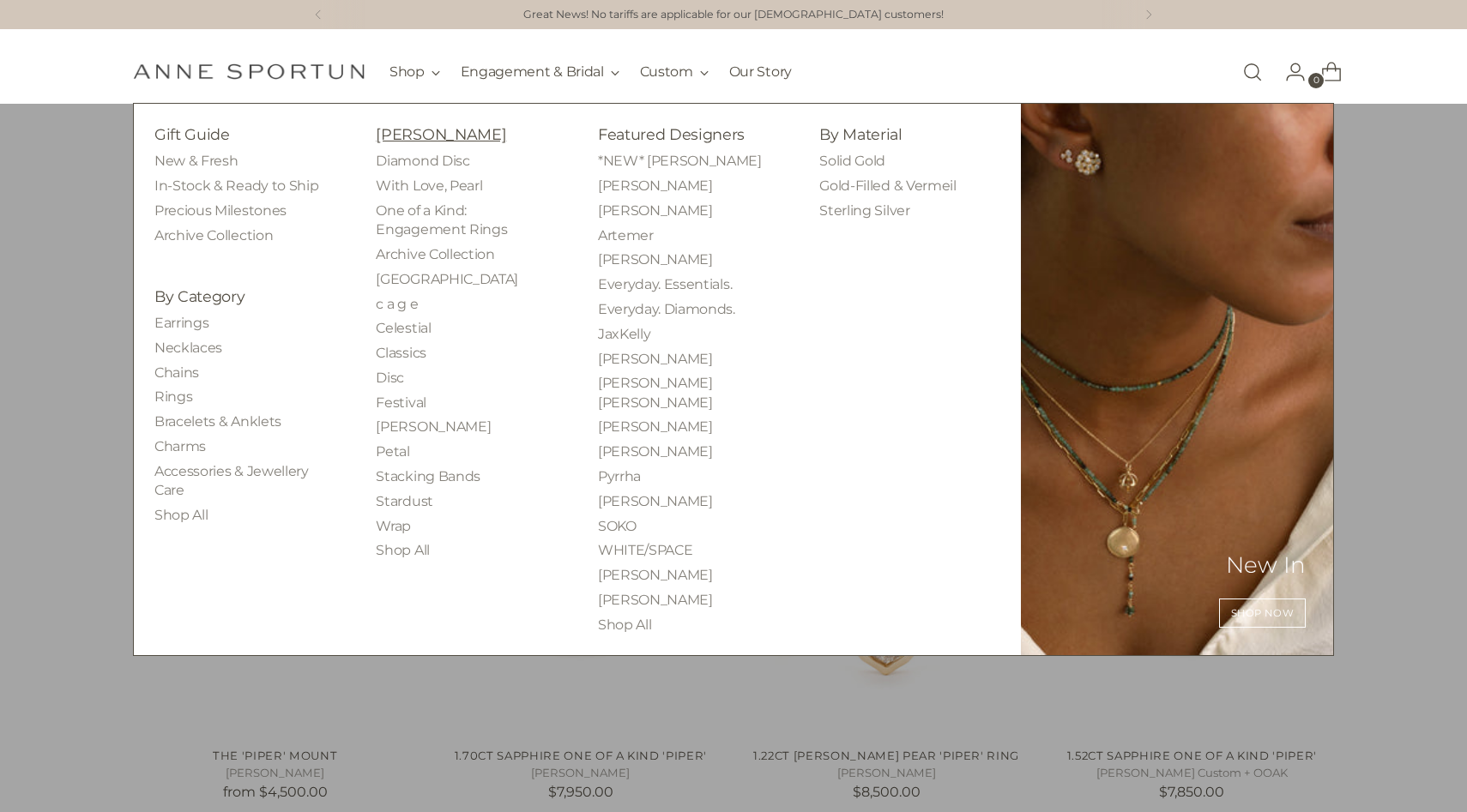
click at [390, 136] on link "[PERSON_NAME]" at bounding box center [441, 134] width 130 height 18
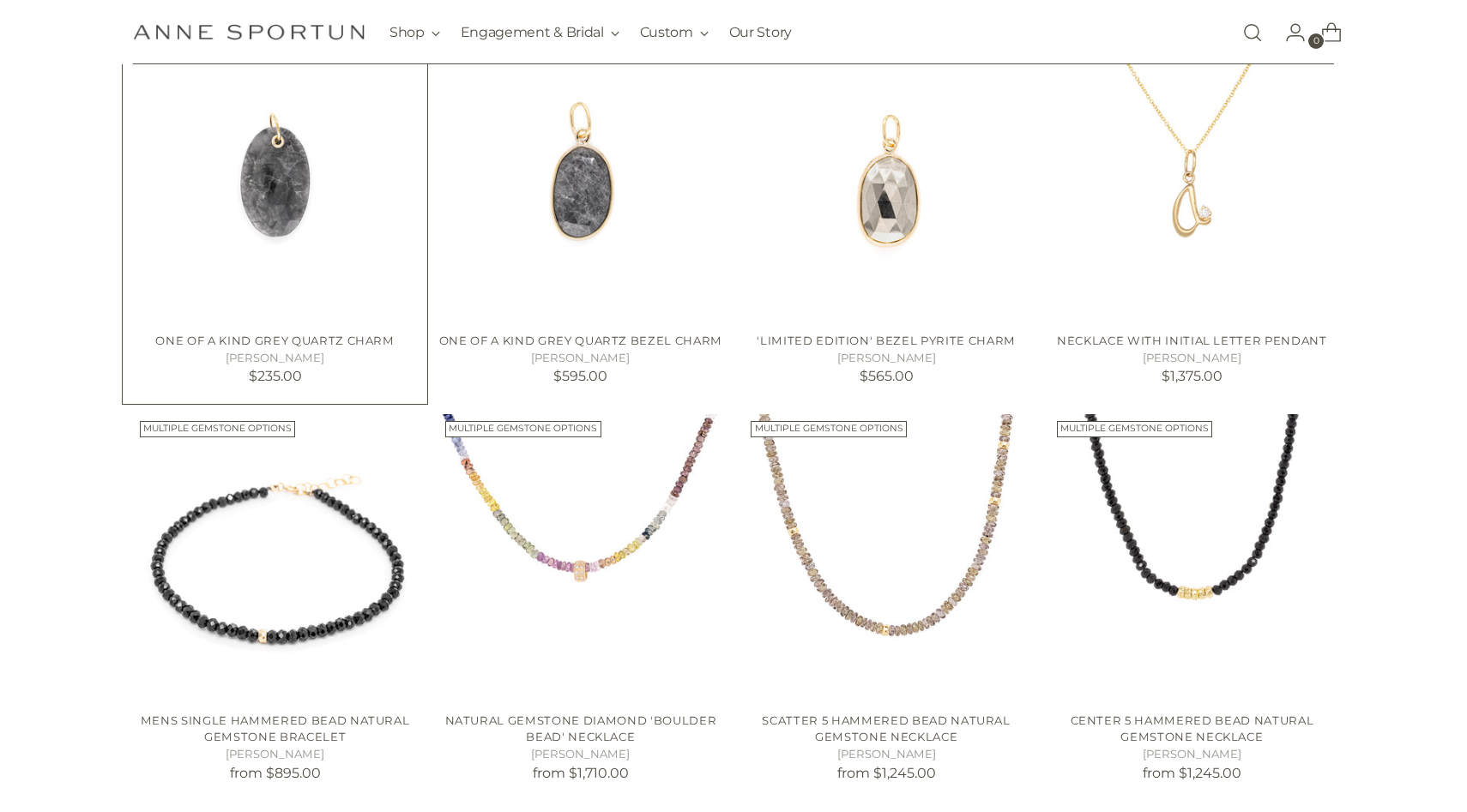
scroll to position [776, 0]
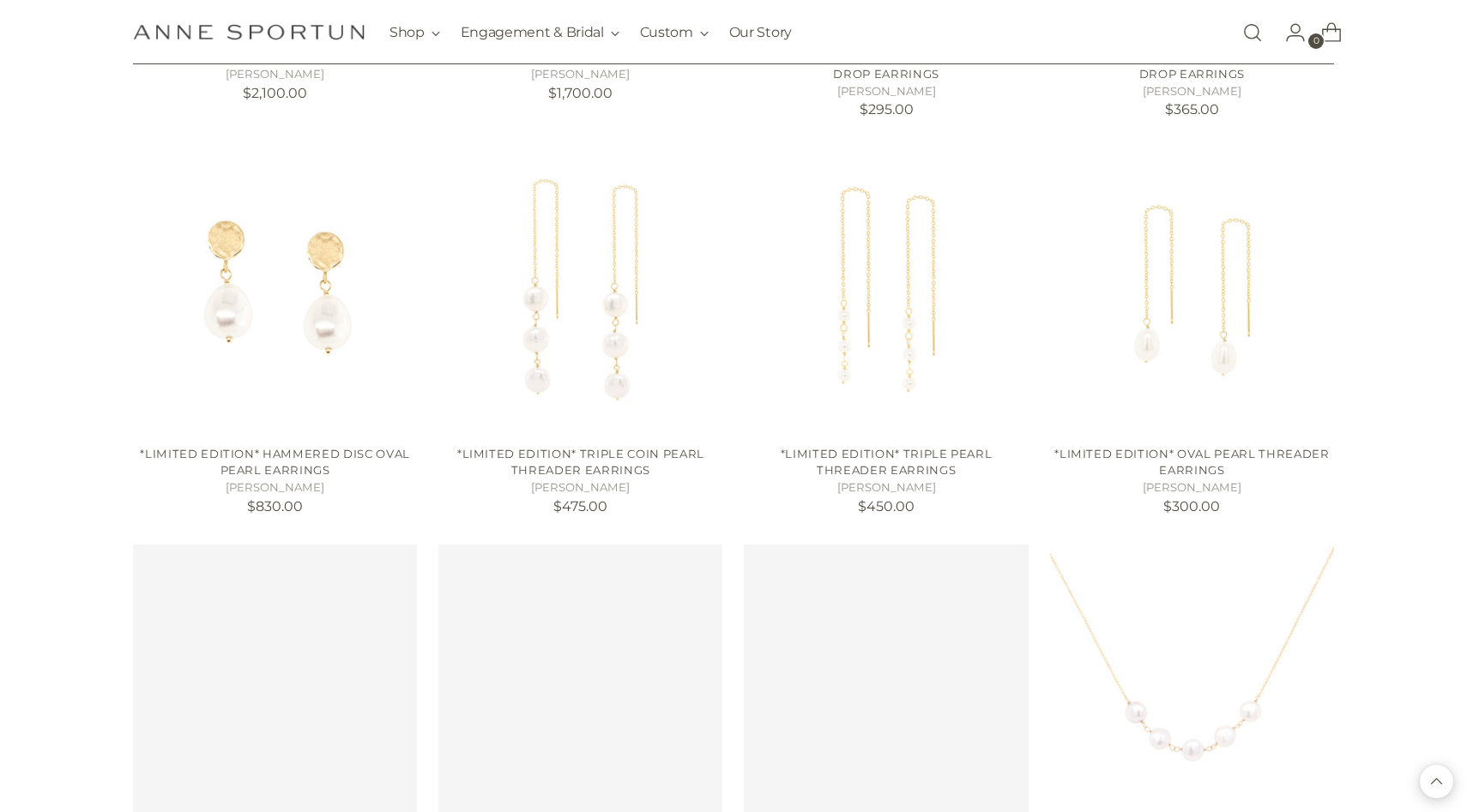
scroll to position [5402, 0]
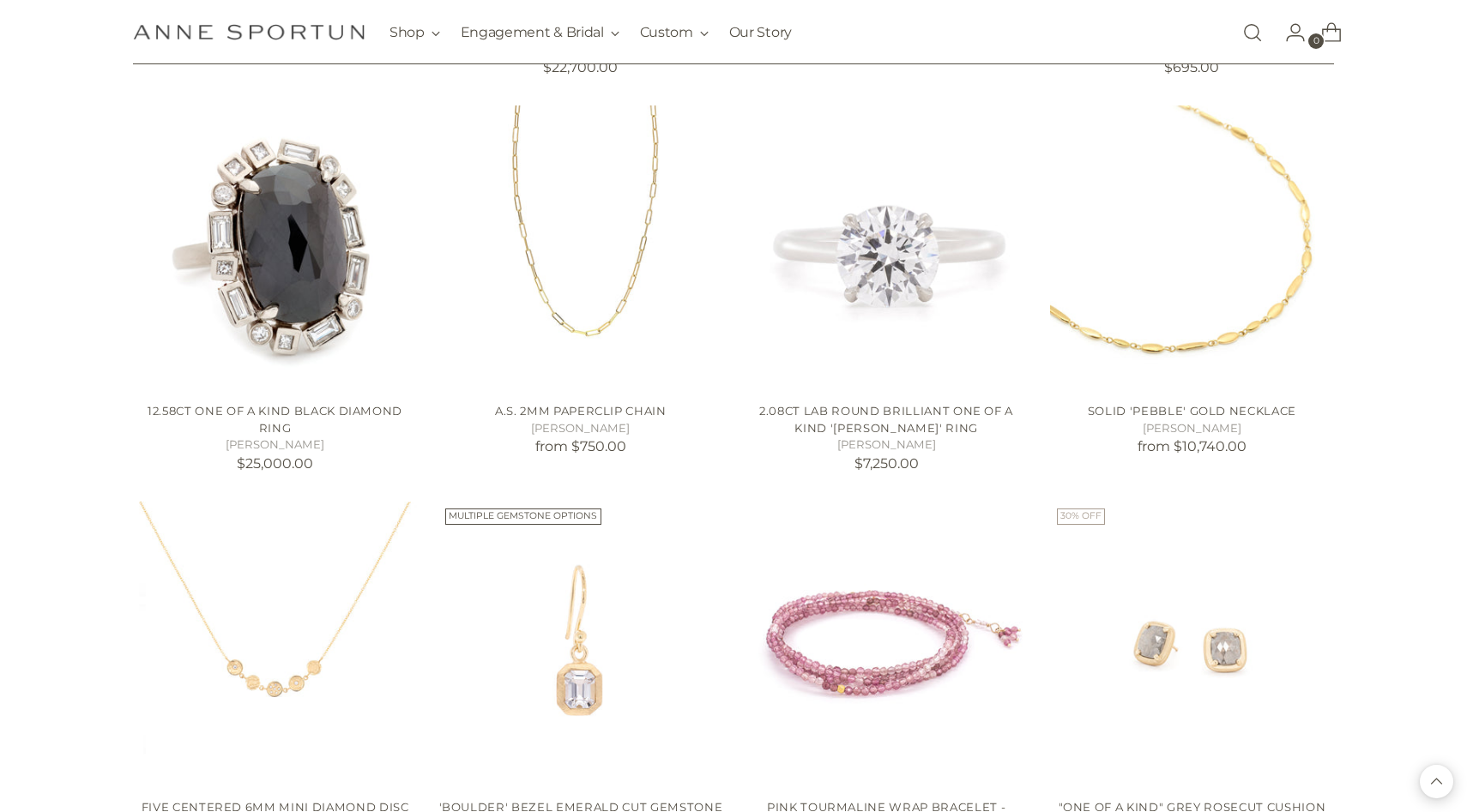
scroll to position [7442, 0]
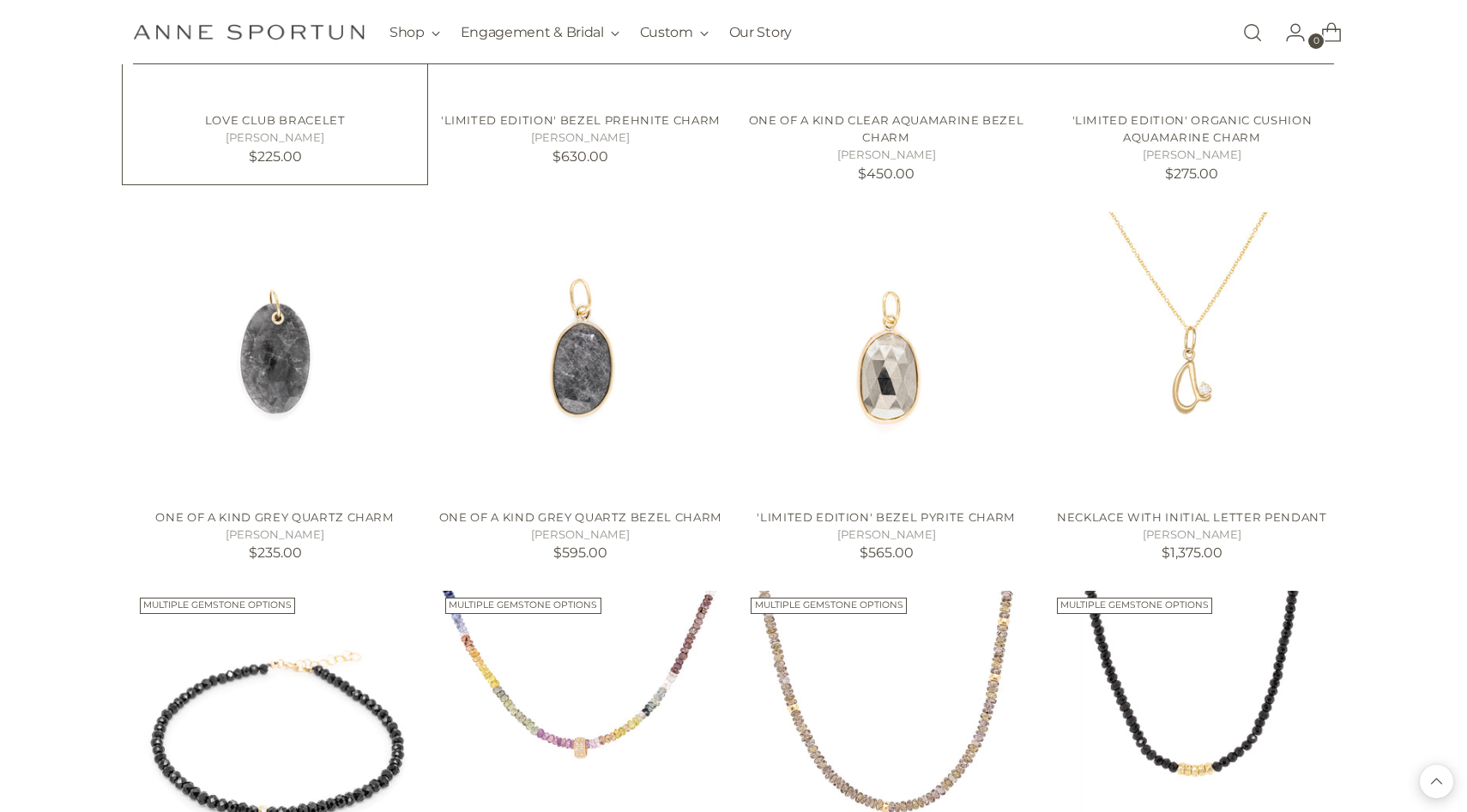
scroll to position [537, 0]
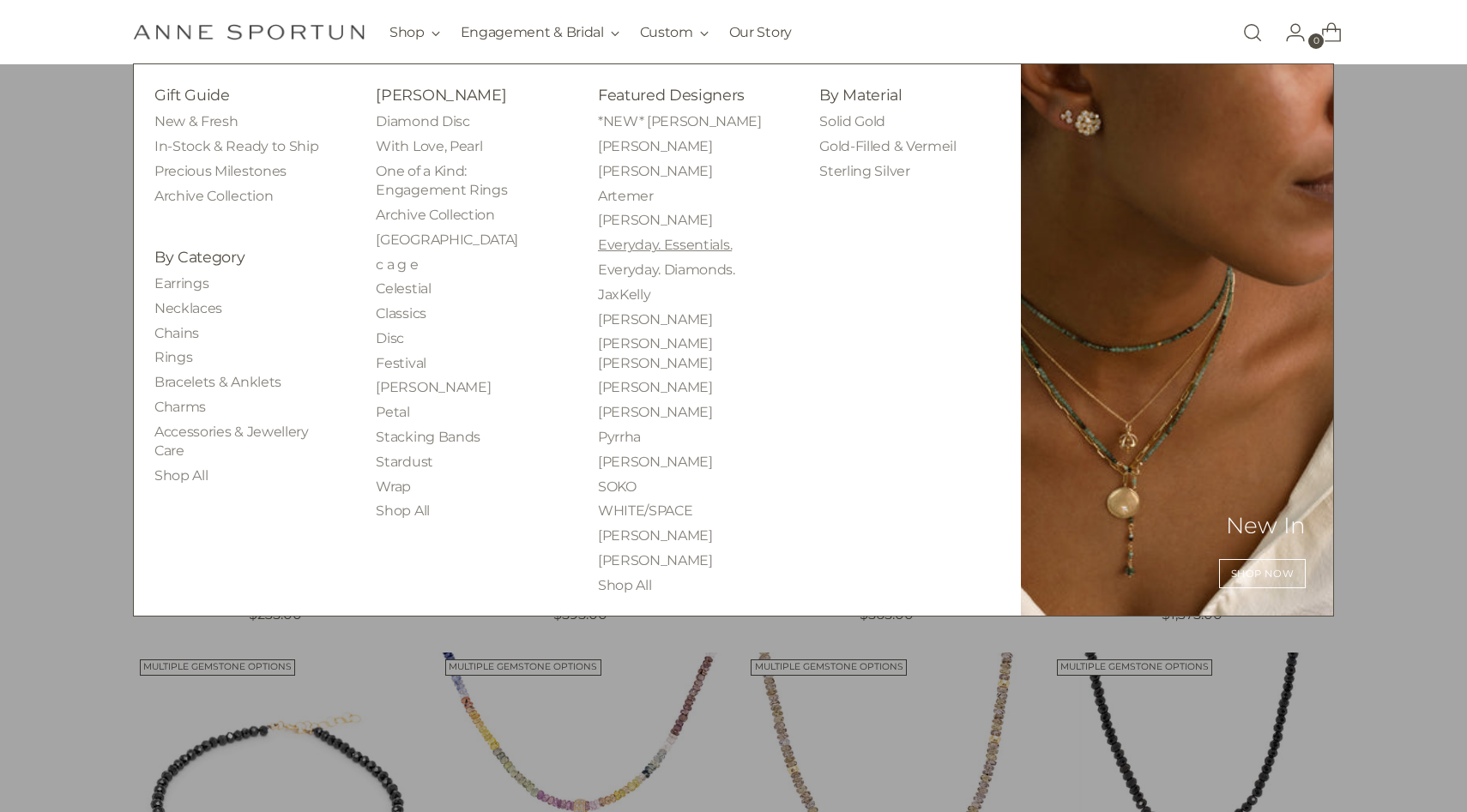
click at [661, 242] on link "Everyday. Essentials." at bounding box center [664, 245] width 134 height 16
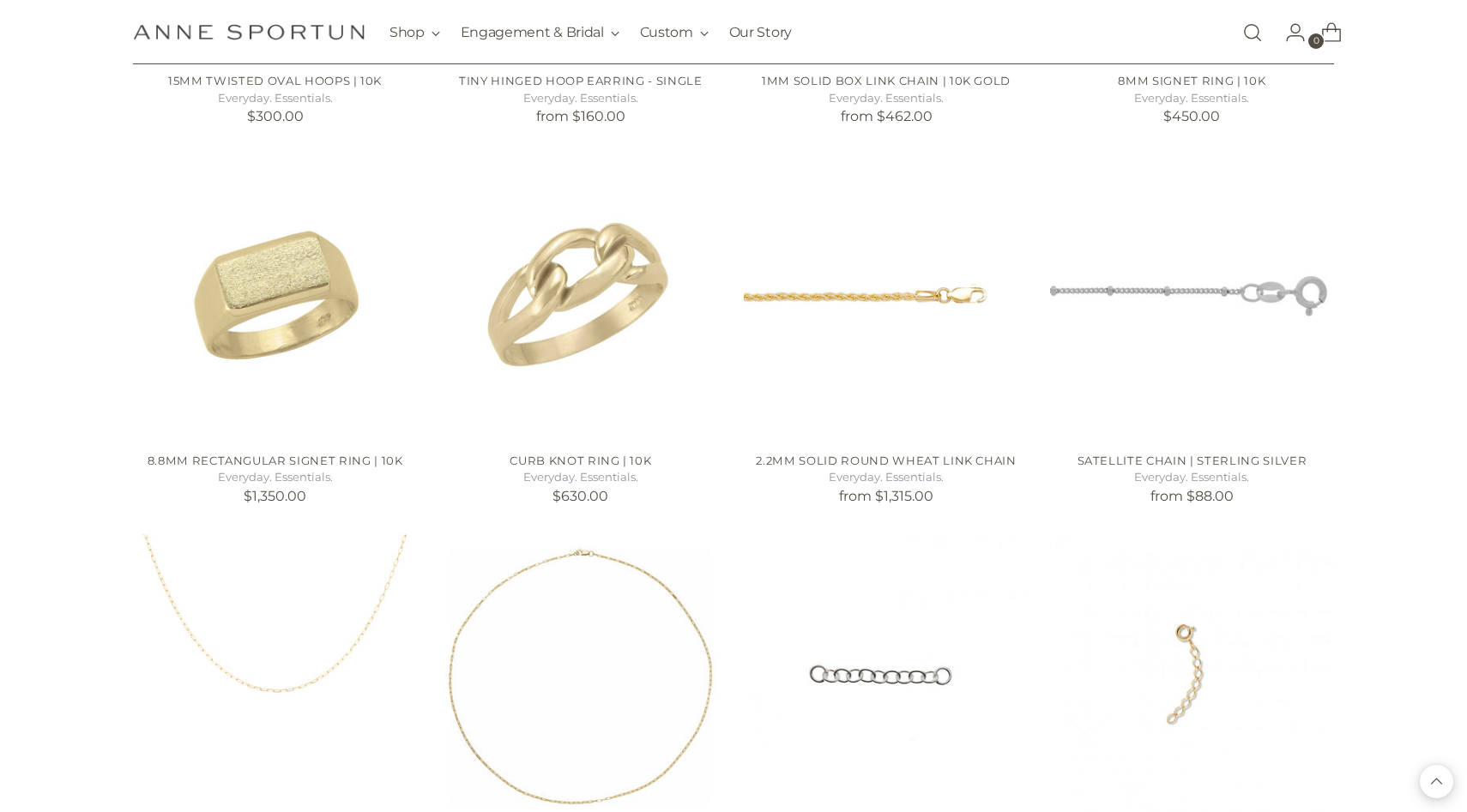
scroll to position [1502, 0]
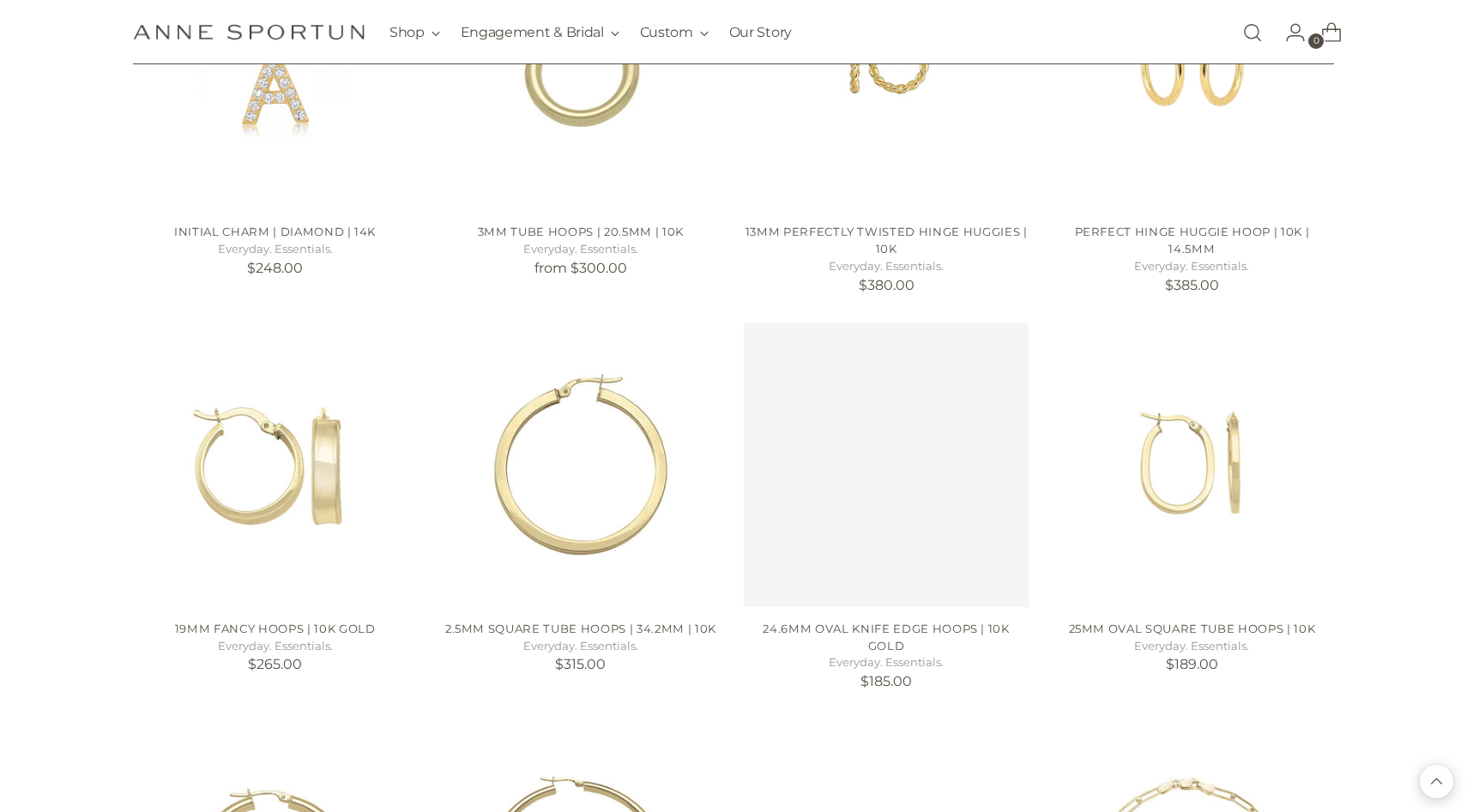
scroll to position [2784, 0]
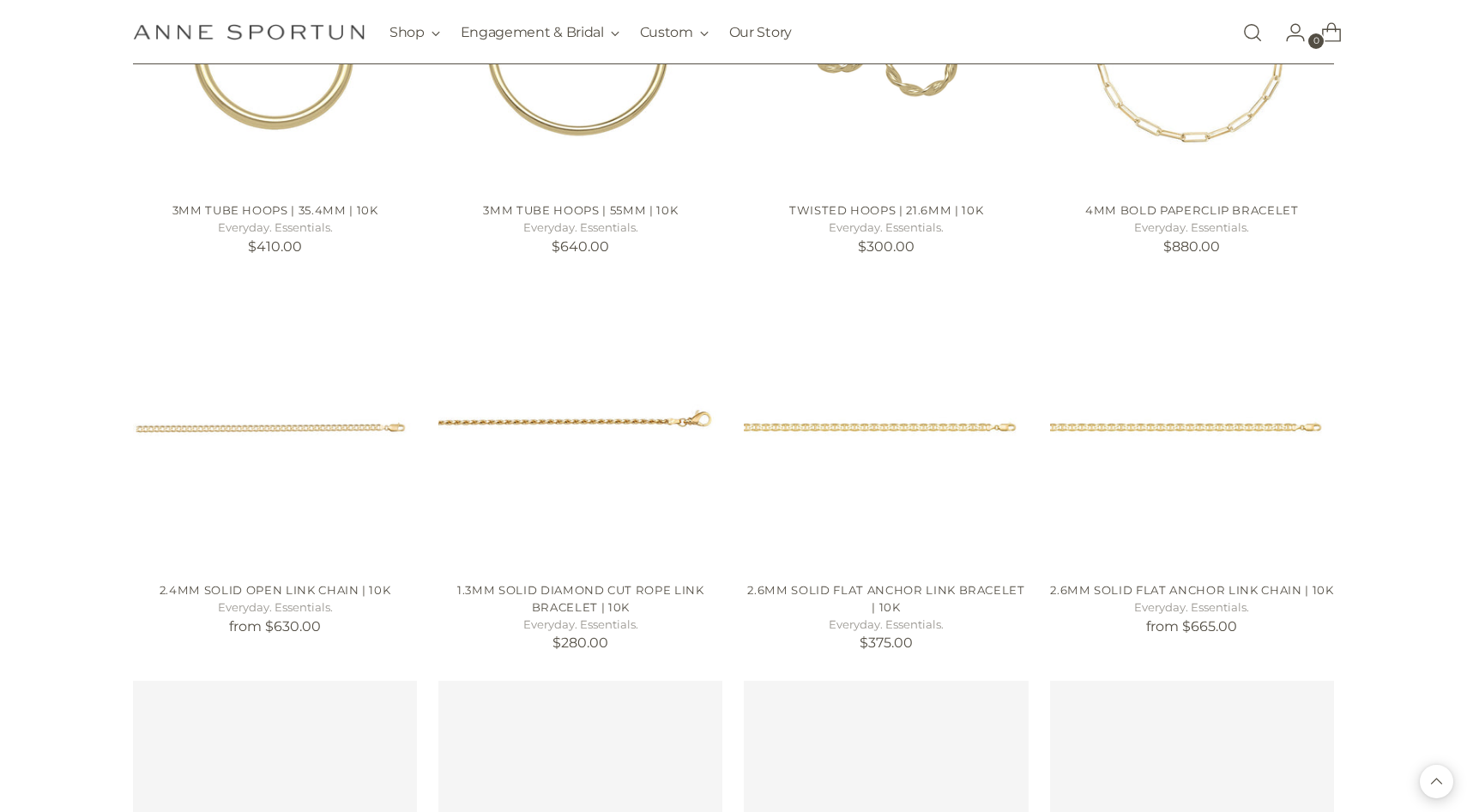
scroll to position [3598, 0]
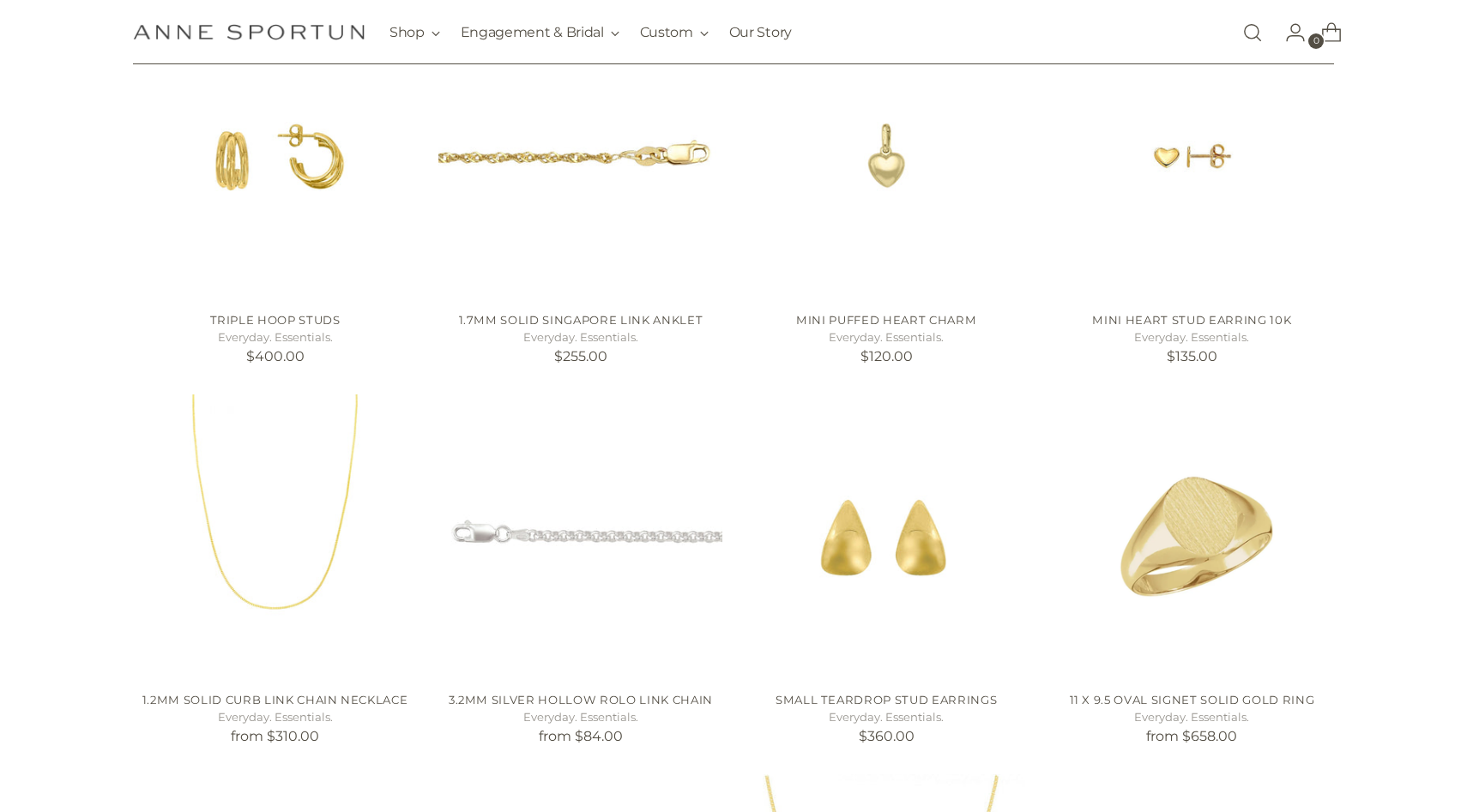
scroll to position [406, 0]
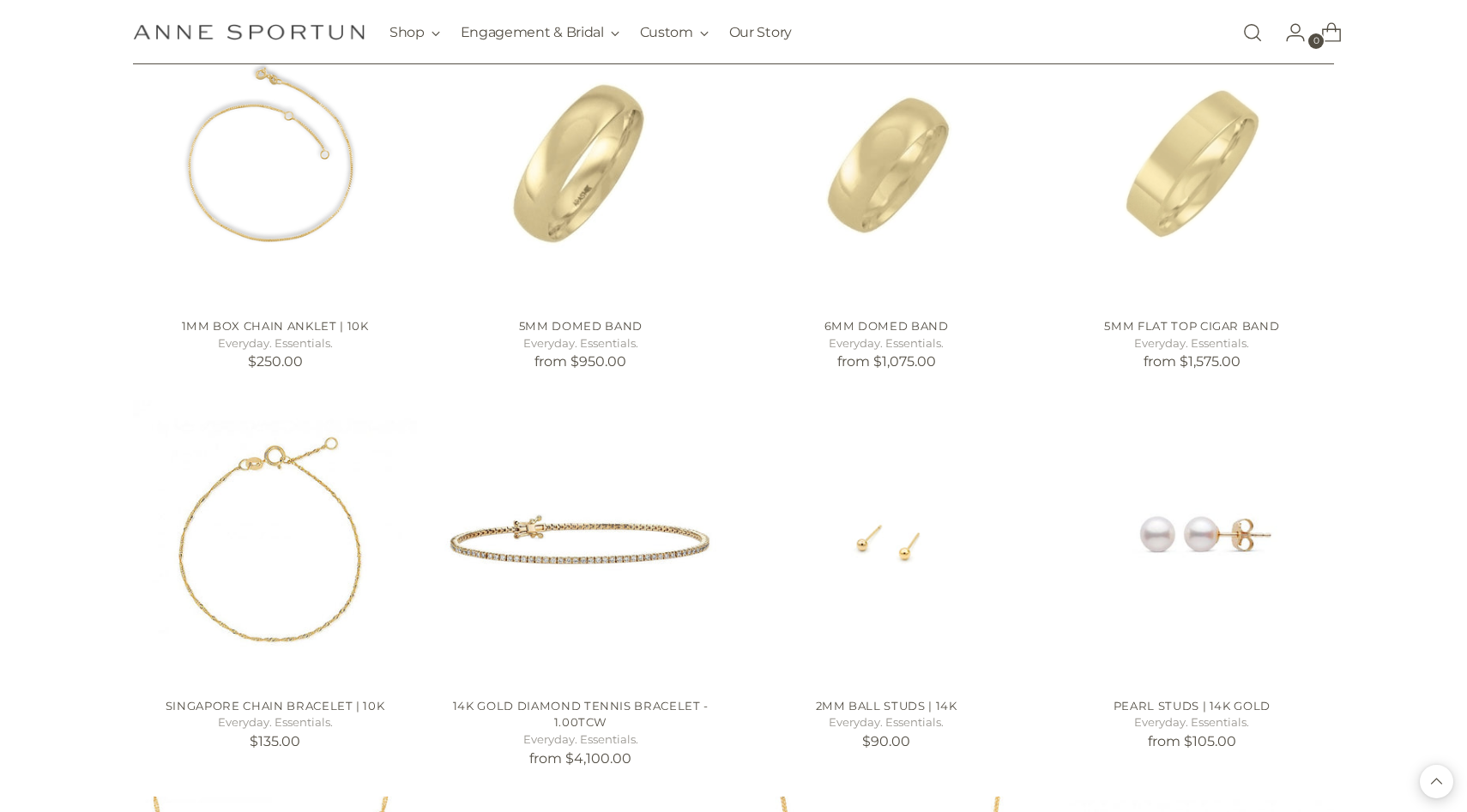
scroll to position [5848, 0]
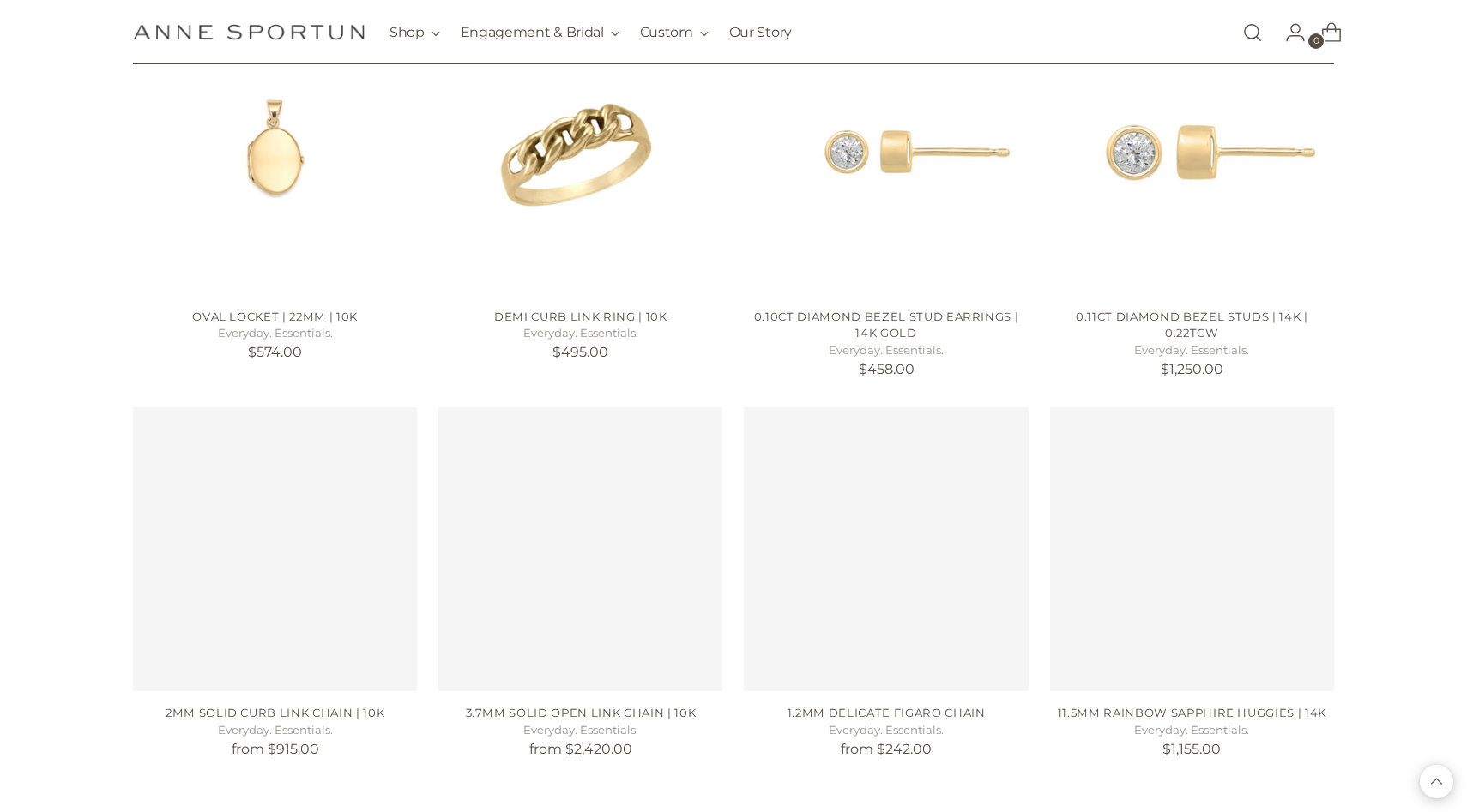
scroll to position [7403, 0]
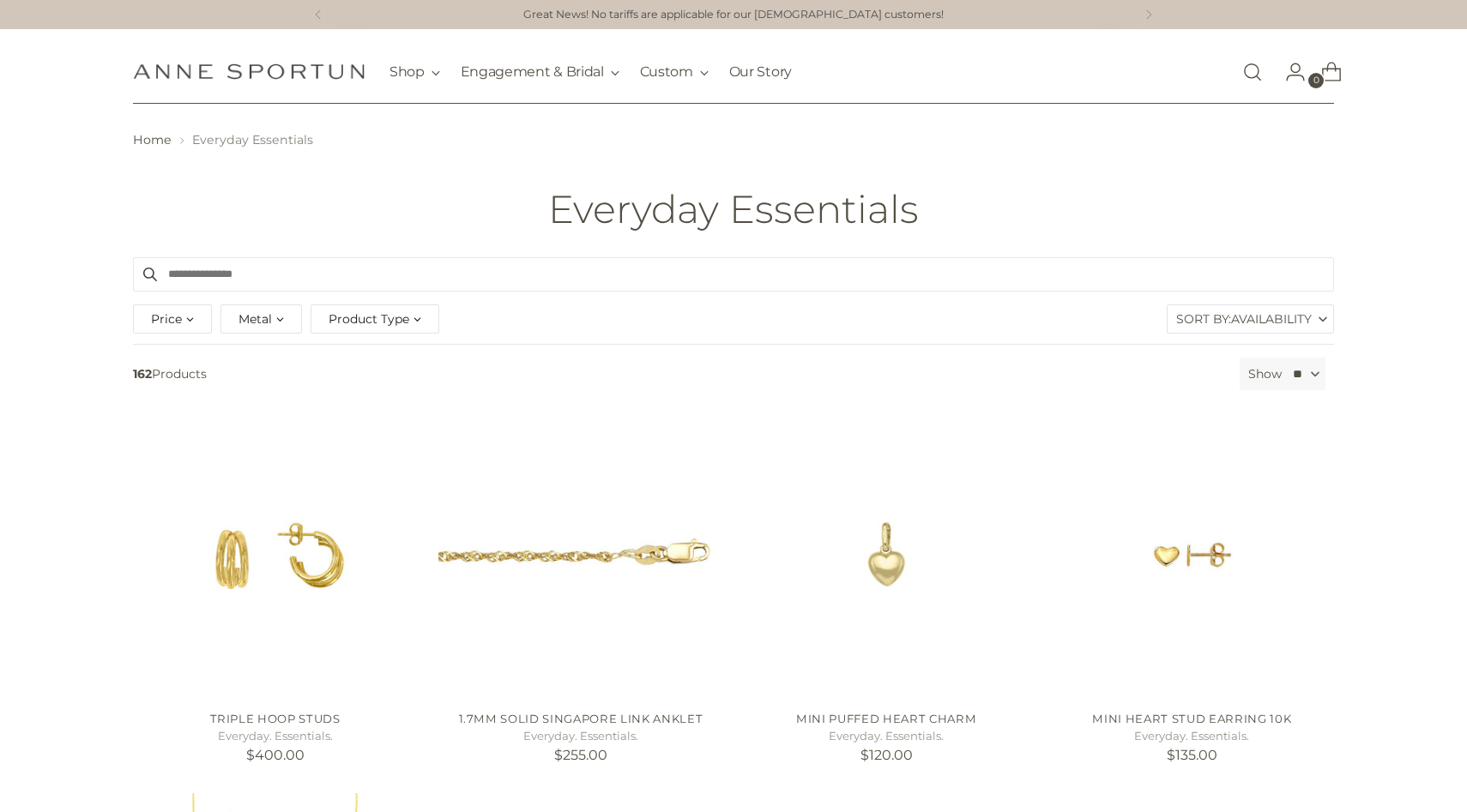
click at [407, 329] on div "Product Type" at bounding box center [374, 319] width 129 height 29
click at [386, 390] on span "Bracelet" at bounding box center [368, 389] width 50 height 15
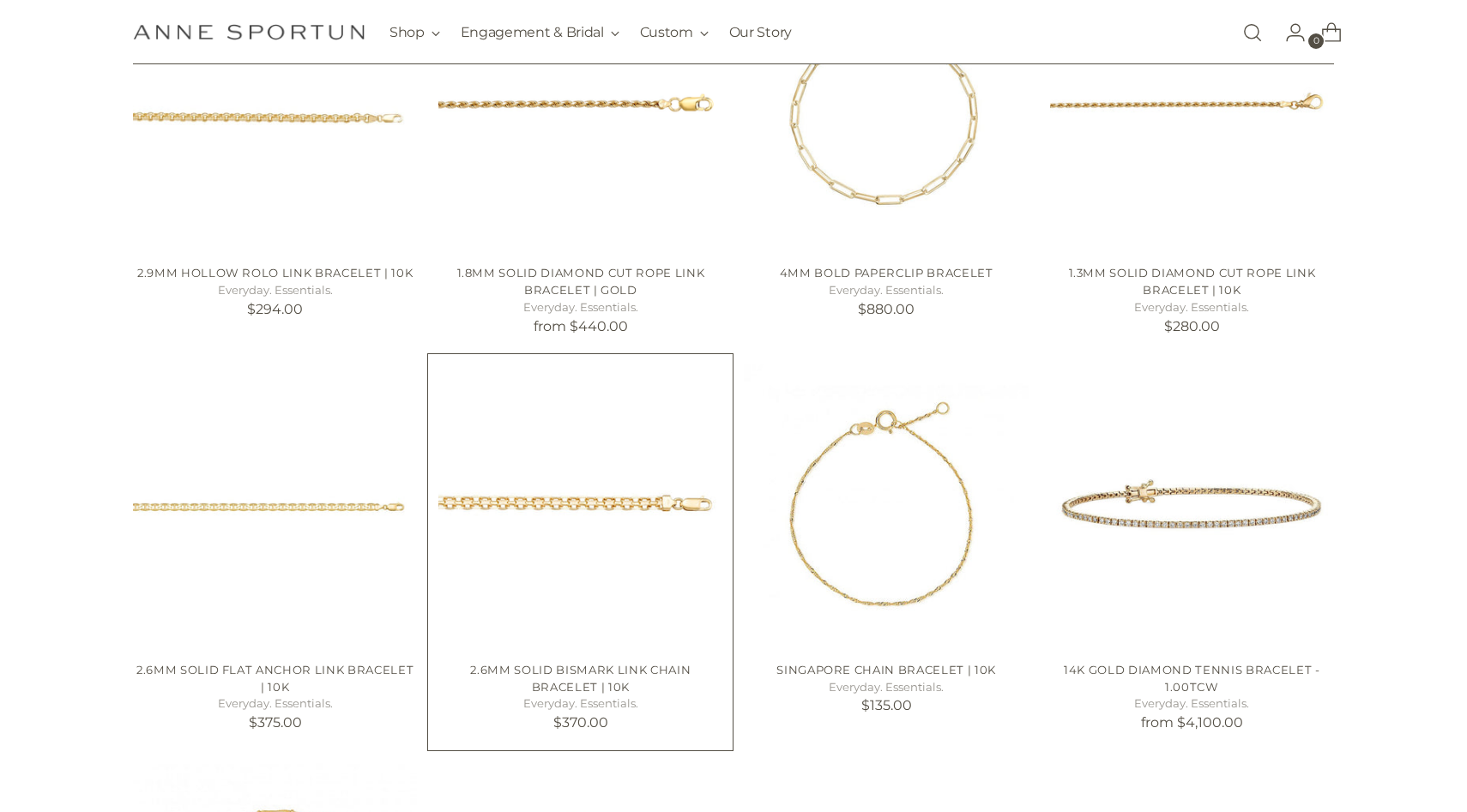
scroll to position [487, 0]
click at [0, 0] on img "2.6mm Solid Bismark Link Chain Bracelet | 10k" at bounding box center [0, 0] width 0 height 0
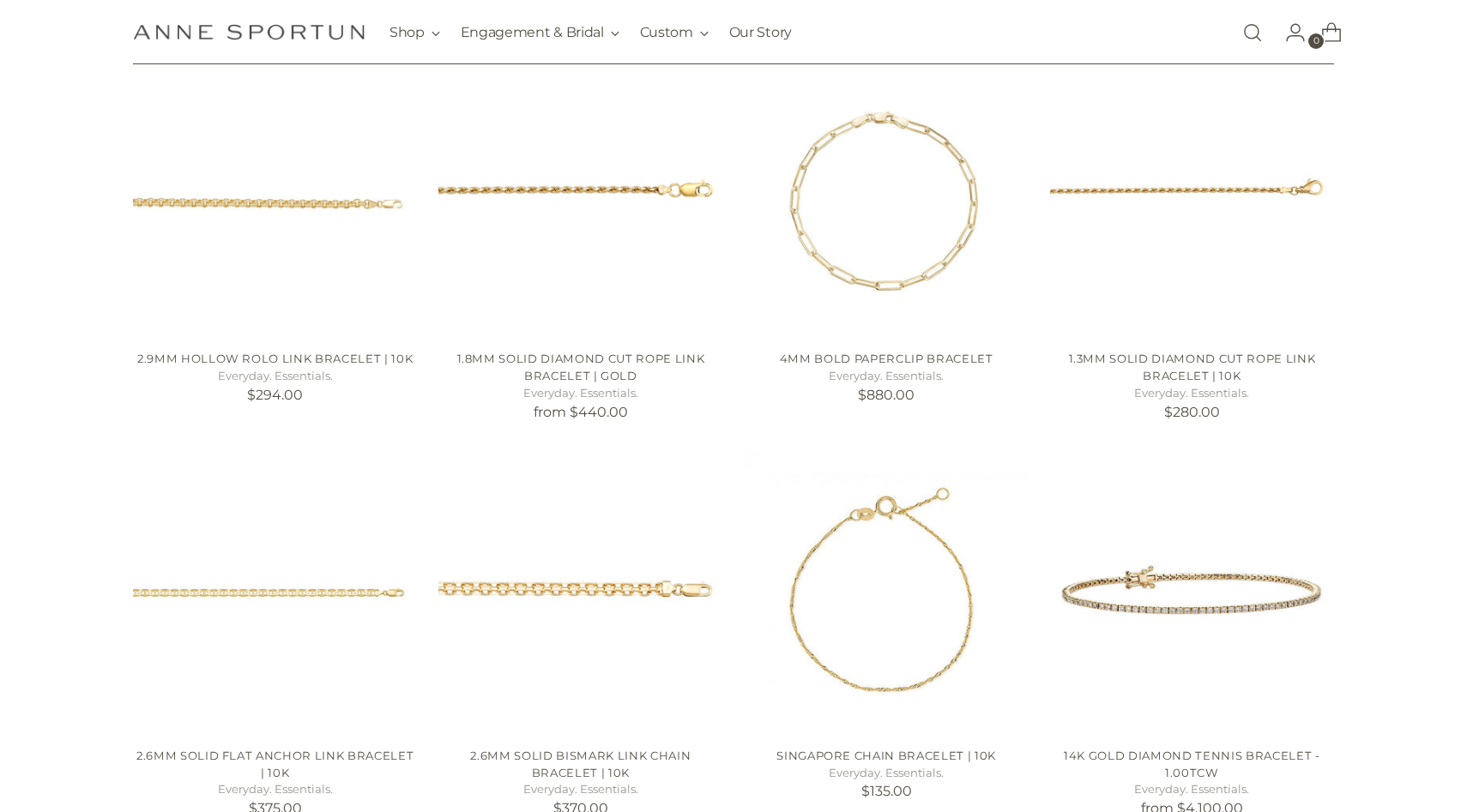
scroll to position [403, 0]
click at [203, 522] on img "2.6mm Solid Flat Anchor Link Bracelet | 10k" at bounding box center [274, 590] width 284 height 284
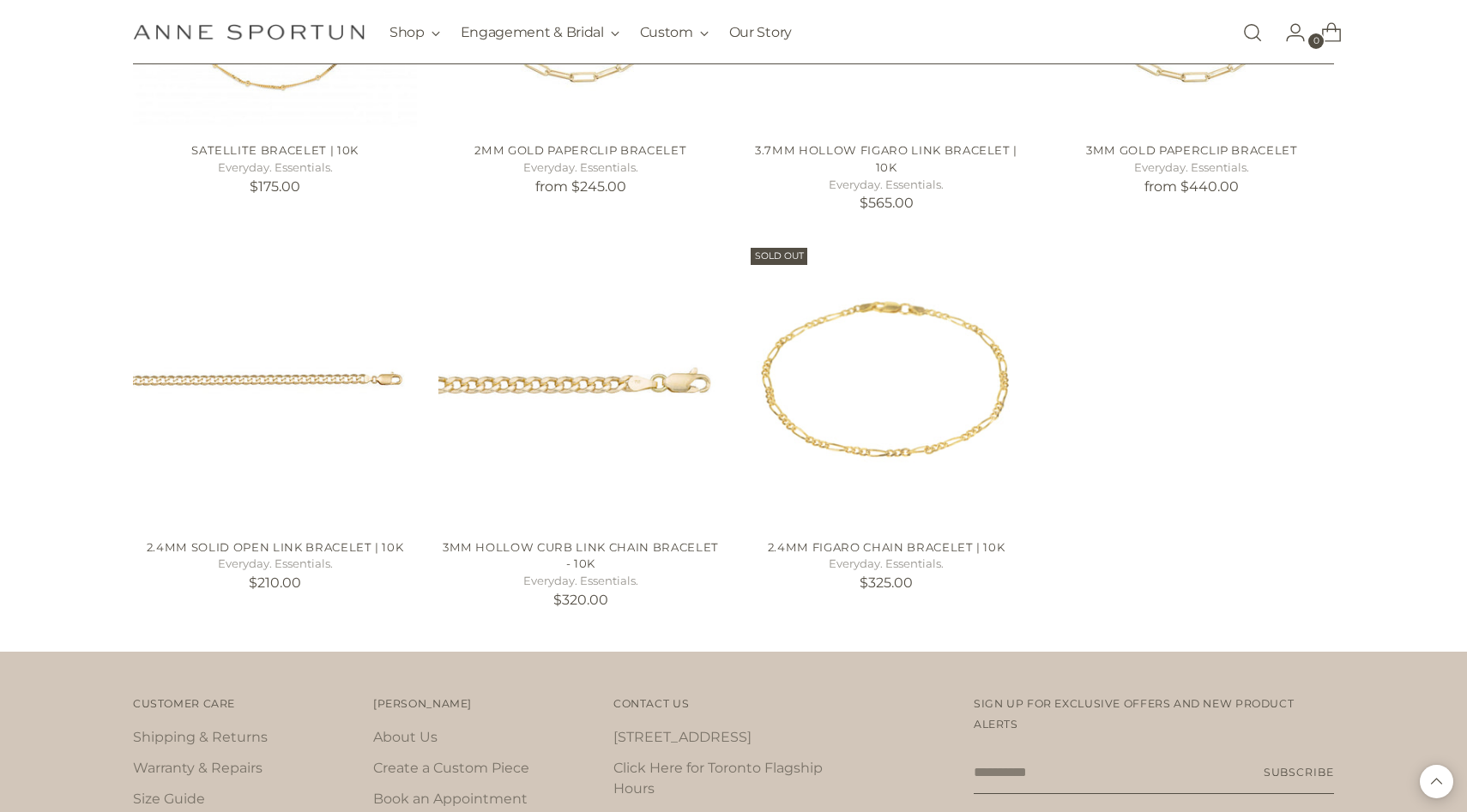
scroll to position [1403, 0]
click at [0, 0] on img "3mm Hollow Curb Link Chain Bracelet - 10k" at bounding box center [0, 0] width 0 height 0
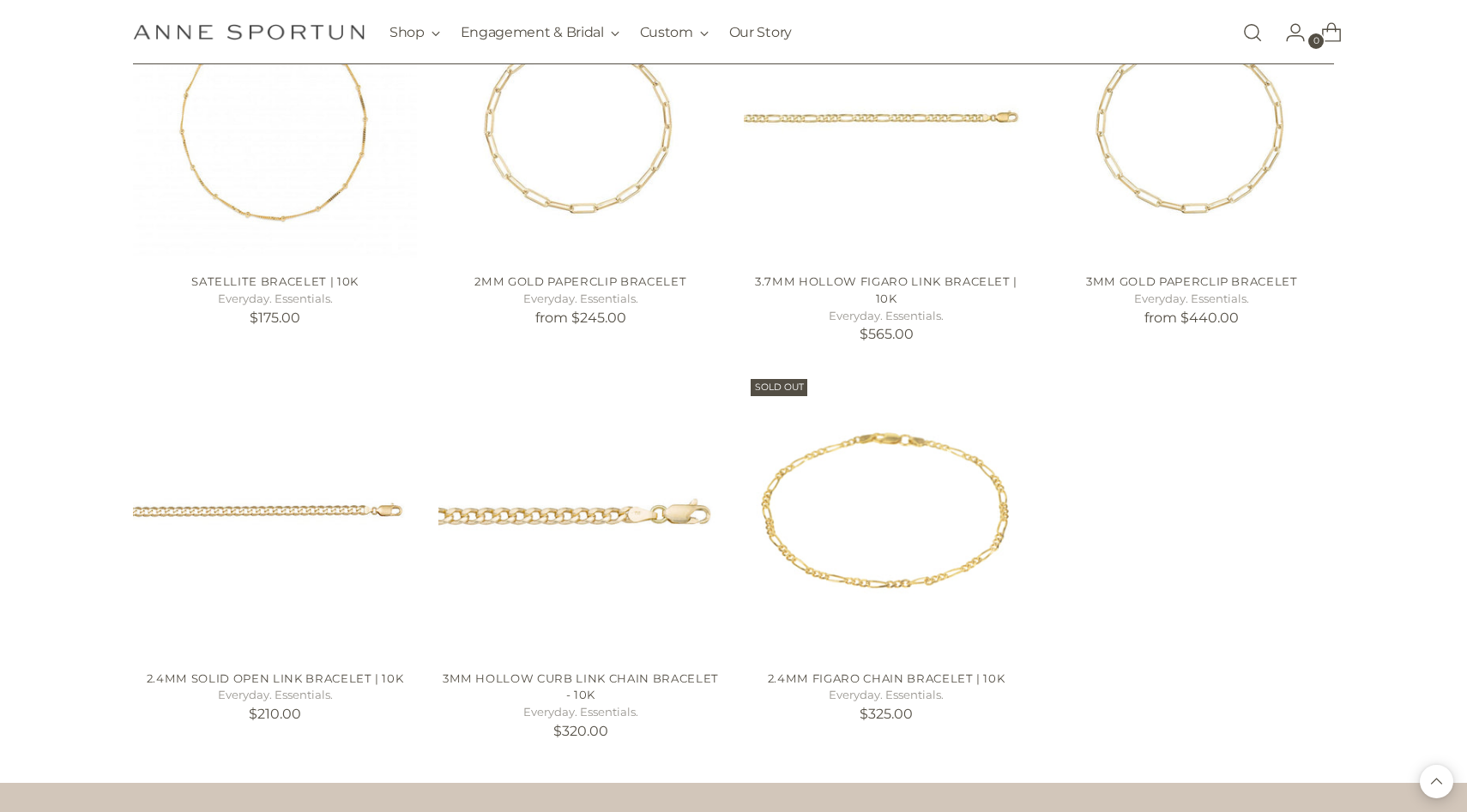
scroll to position [1351, 0]
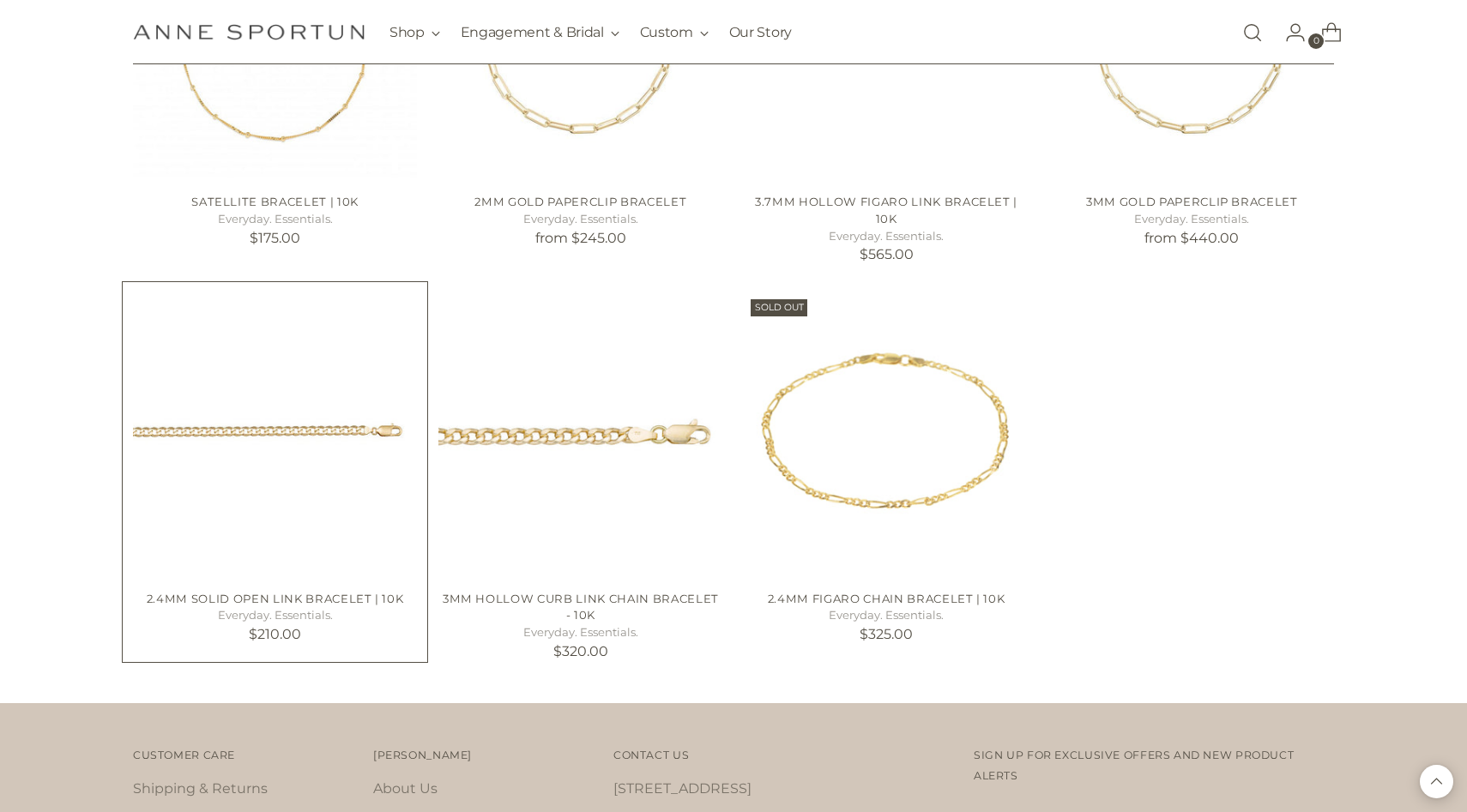
click at [0, 0] on img "2.4mm Solid Open Link Bracelet | 10k" at bounding box center [0, 0] width 0 height 0
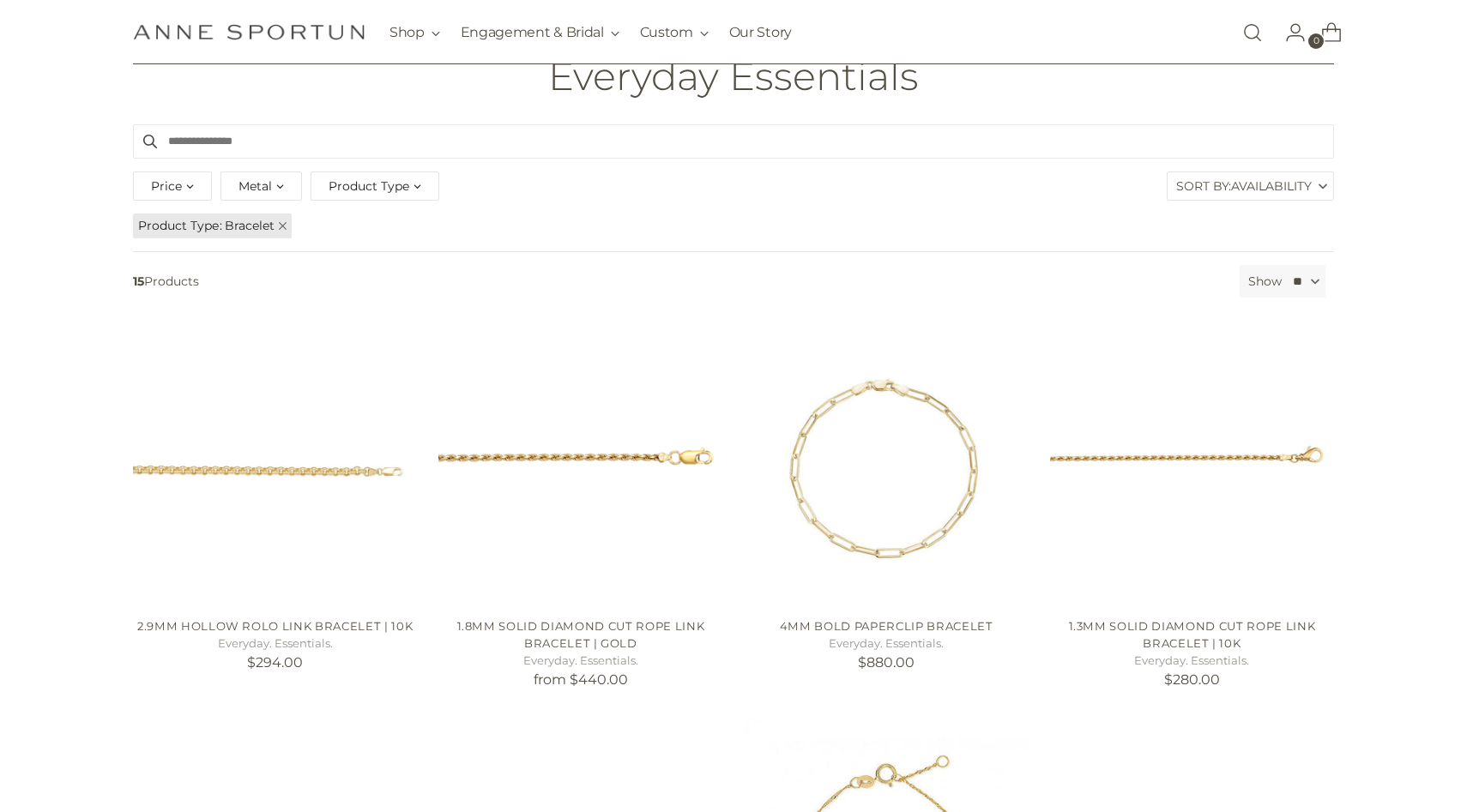
scroll to position [131, 0]
click at [0, 0] on img "2.9mm Hollow Rolo Link Bracelet | 10k" at bounding box center [0, 0] width 0 height 0
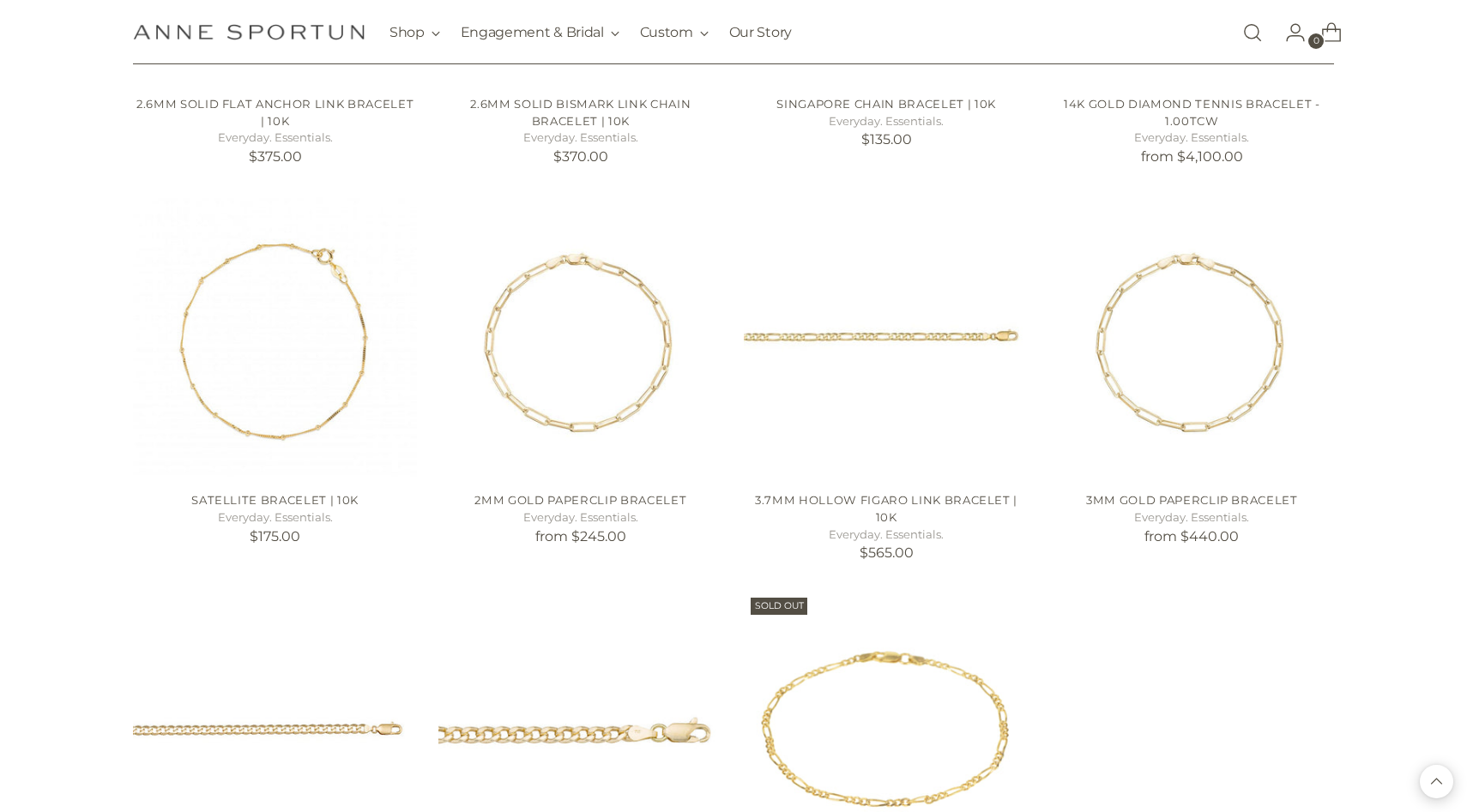
scroll to position [0, 0]
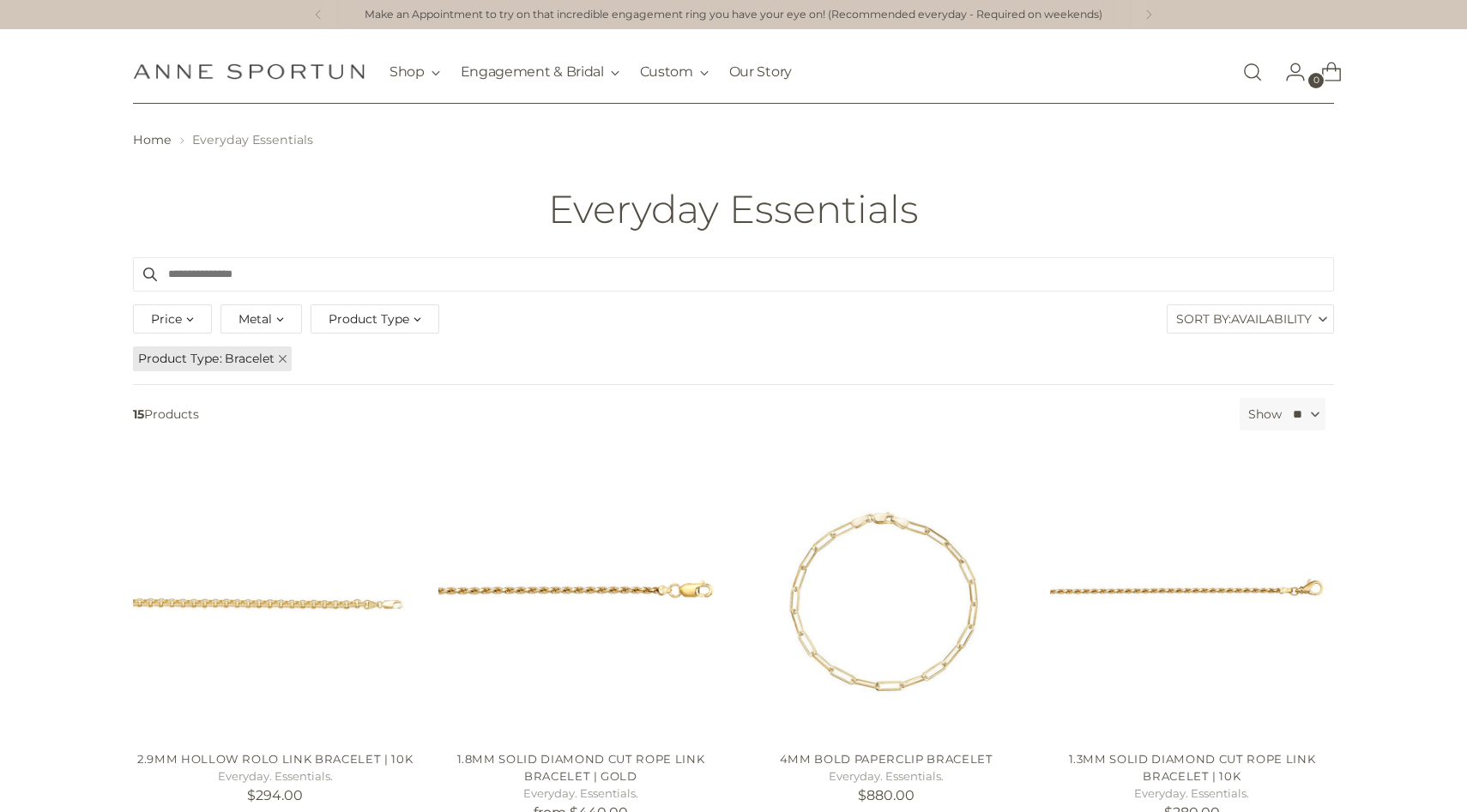
click at [1207, 318] on label "Sort By: Availability" at bounding box center [1251, 319] width 166 height 28
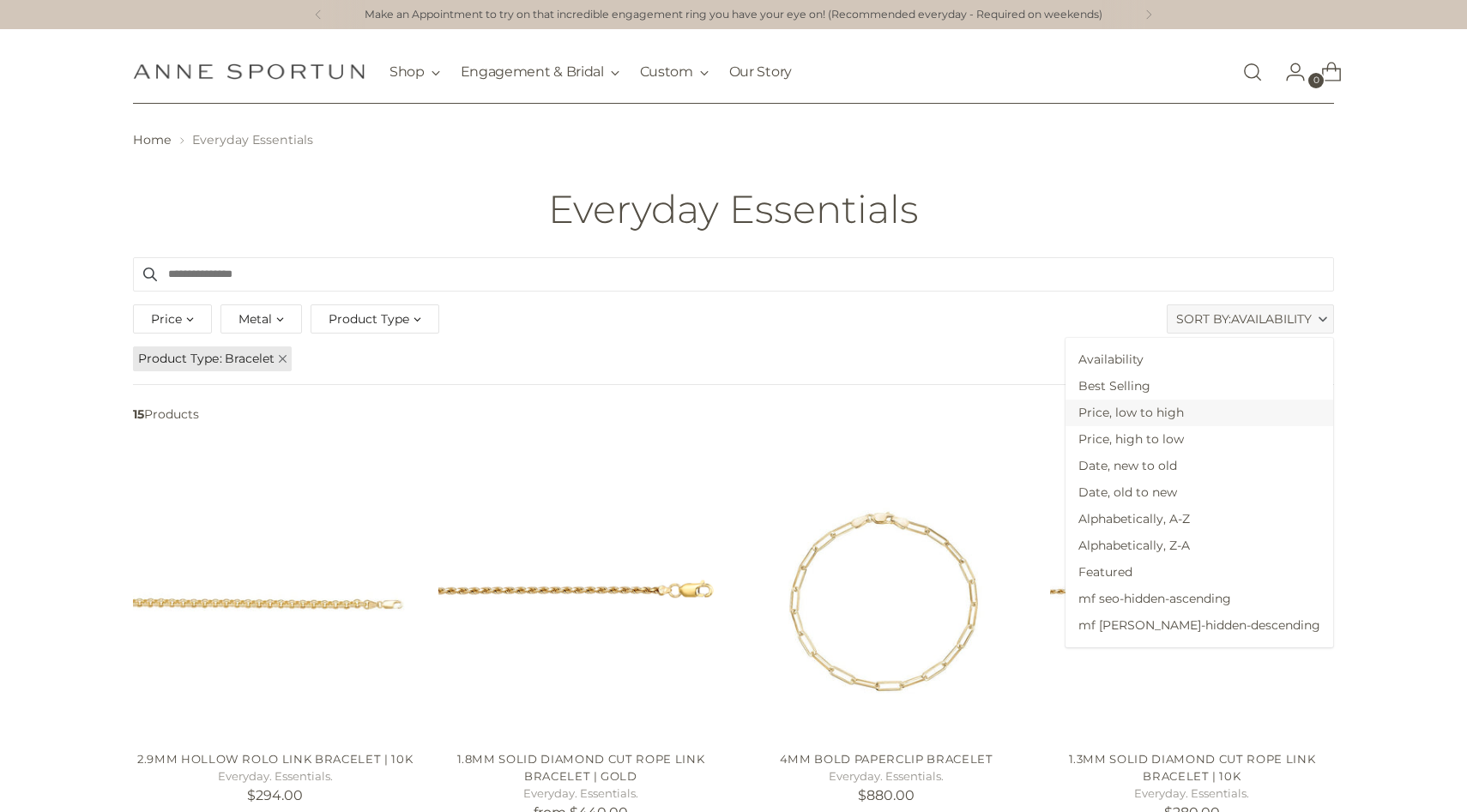
click at [1207, 407] on span "Price, low to high" at bounding box center [1200, 413] width 267 height 27
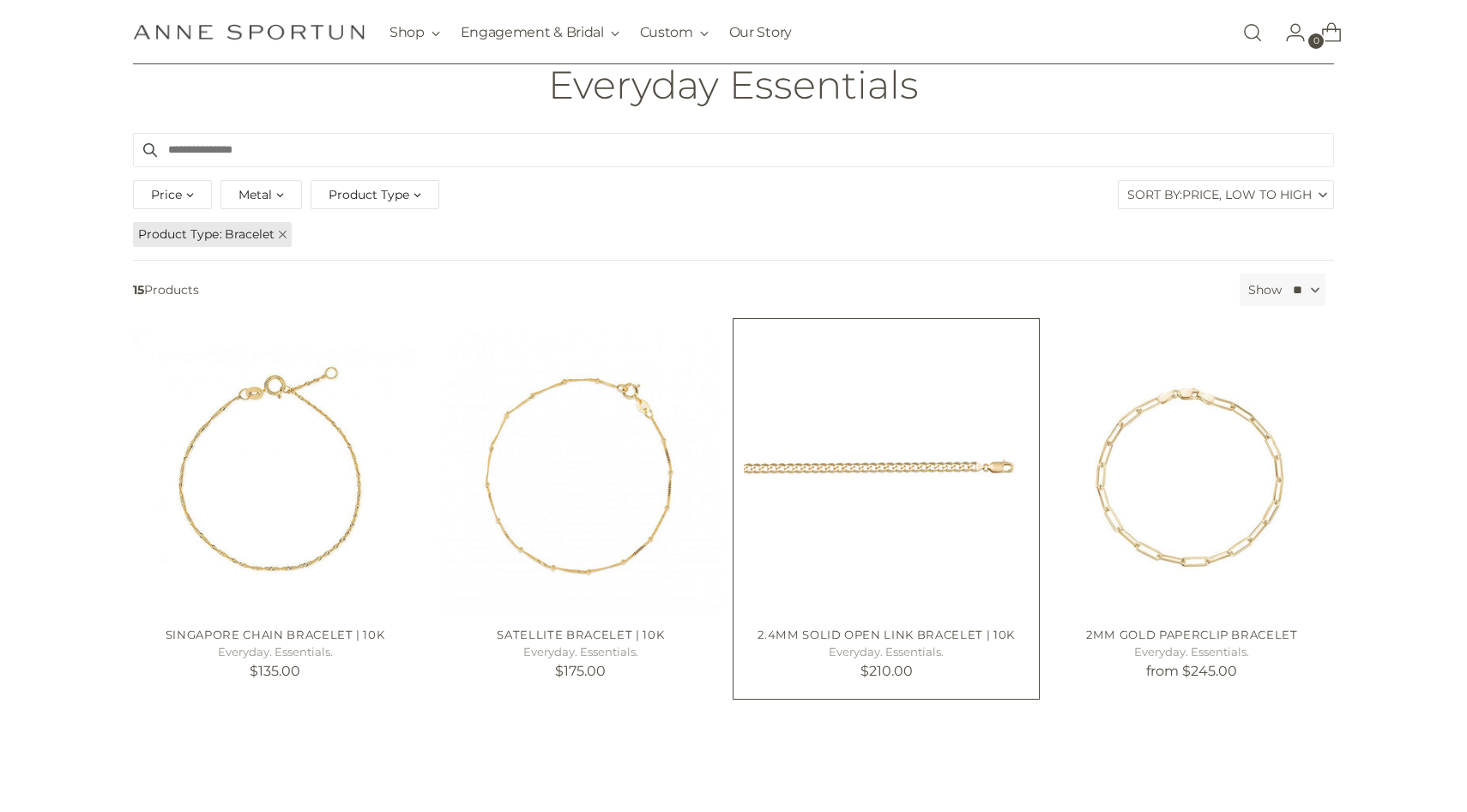
scroll to position [128, 0]
click at [0, 0] on img "2.4mm Solid Open Link Bracelet | 10k" at bounding box center [0, 0] width 0 height 0
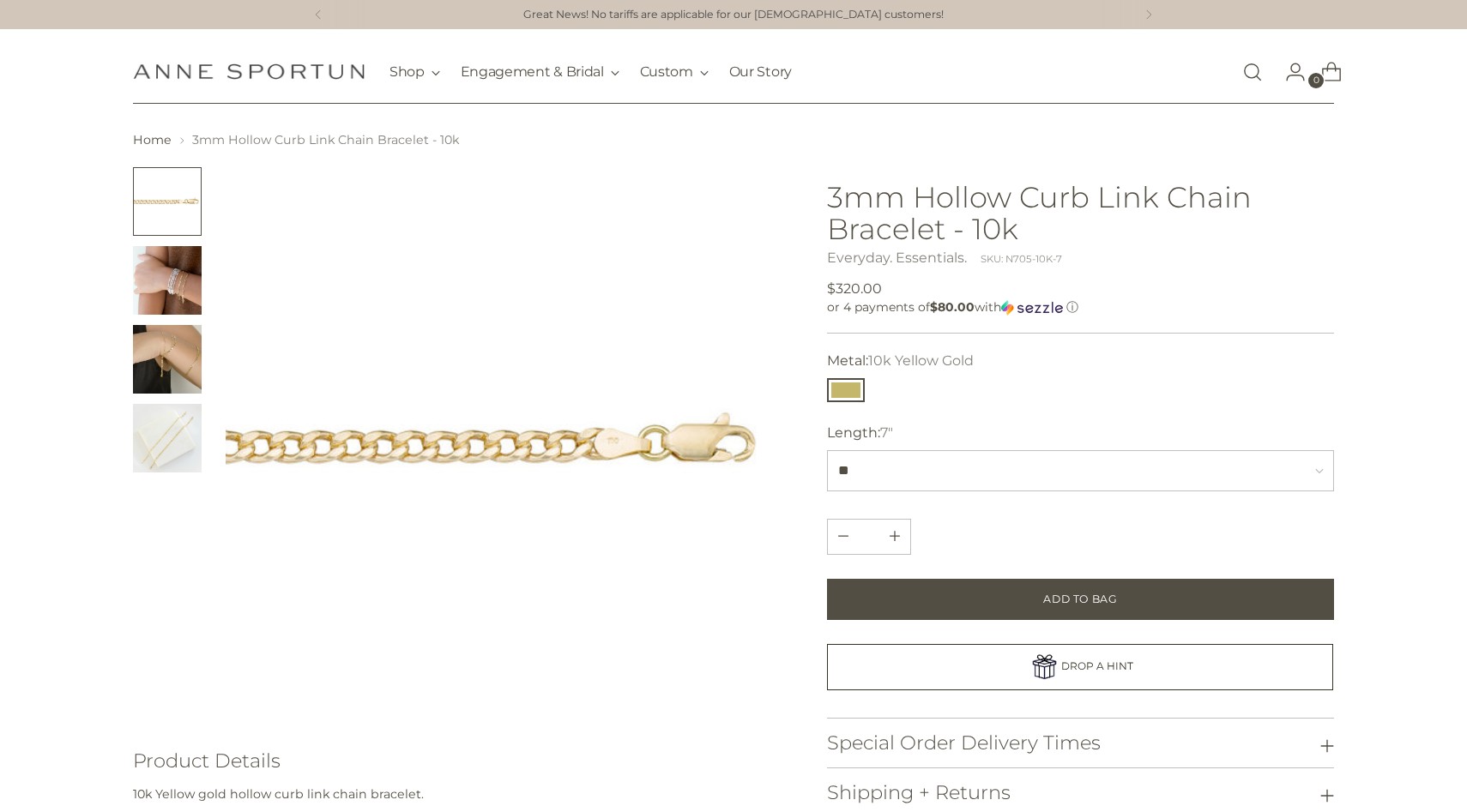
click at [186, 266] on img "Change image to image 2" at bounding box center [167, 281] width 69 height 69
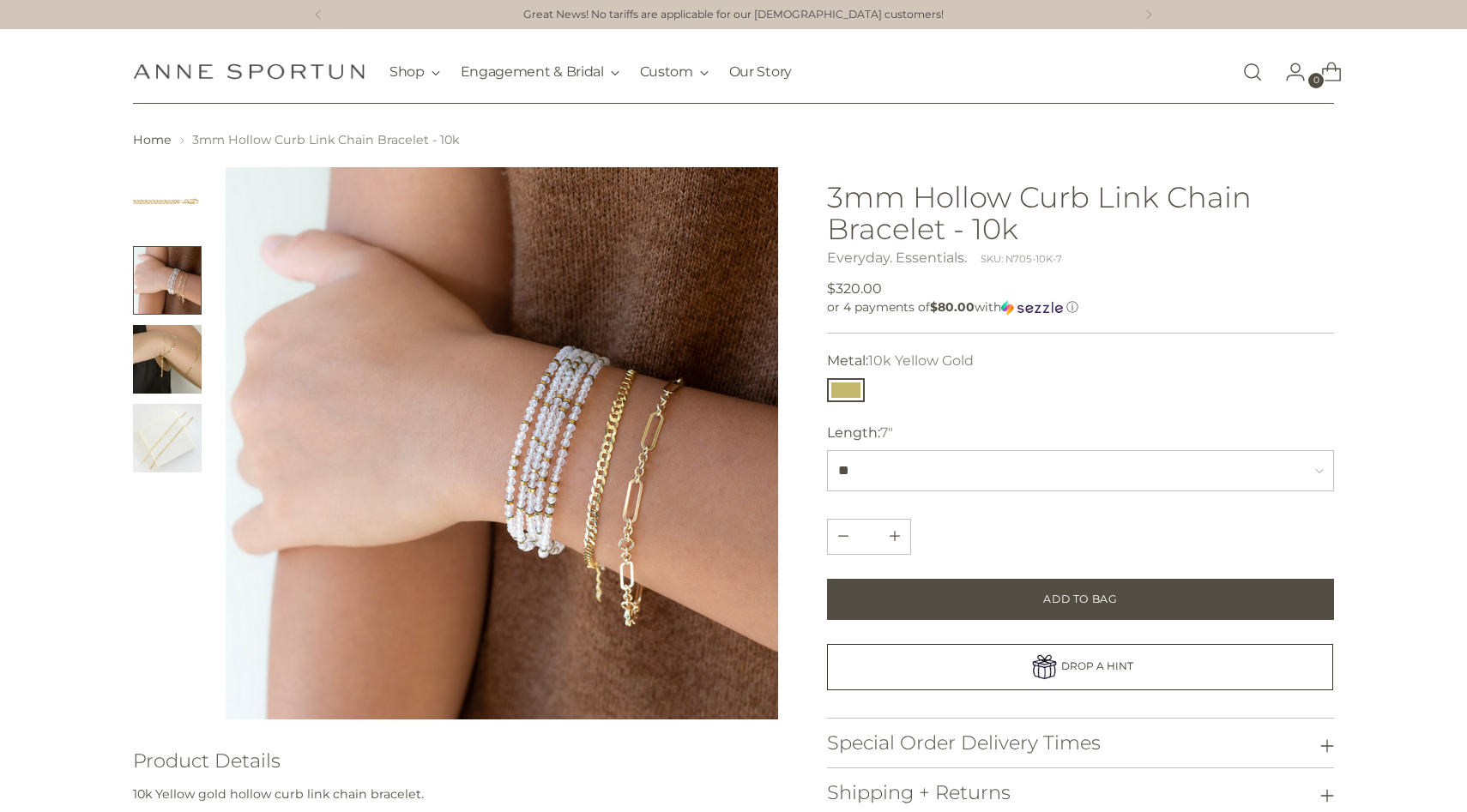
click at [195, 358] on img "Change image to image 3" at bounding box center [167, 359] width 69 height 69
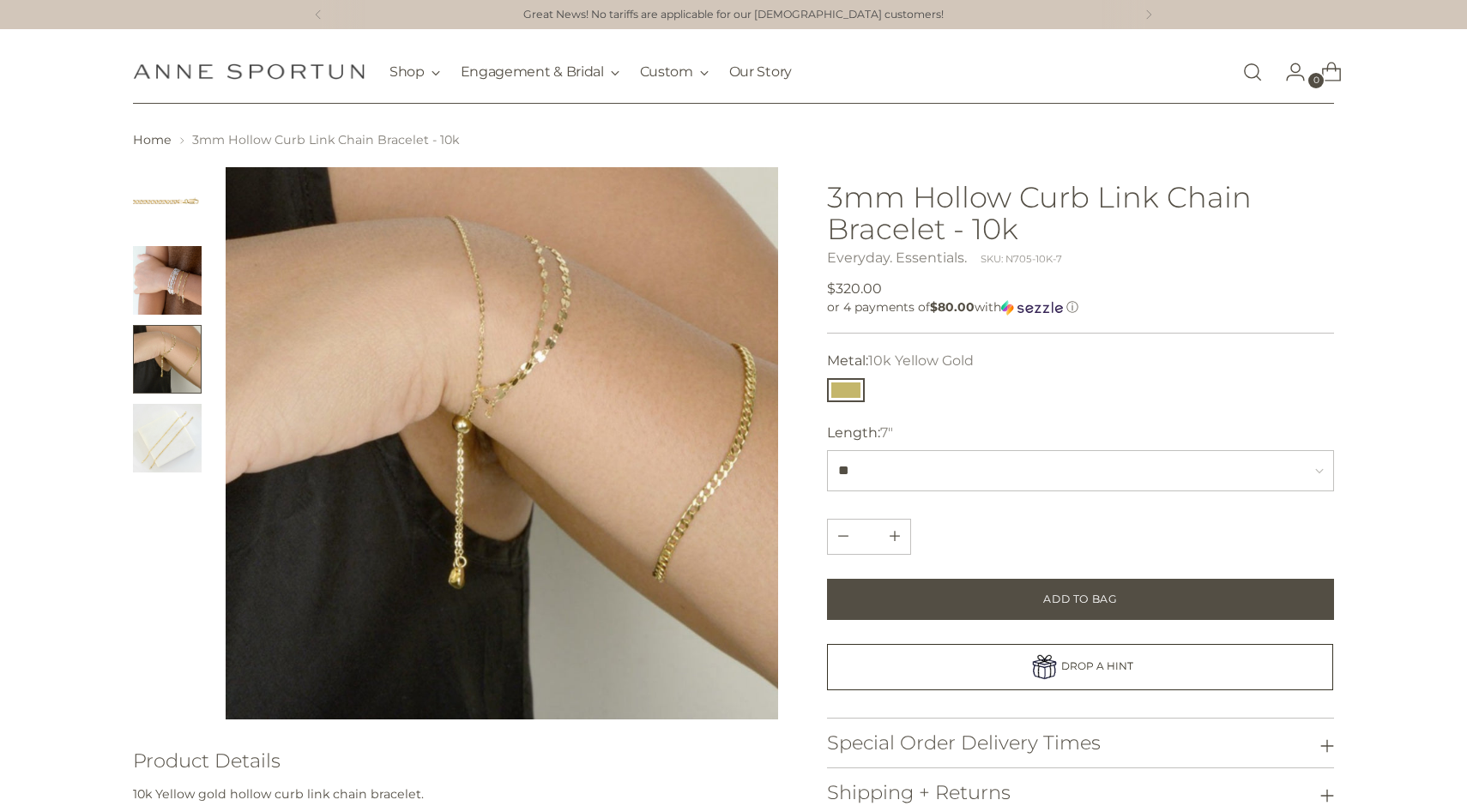
click at [185, 419] on img "Change image to image 4" at bounding box center [167, 439] width 69 height 69
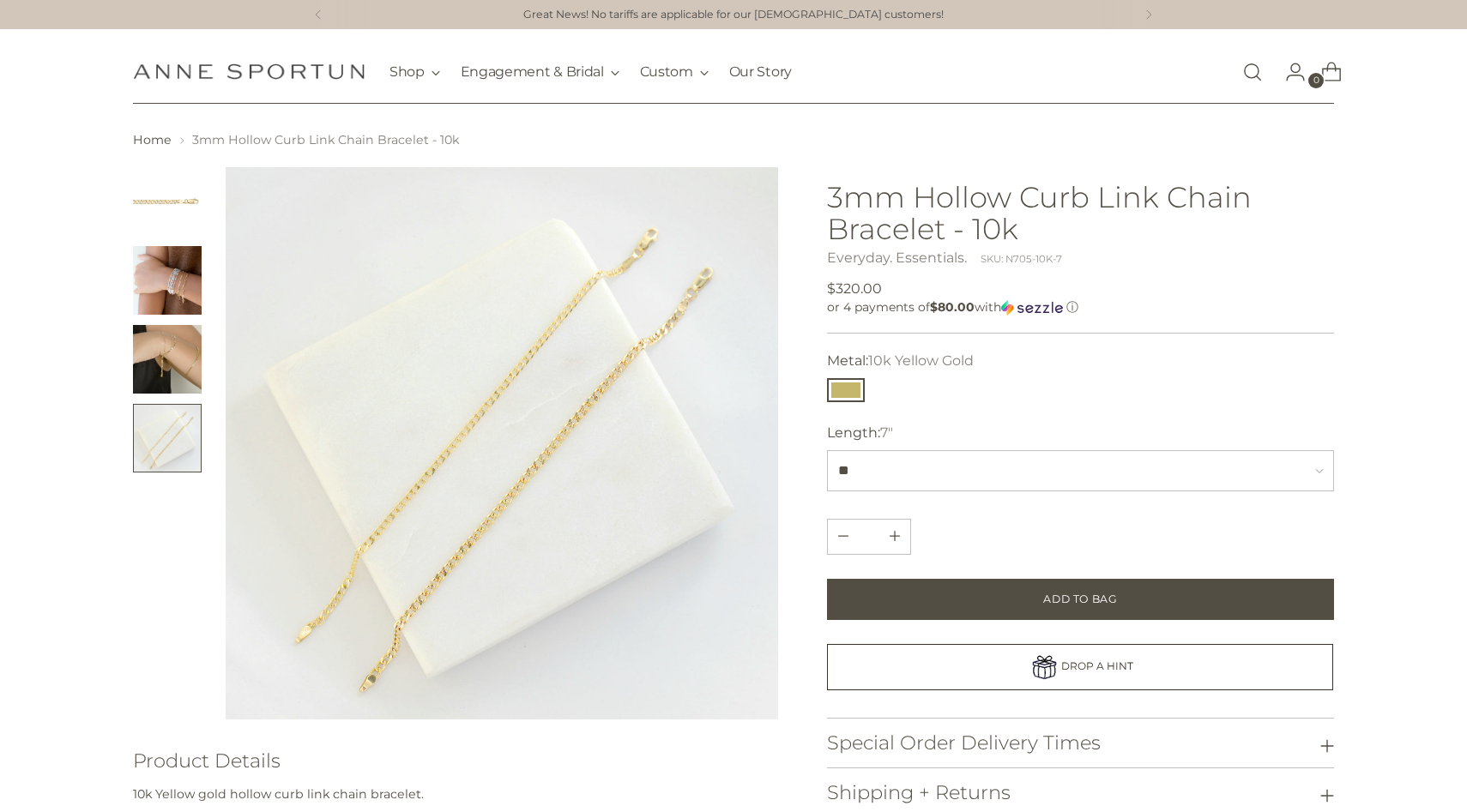
click at [170, 362] on img "Change image to image 3" at bounding box center [167, 359] width 69 height 69
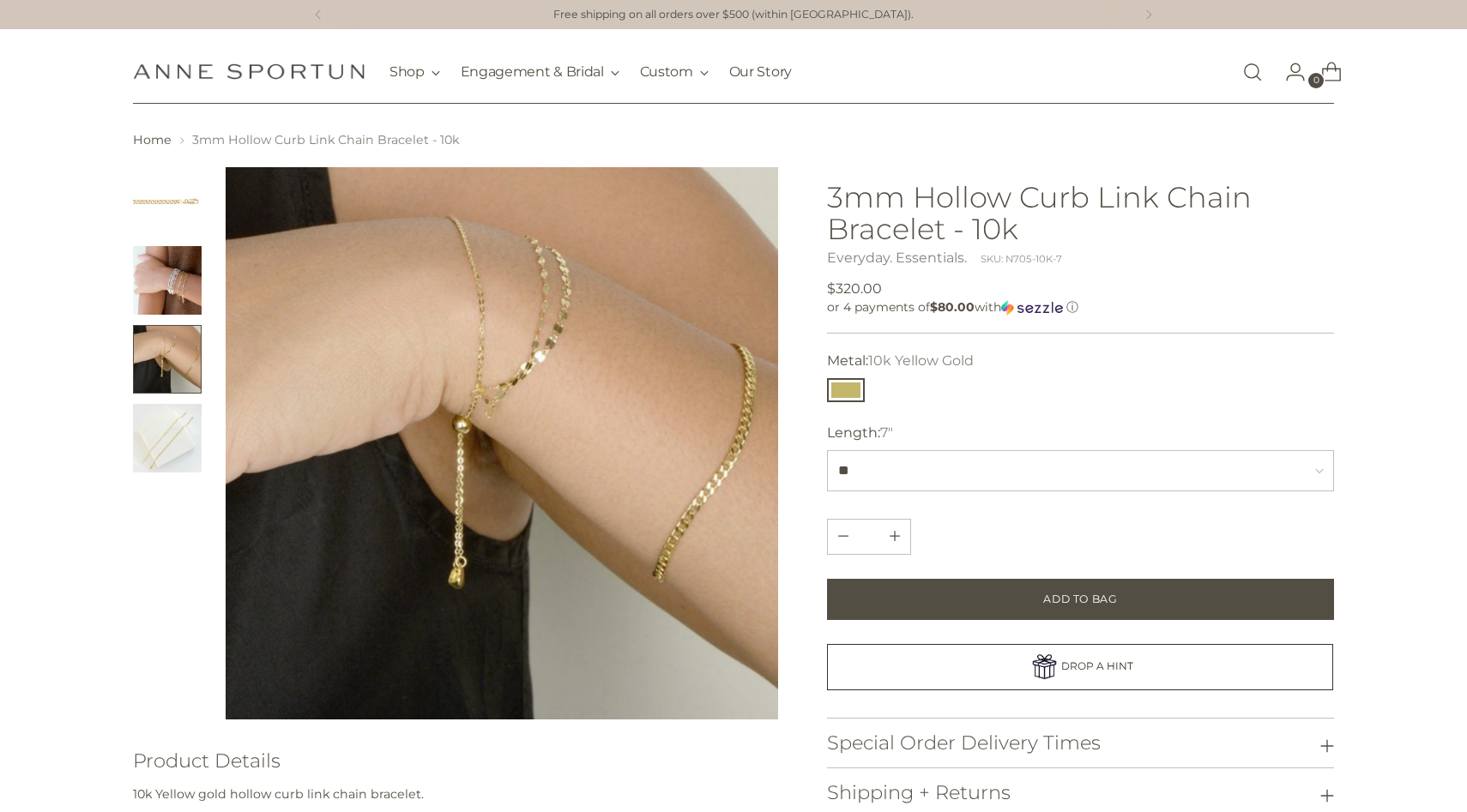
click at [155, 351] on button "Change image to image 3" at bounding box center [167, 359] width 69 height 69
click at [160, 281] on img "Change image to image 2" at bounding box center [167, 281] width 69 height 69
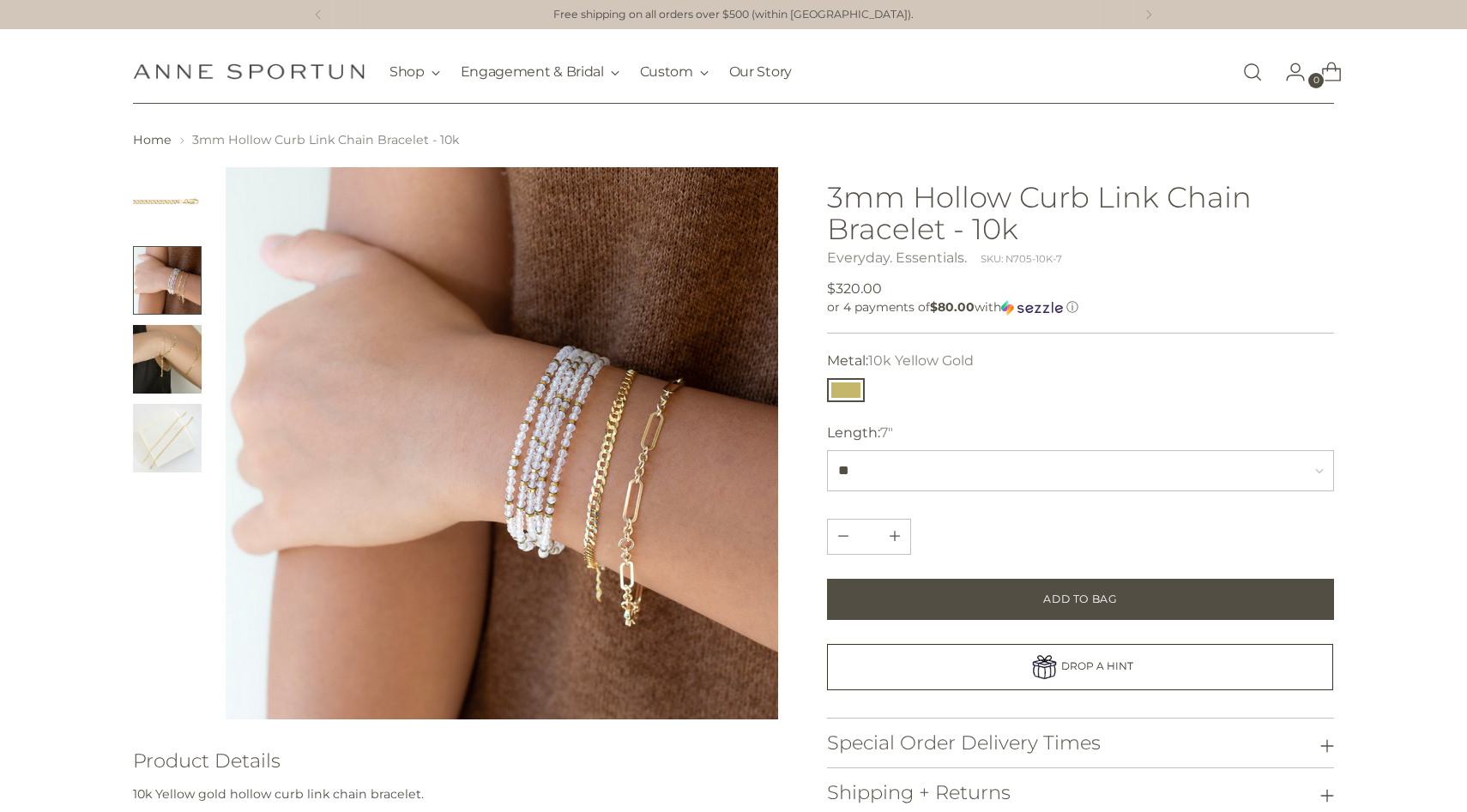
click at [149, 222] on img "Change image to image 1" at bounding box center [167, 202] width 69 height 69
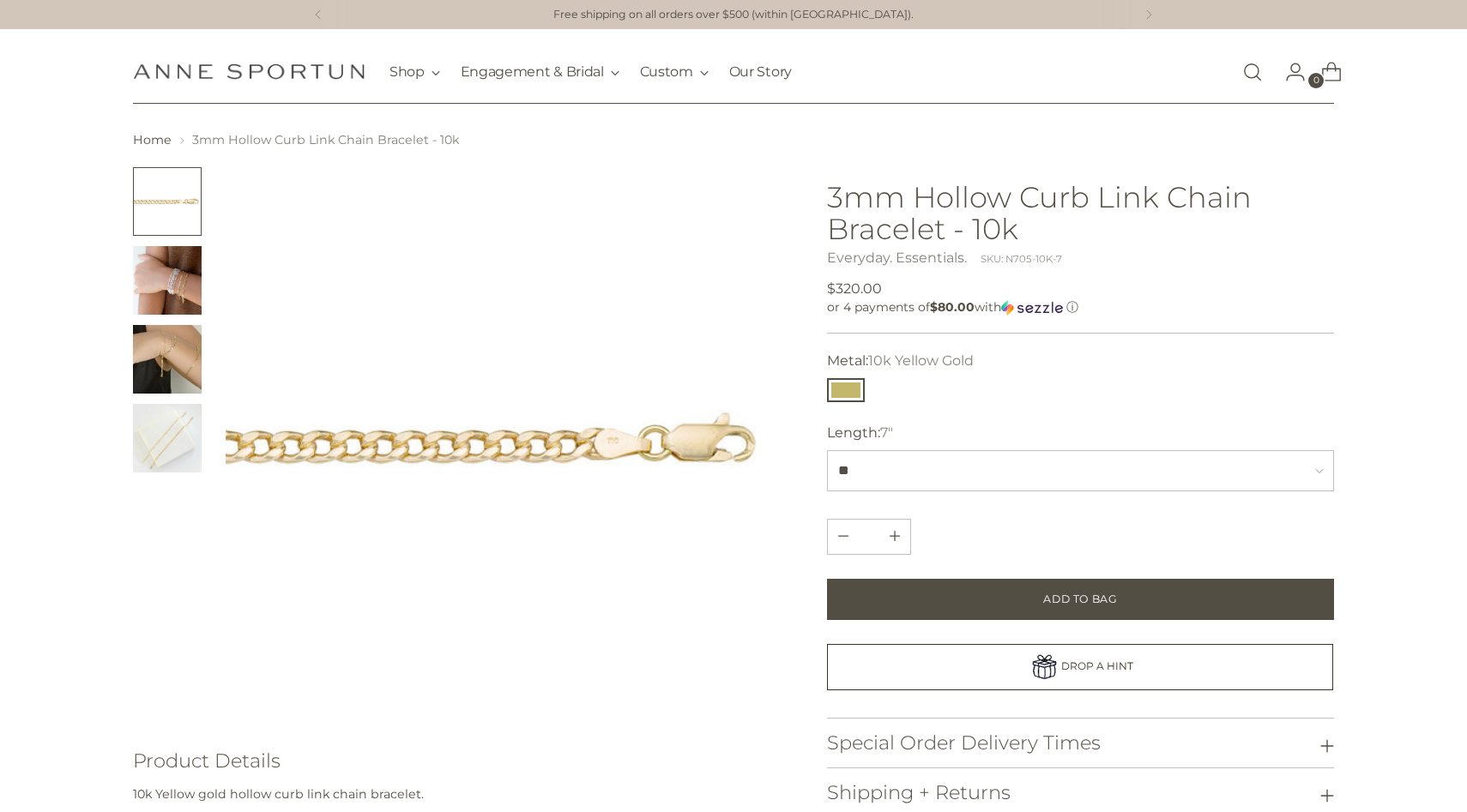
click at [161, 296] on img "Change image to image 2" at bounding box center [167, 281] width 69 height 69
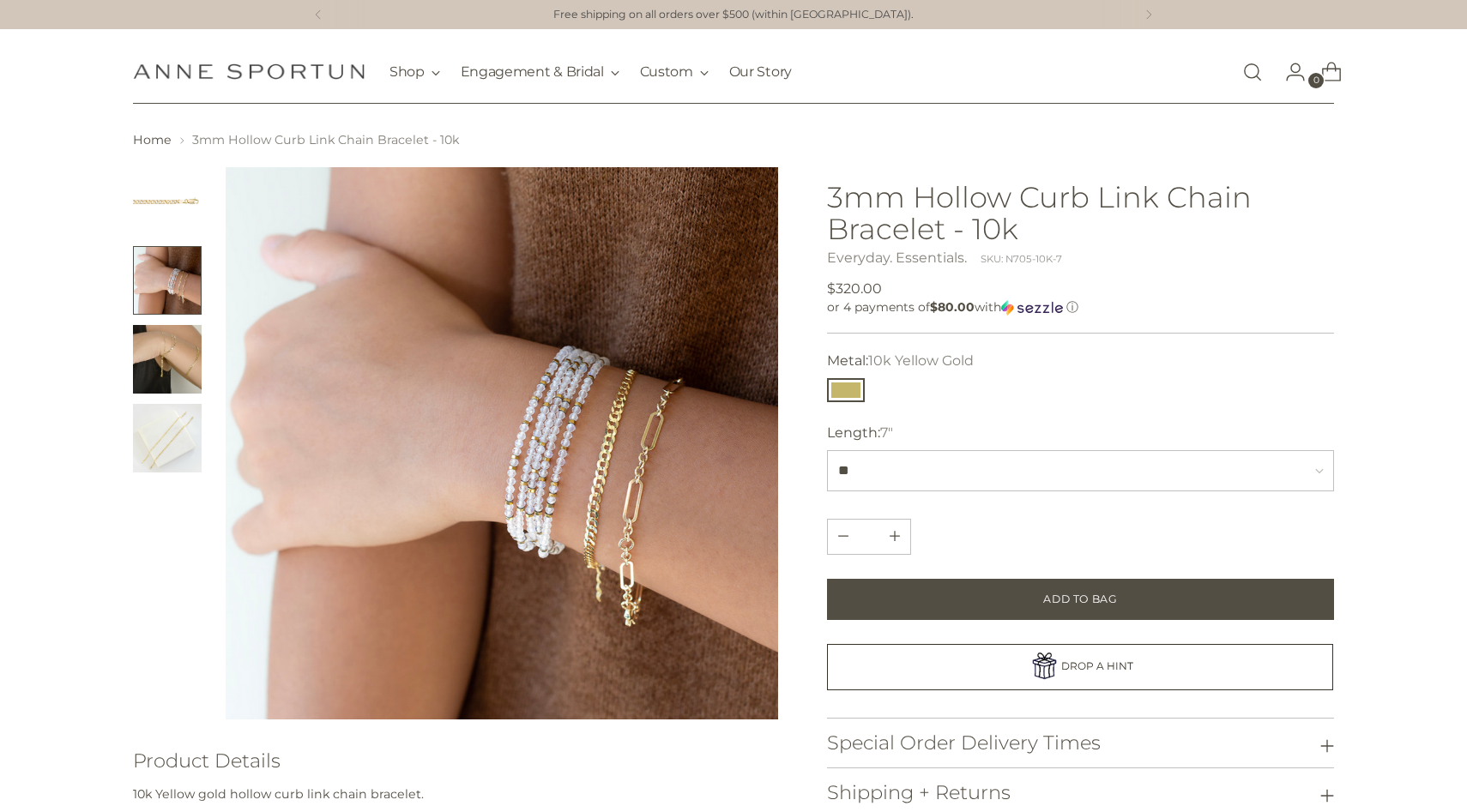
click at [166, 368] on img "Change image to image 3" at bounding box center [167, 359] width 69 height 69
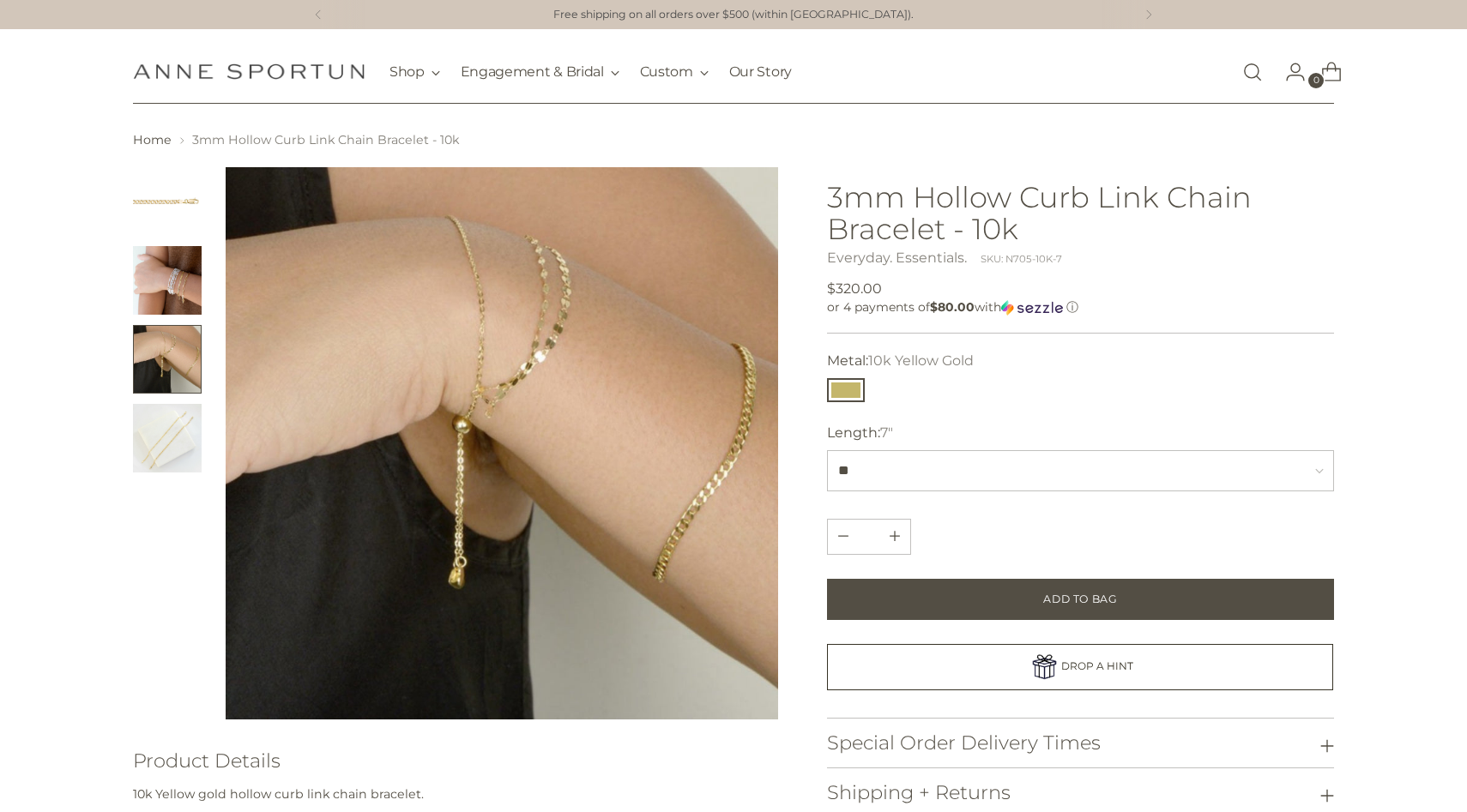
click at [150, 283] on img "Change image to image 2" at bounding box center [167, 281] width 69 height 69
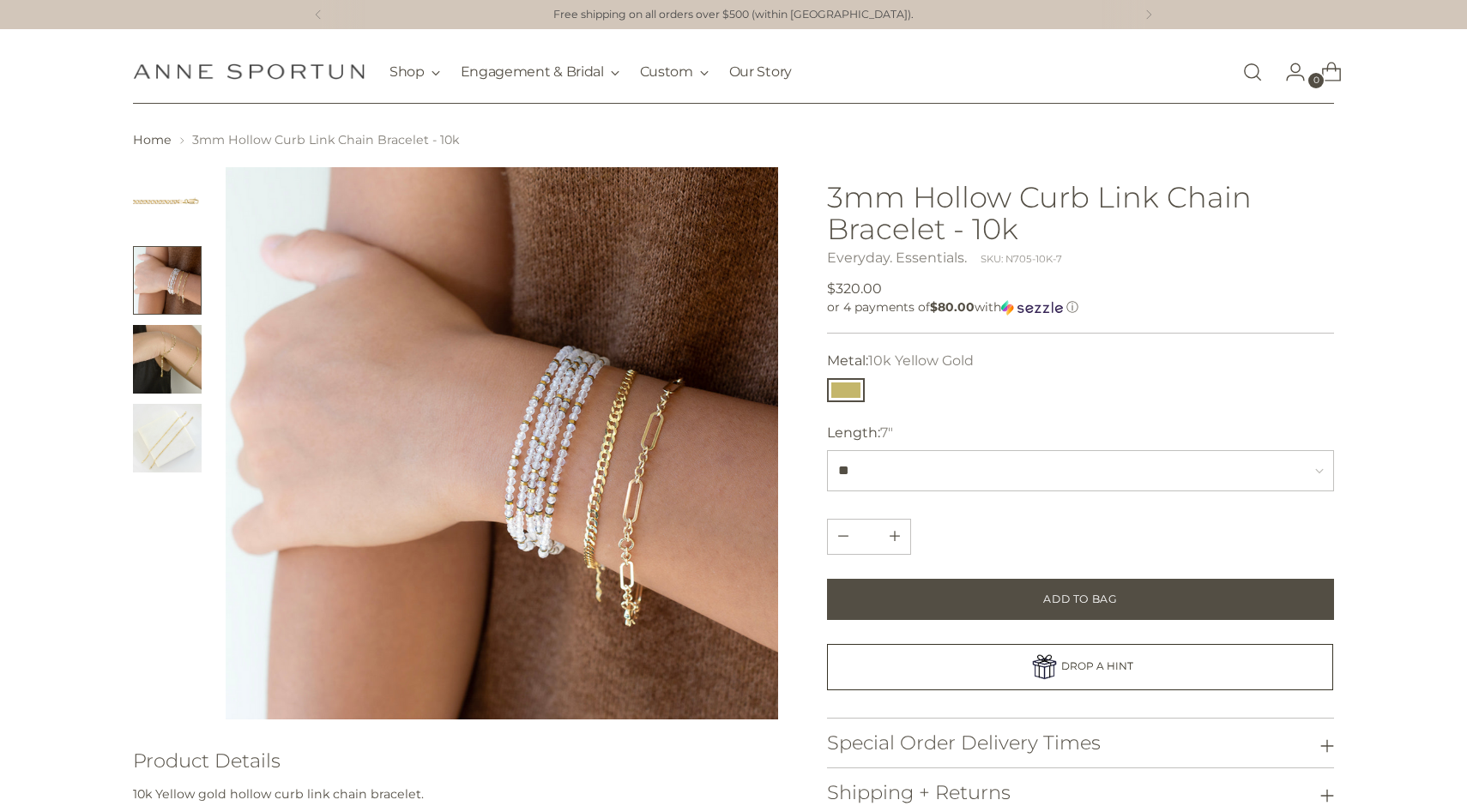
click at [145, 199] on img "Change image to image 1" at bounding box center [167, 202] width 69 height 69
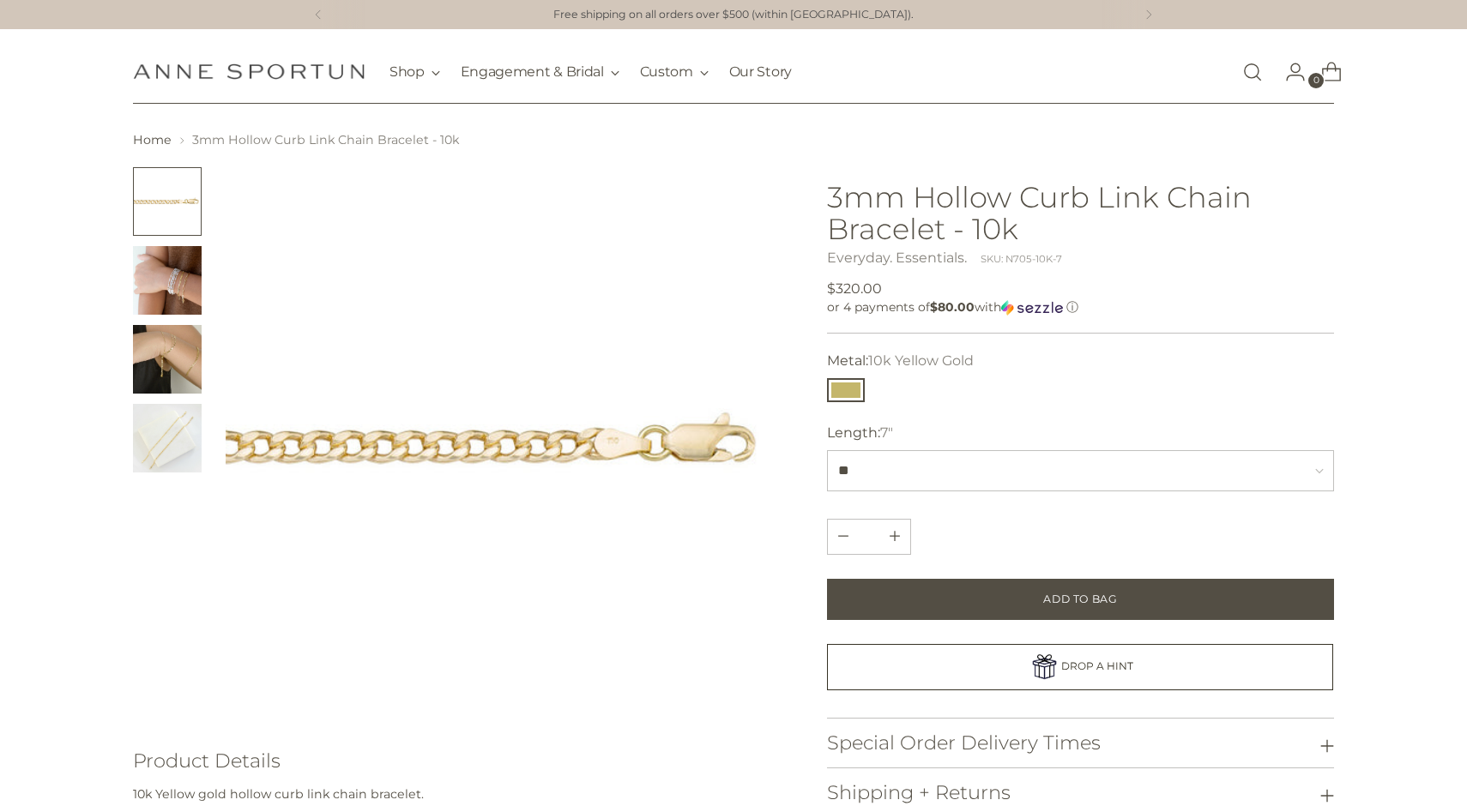
click at [146, 264] on img "Change image to image 2" at bounding box center [167, 281] width 69 height 69
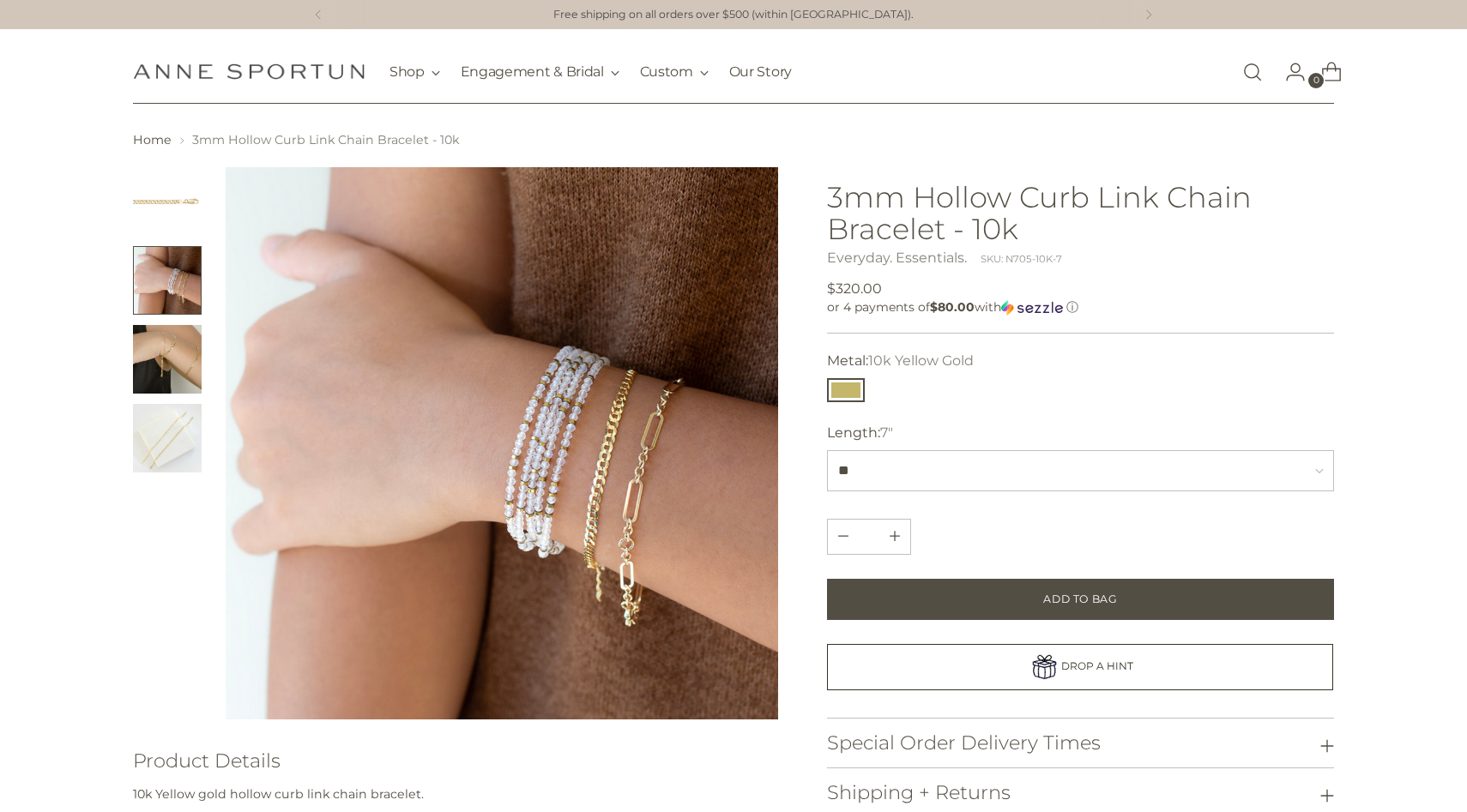
click at [154, 365] on img "Change image to image 3" at bounding box center [167, 359] width 69 height 69
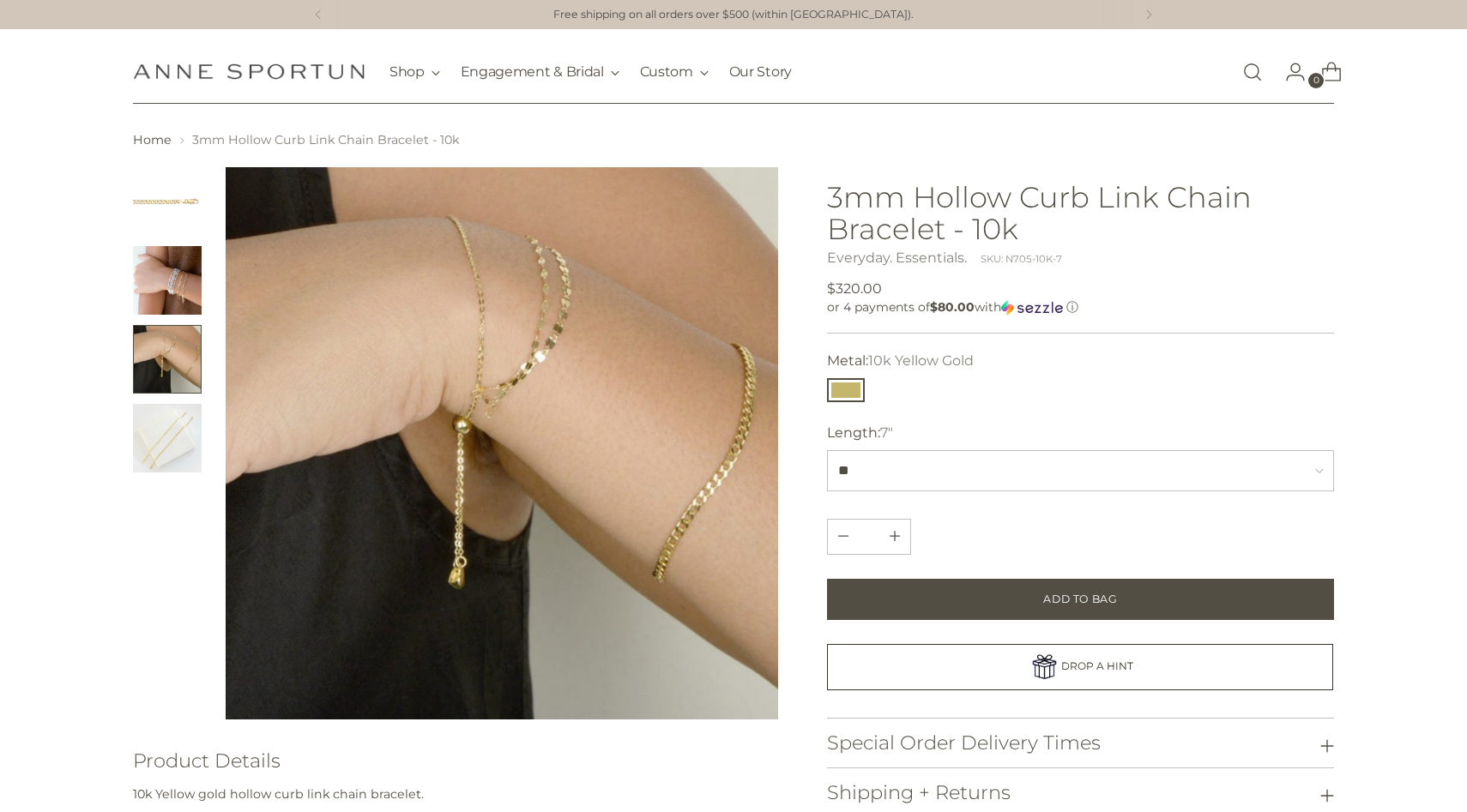
click at [160, 416] on img "Change image to image 4" at bounding box center [167, 439] width 69 height 69
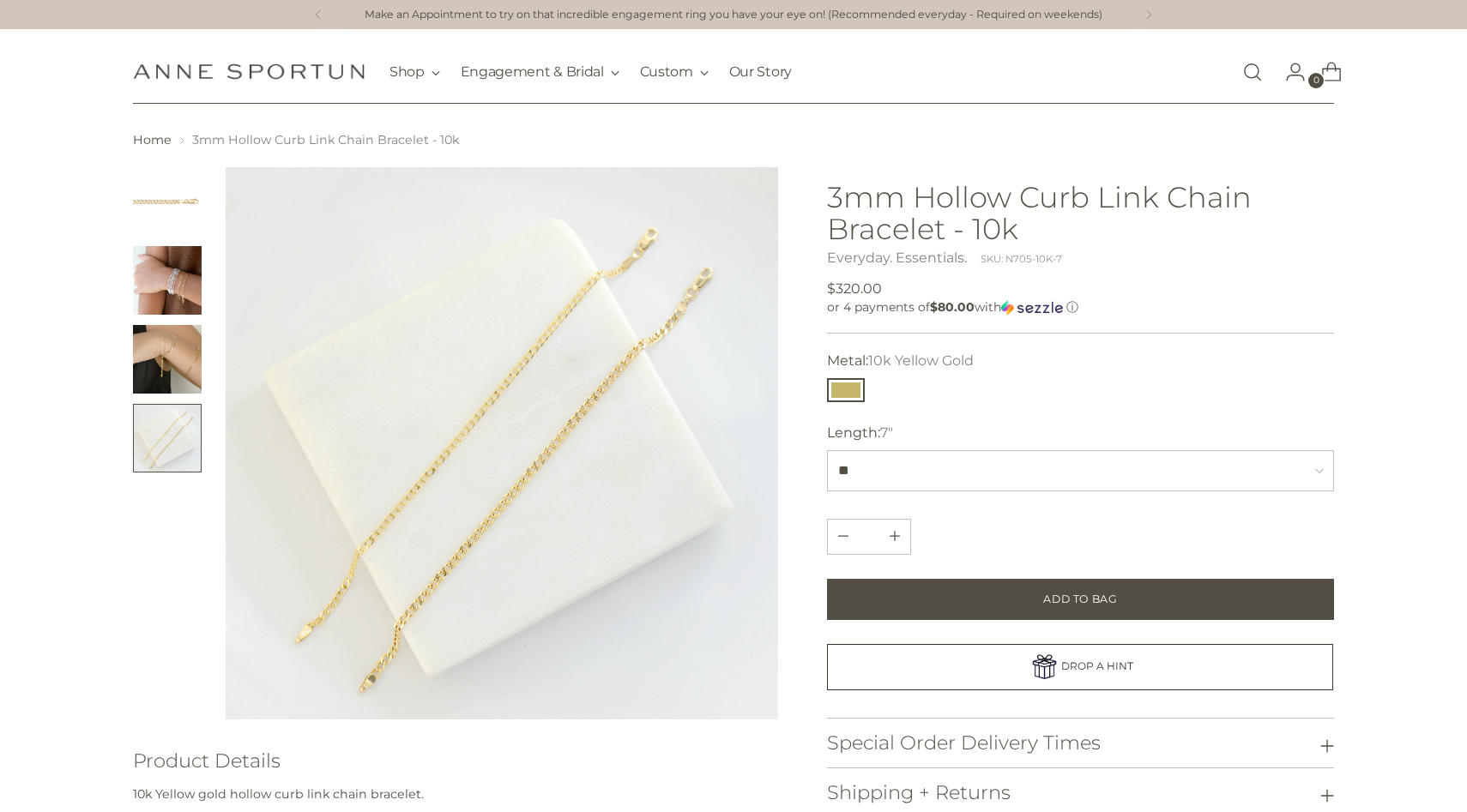
click at [138, 209] on img "Change image to image 1" at bounding box center [167, 202] width 69 height 69
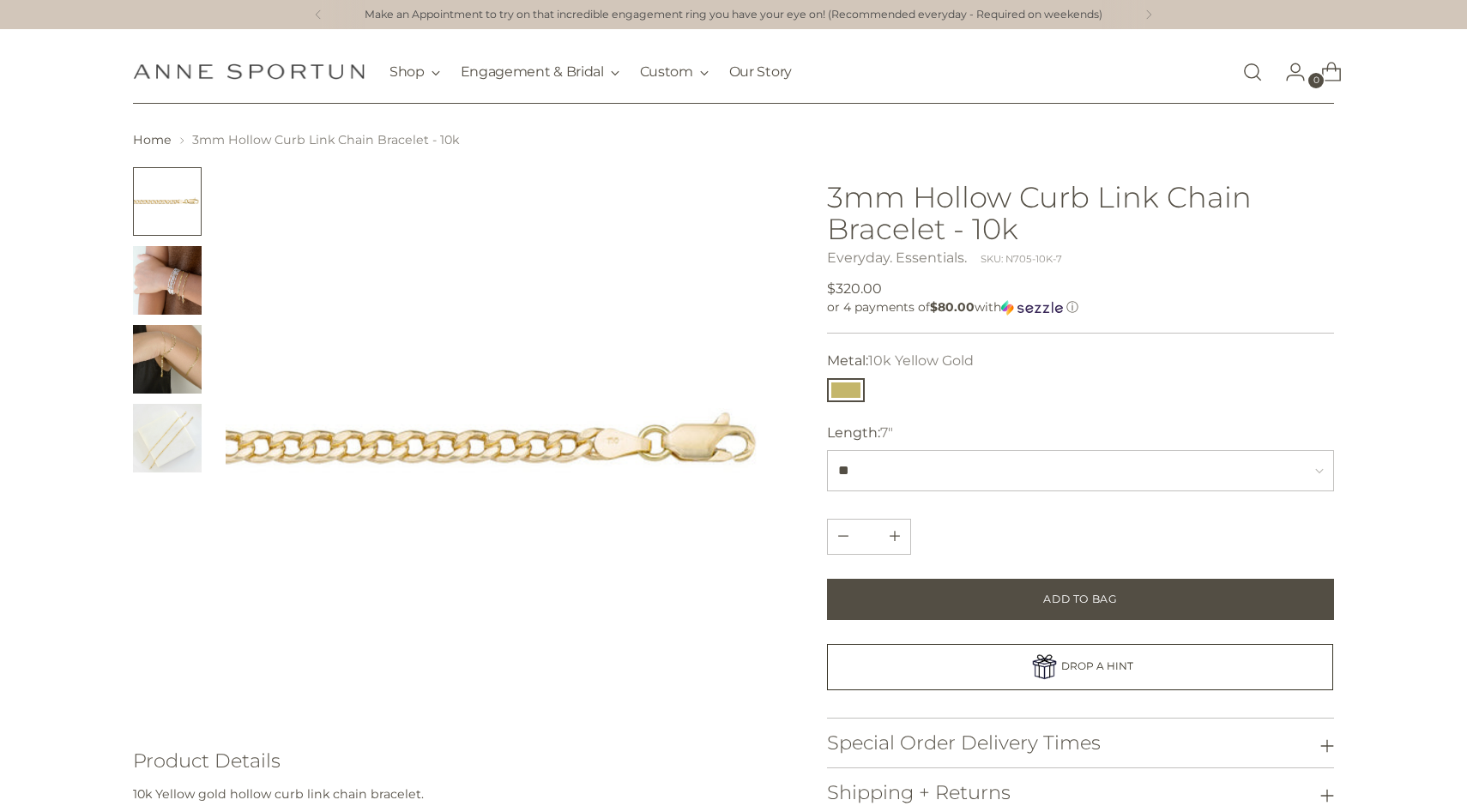
click at [161, 314] on img "Change image to image 2" at bounding box center [167, 281] width 69 height 69
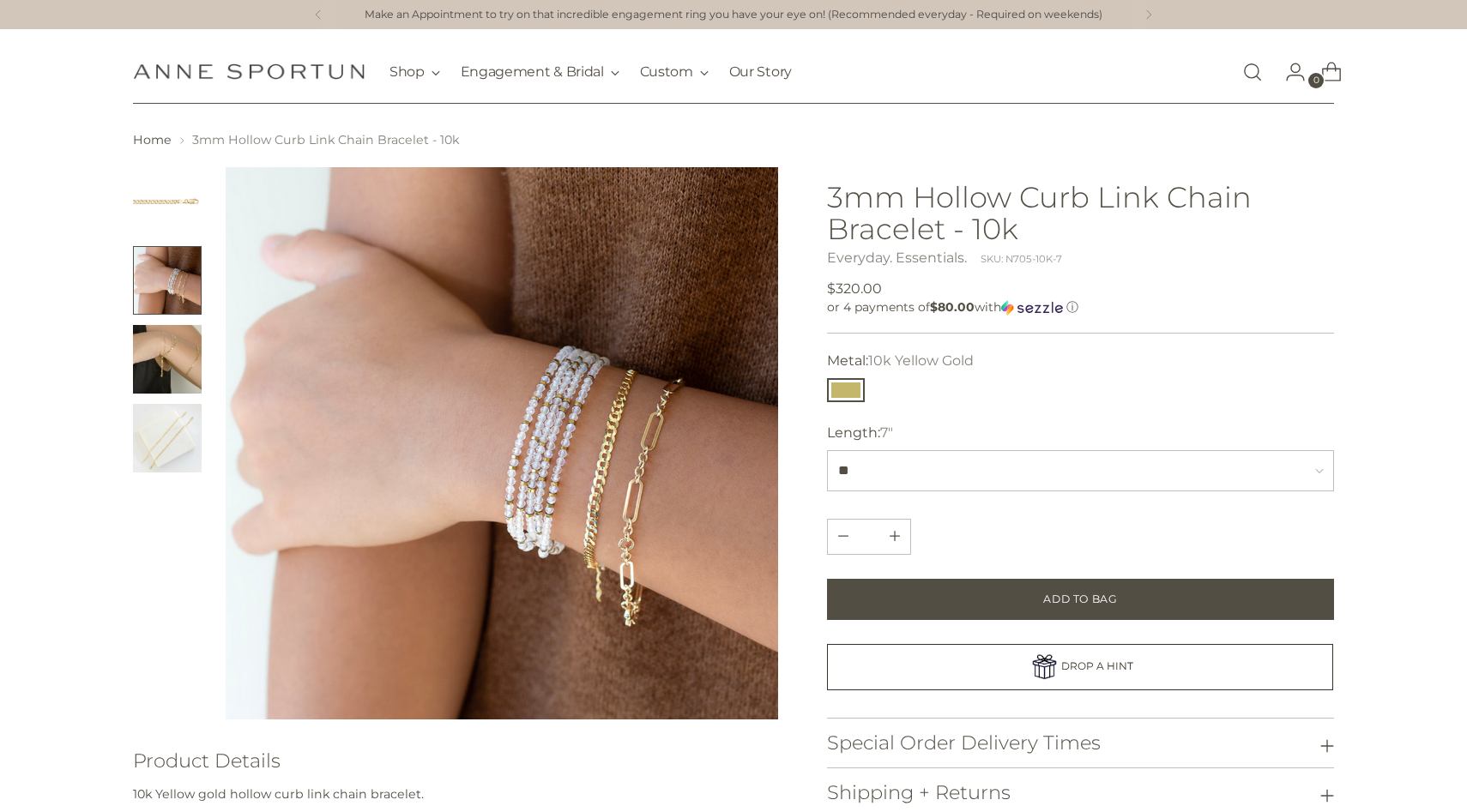
click at [161, 291] on button "Change image to image 2" at bounding box center [167, 281] width 69 height 69
click at [162, 352] on img "Change image to image 3" at bounding box center [167, 359] width 69 height 69
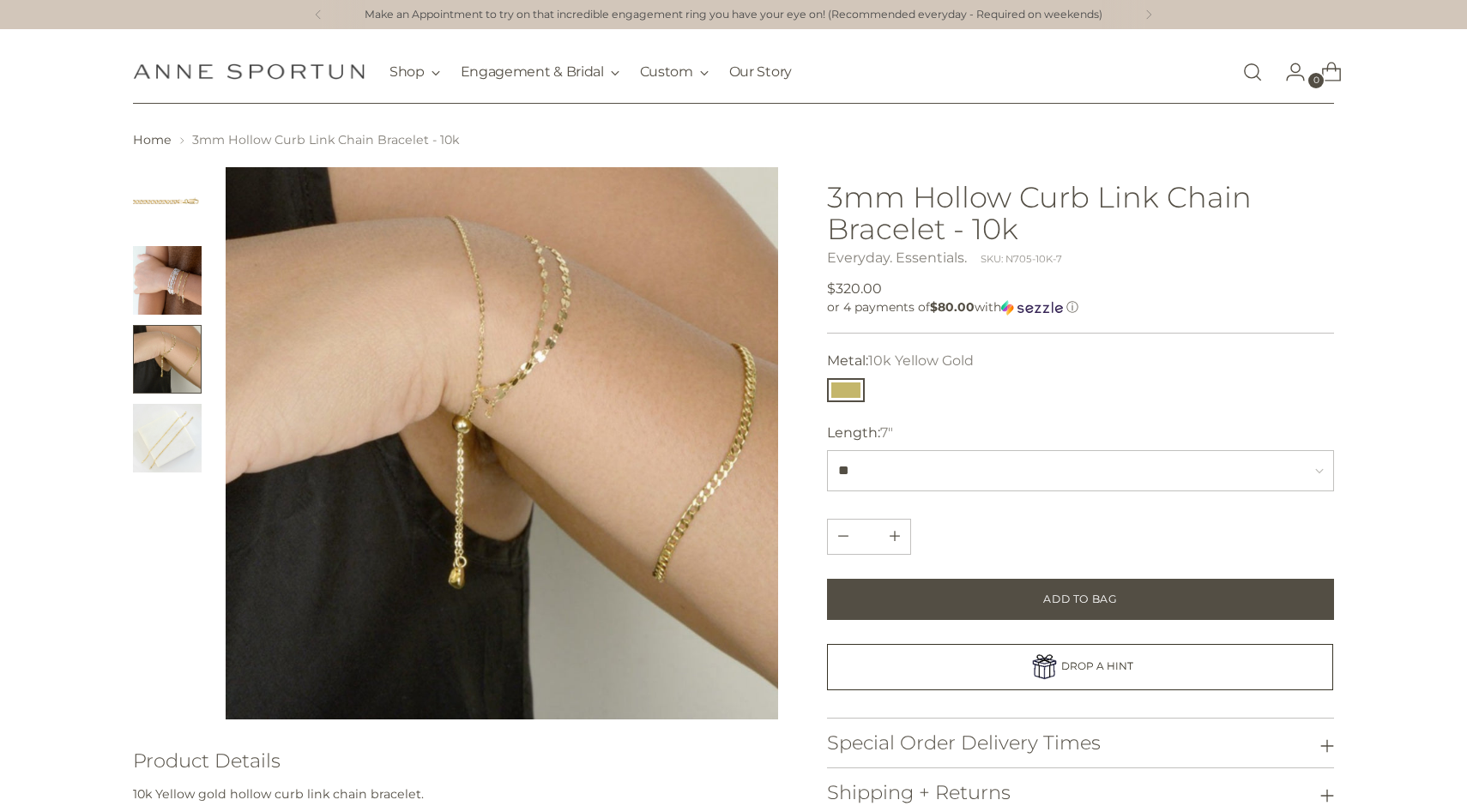
click at [169, 428] on img "Change image to image 4" at bounding box center [167, 439] width 69 height 69
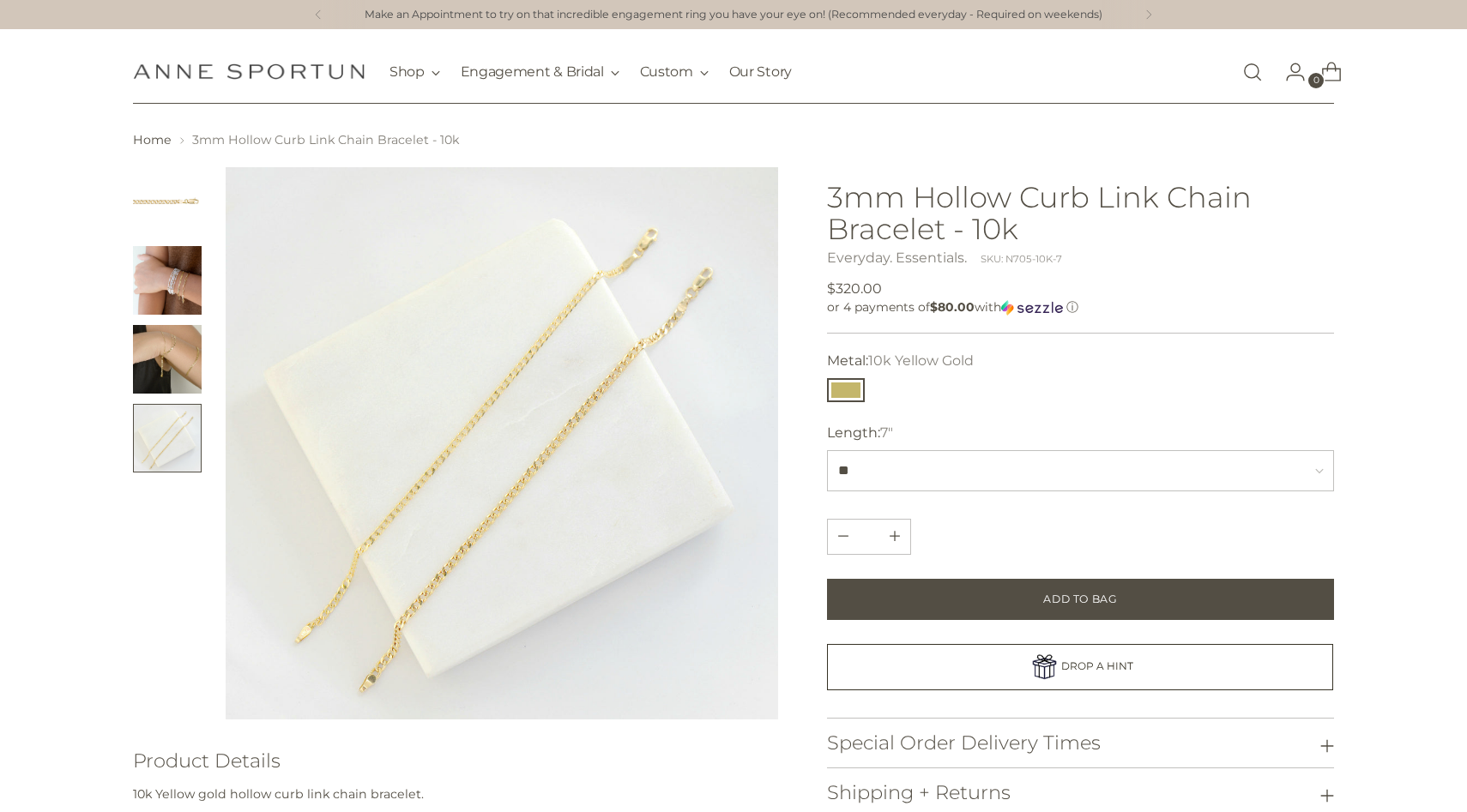
click at [161, 203] on img "Change image to image 1" at bounding box center [167, 202] width 69 height 69
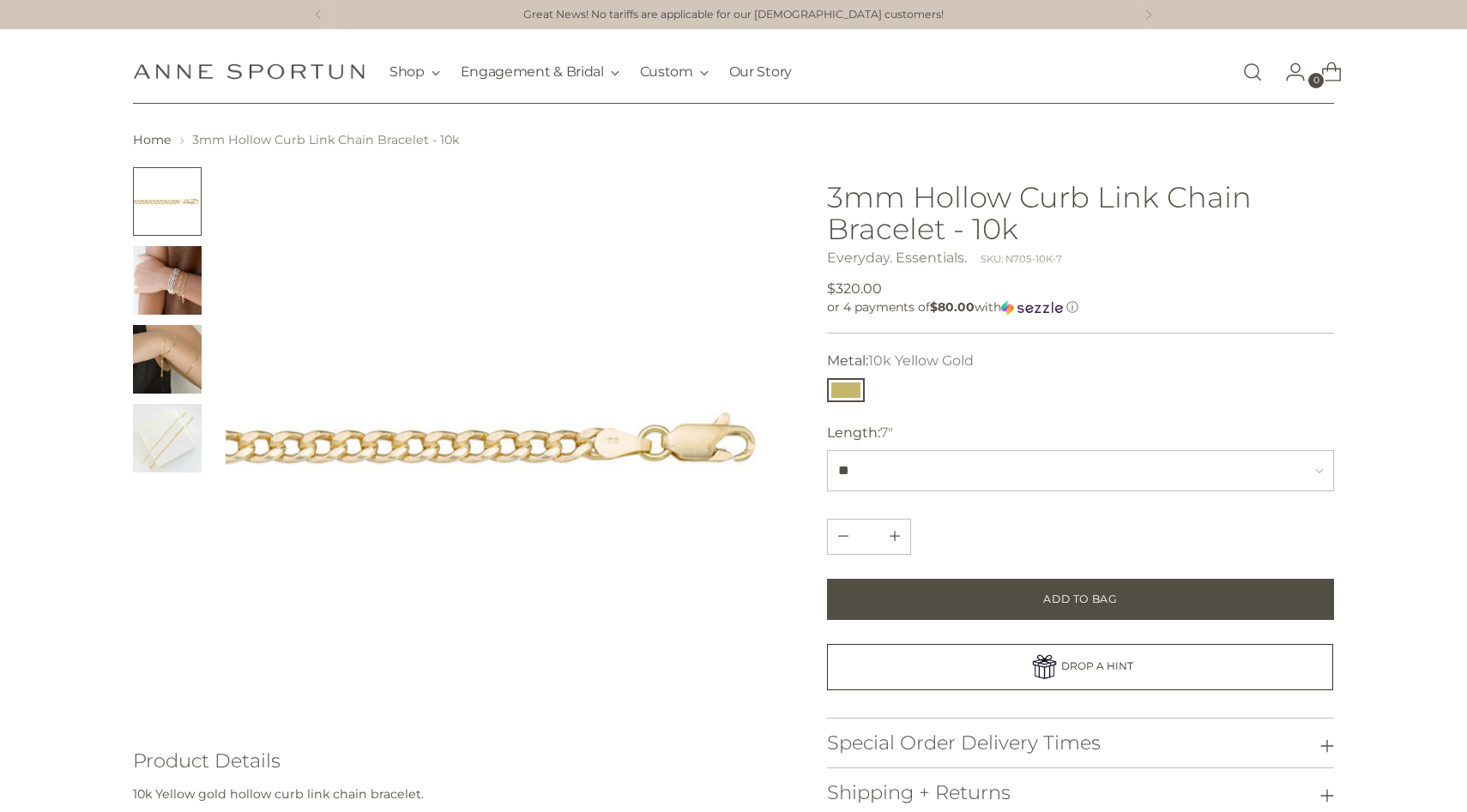
click at [177, 434] on img "Change image to image 4" at bounding box center [167, 439] width 69 height 69
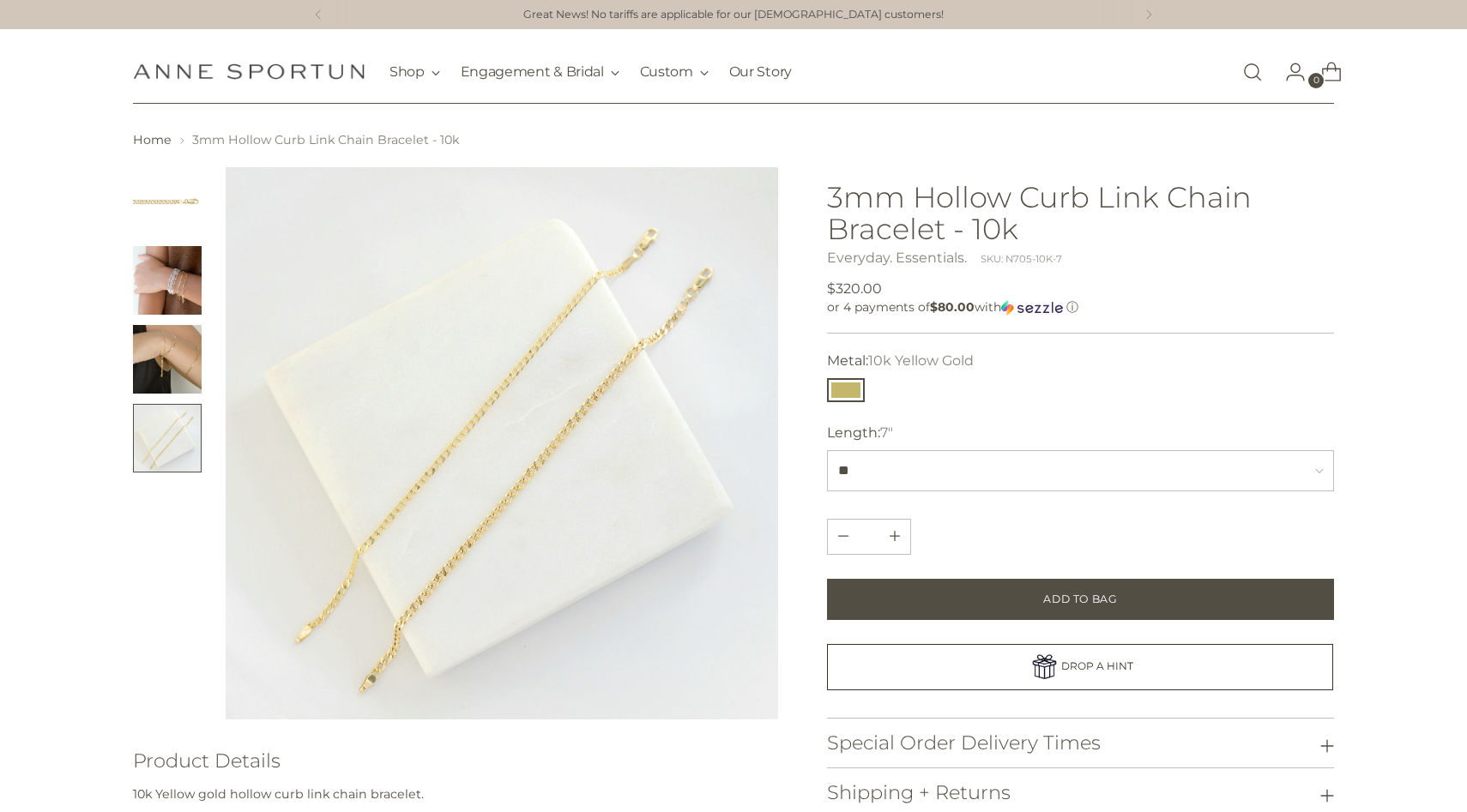
click at [182, 339] on img "Change image to image 3" at bounding box center [167, 359] width 69 height 69
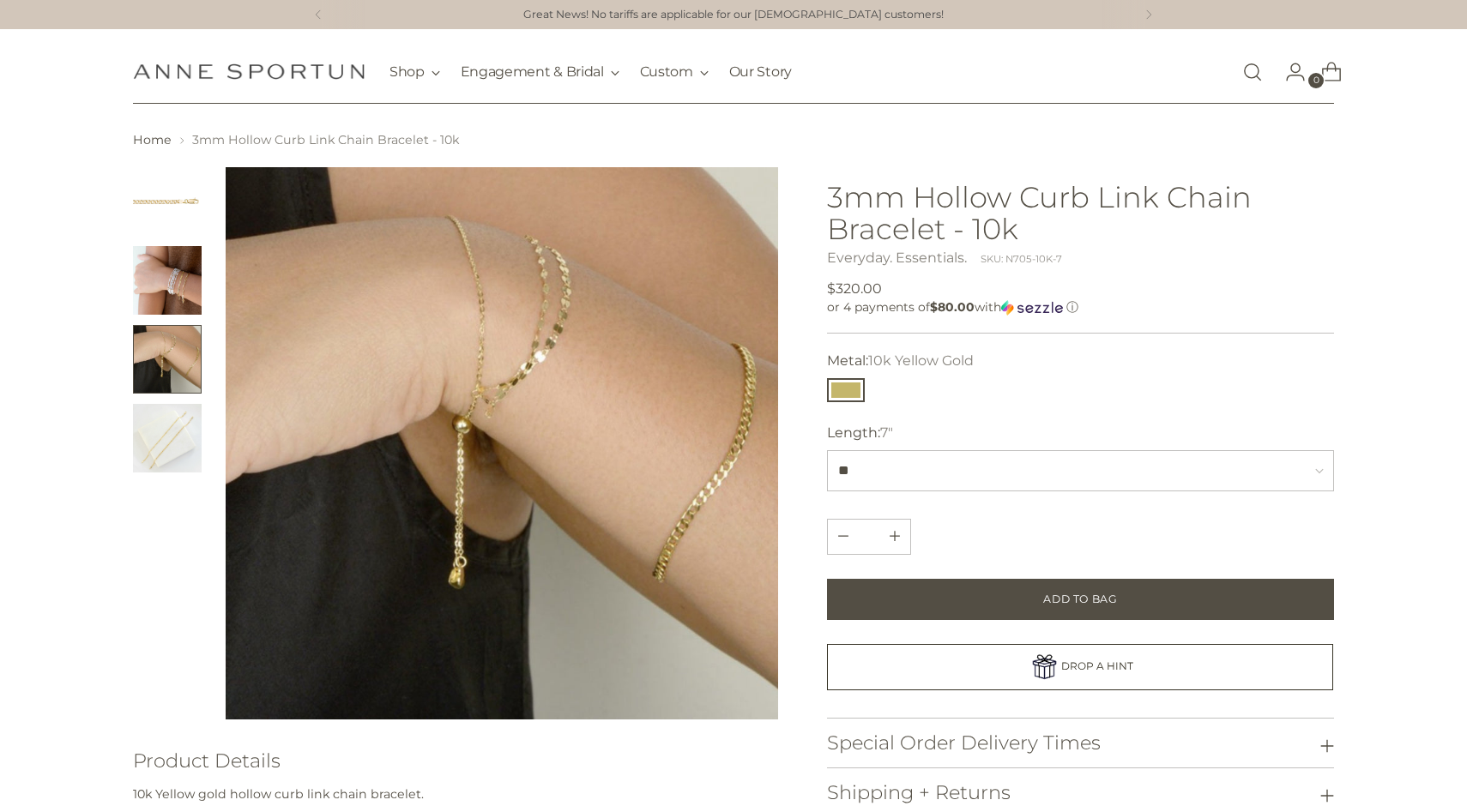
click at [174, 275] on img "Change image to image 2" at bounding box center [167, 281] width 69 height 69
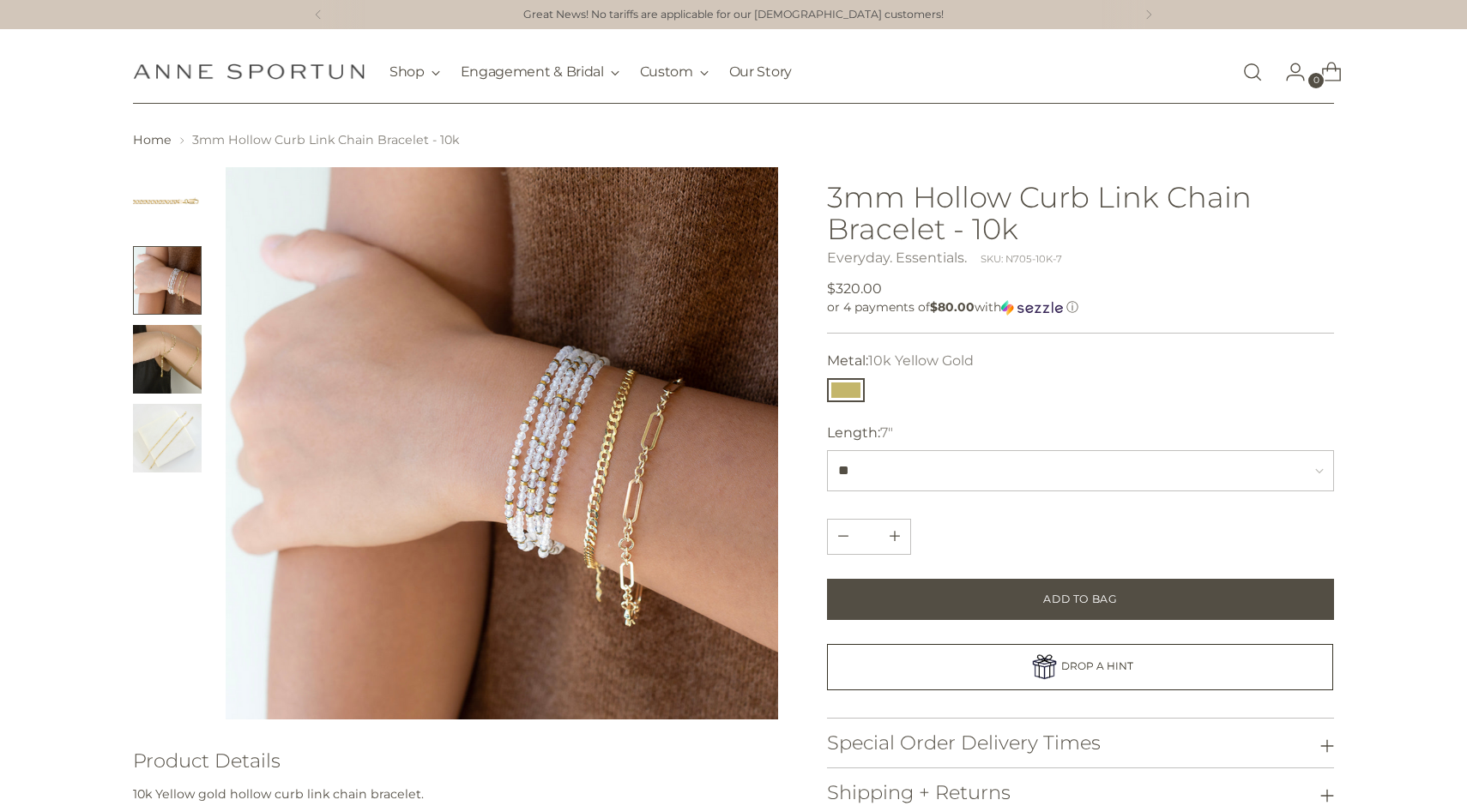
click at [175, 211] on img "Change image to image 1" at bounding box center [167, 202] width 69 height 69
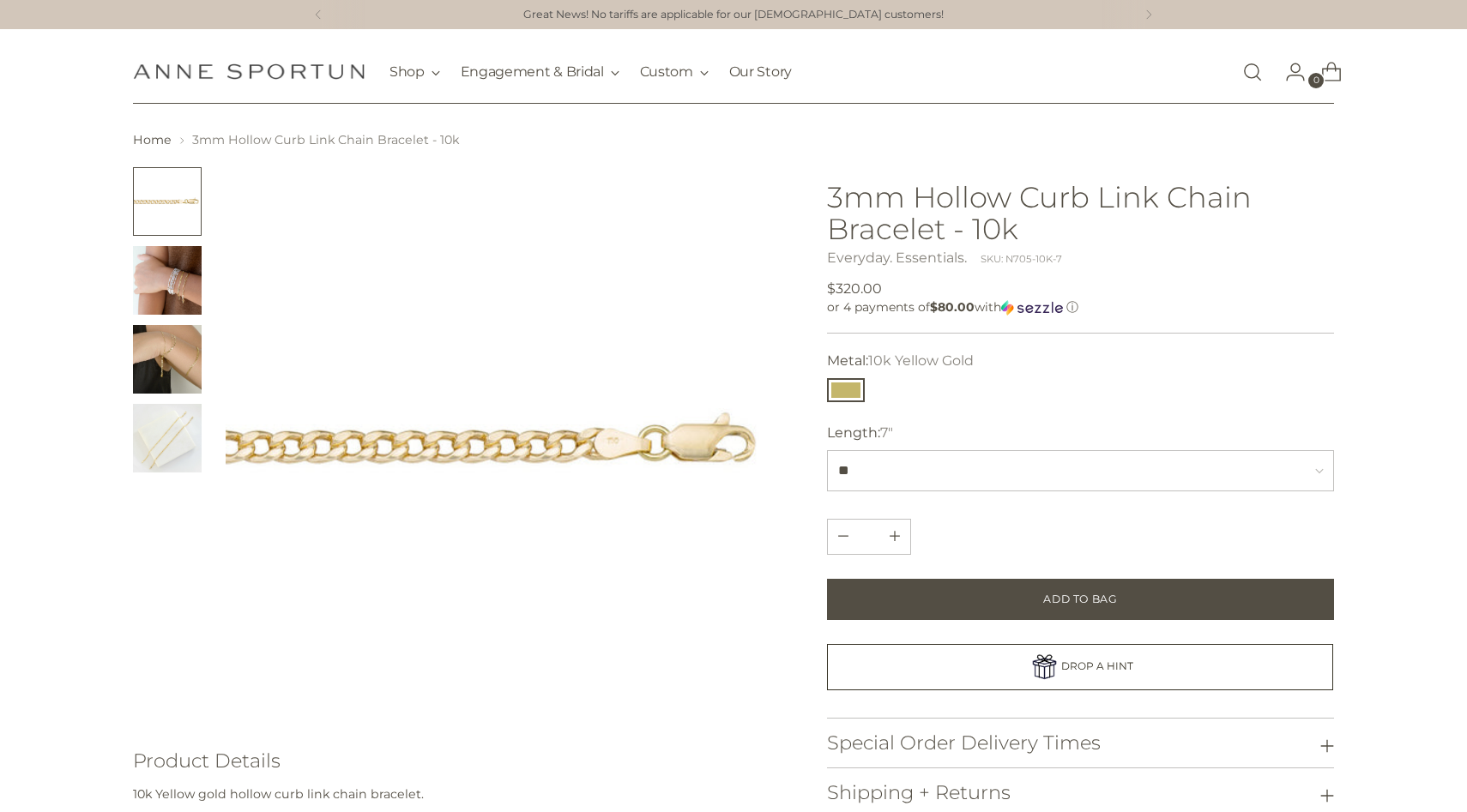
click at [175, 276] on img "Change image to image 2" at bounding box center [167, 281] width 69 height 69
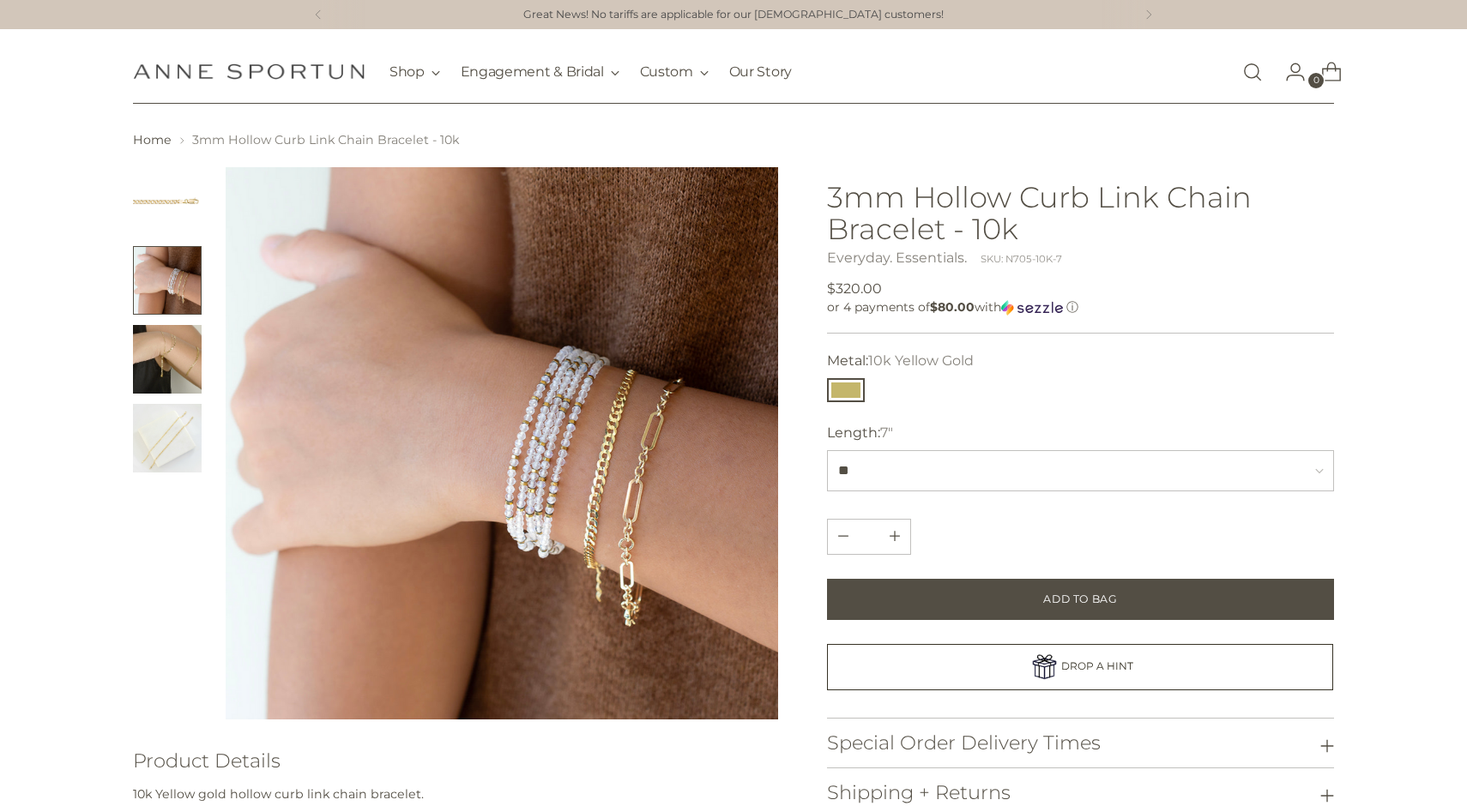
click at [178, 347] on img "Change image to image 3" at bounding box center [167, 359] width 69 height 69
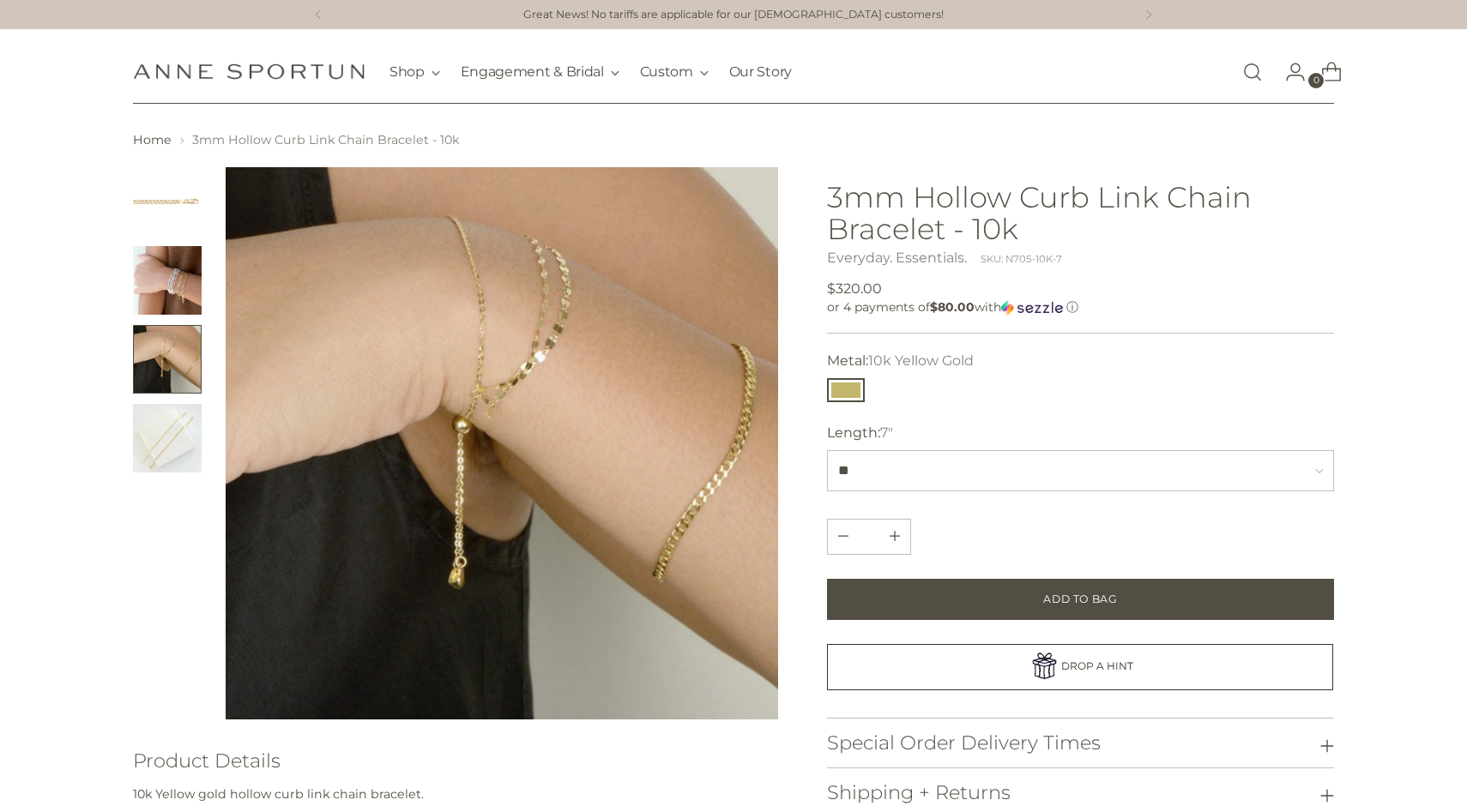
click at [179, 402] on ul at bounding box center [167, 320] width 69 height 305
click at [179, 427] on img "Change image to image 4" at bounding box center [167, 439] width 69 height 69
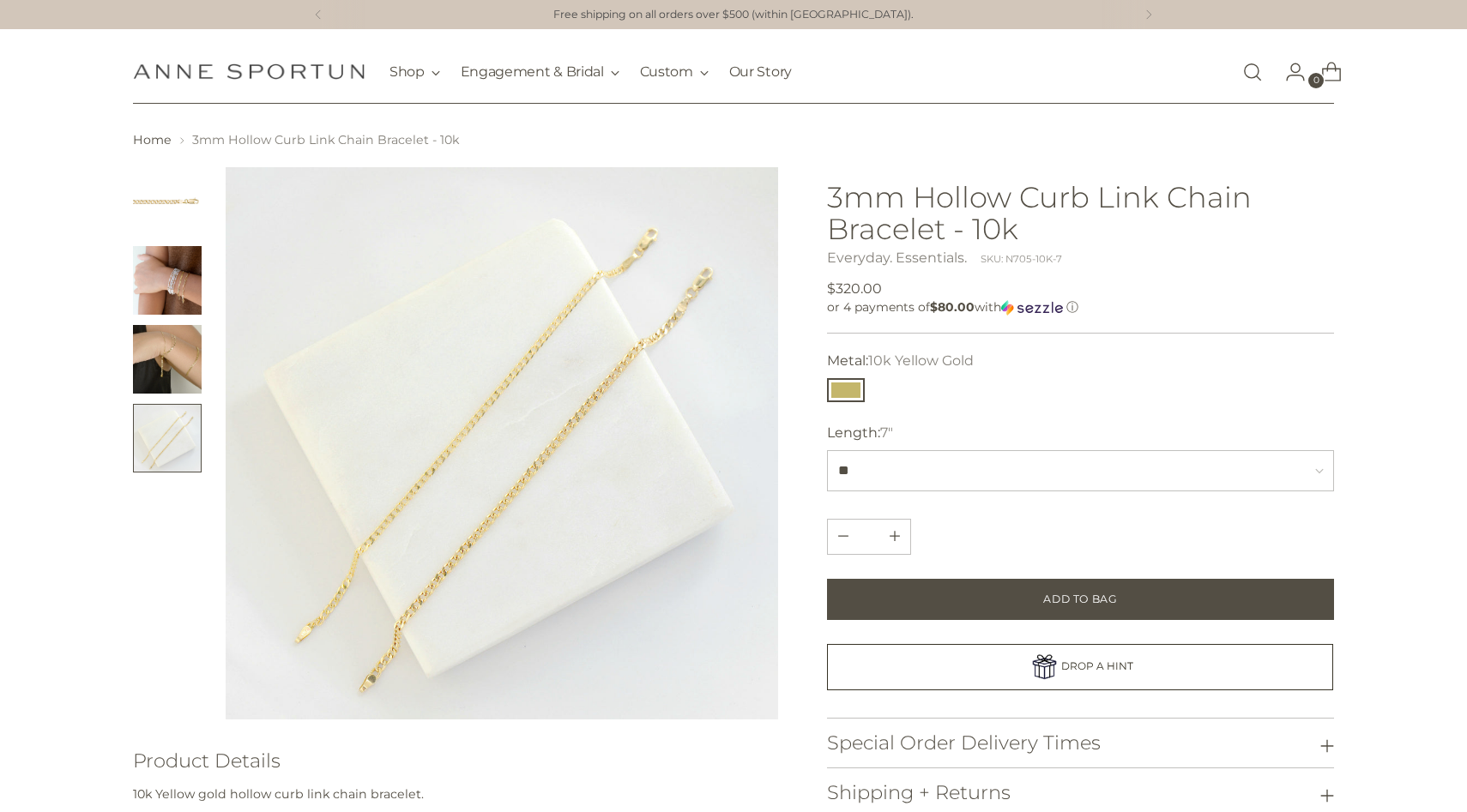
click at [179, 345] on img "Change image to image 3" at bounding box center [167, 359] width 69 height 69
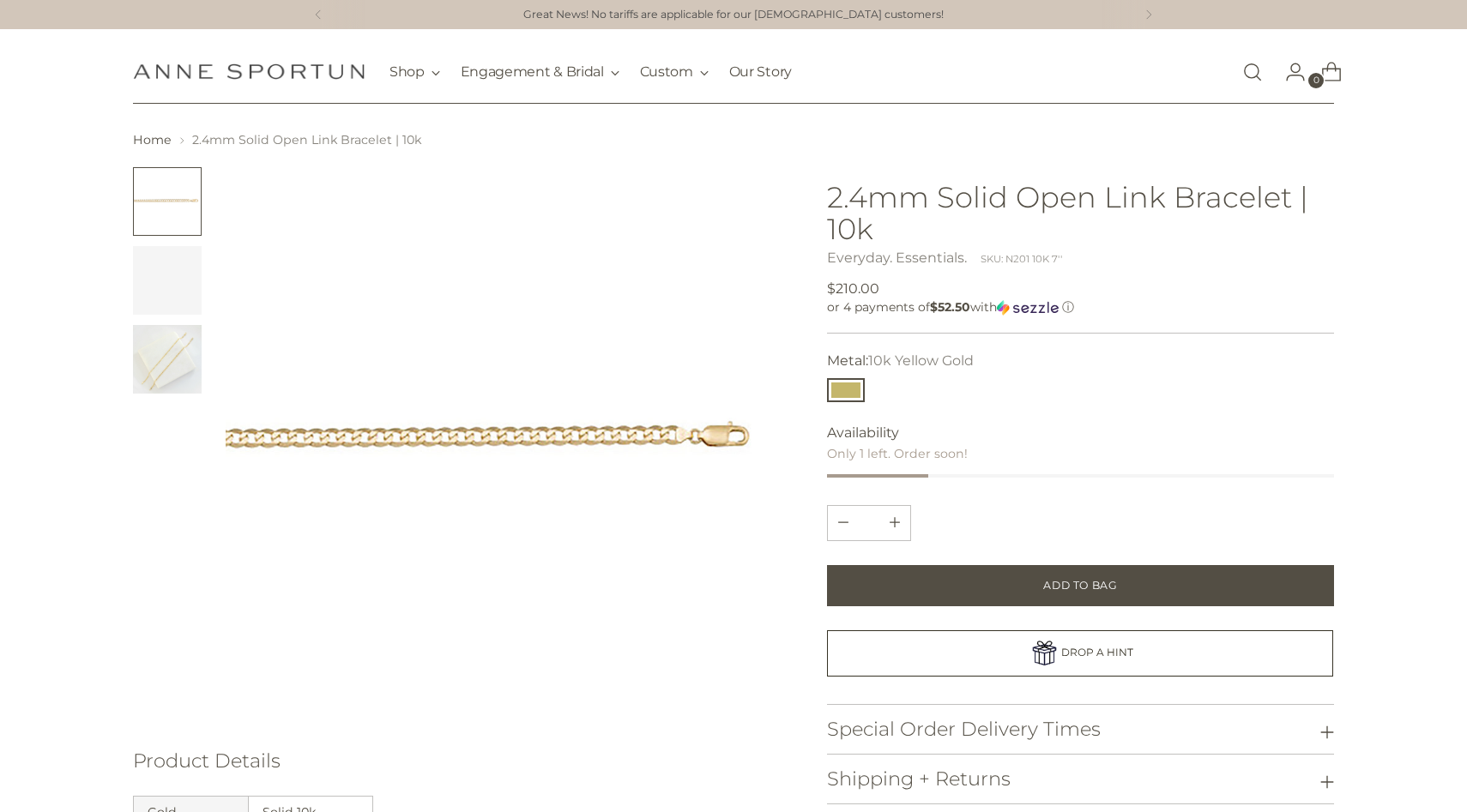
click at [173, 288] on img "Change image to image 2" at bounding box center [167, 281] width 69 height 69
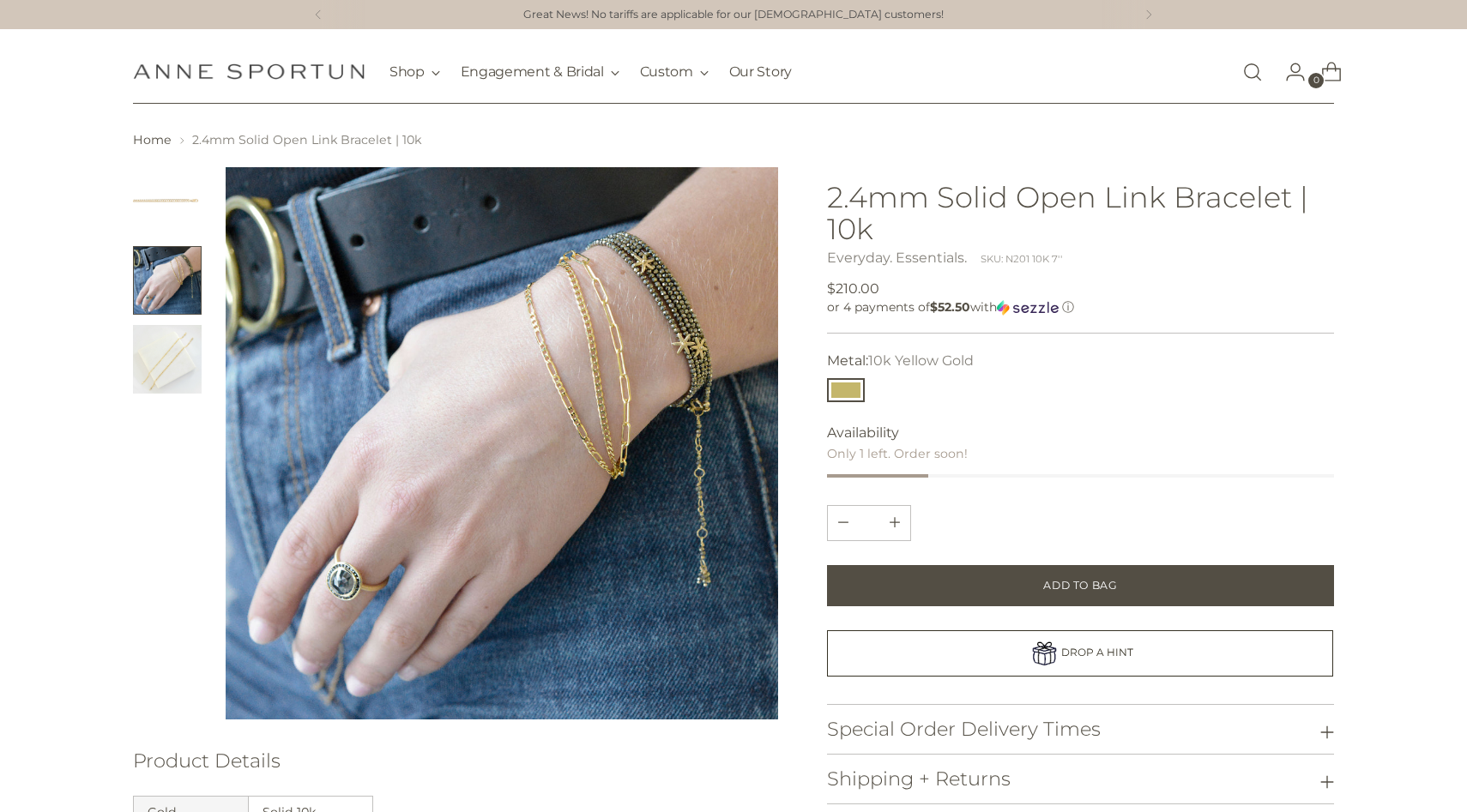
click at [175, 347] on img "Change image to image 3" at bounding box center [167, 359] width 69 height 69
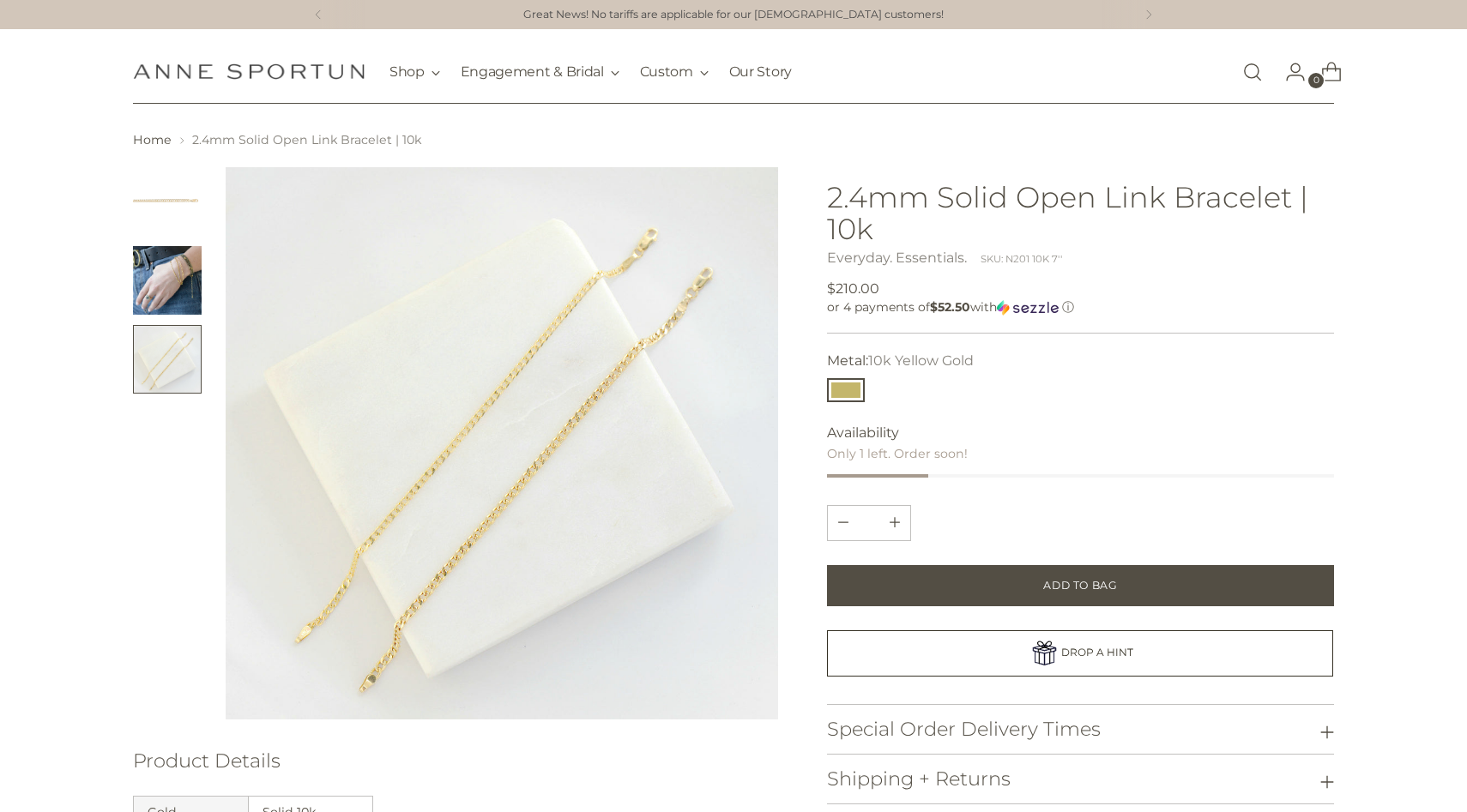
click at [157, 300] on img "Change image to image 2" at bounding box center [167, 281] width 69 height 69
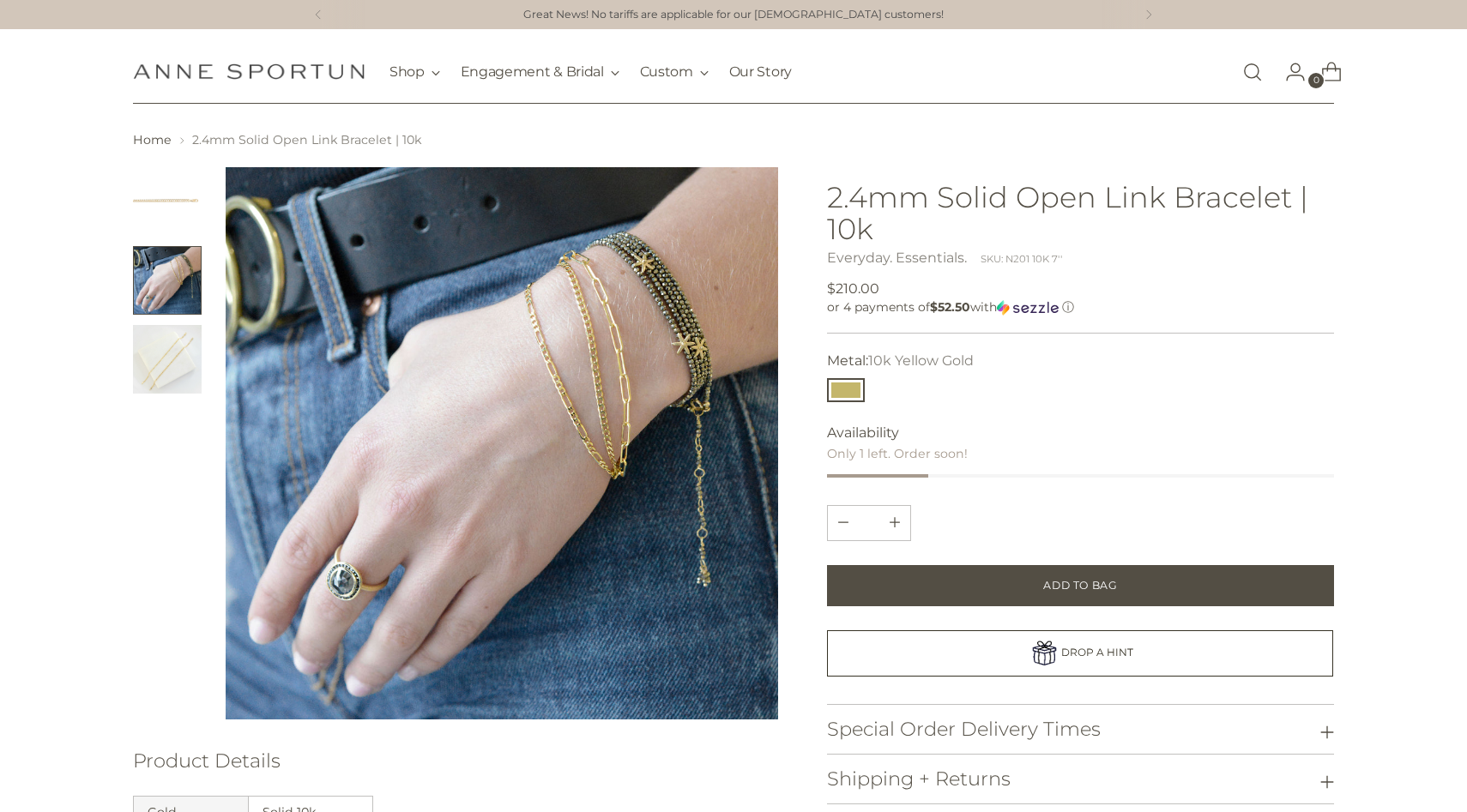
click at [163, 216] on img "Change image to image 1" at bounding box center [167, 202] width 69 height 69
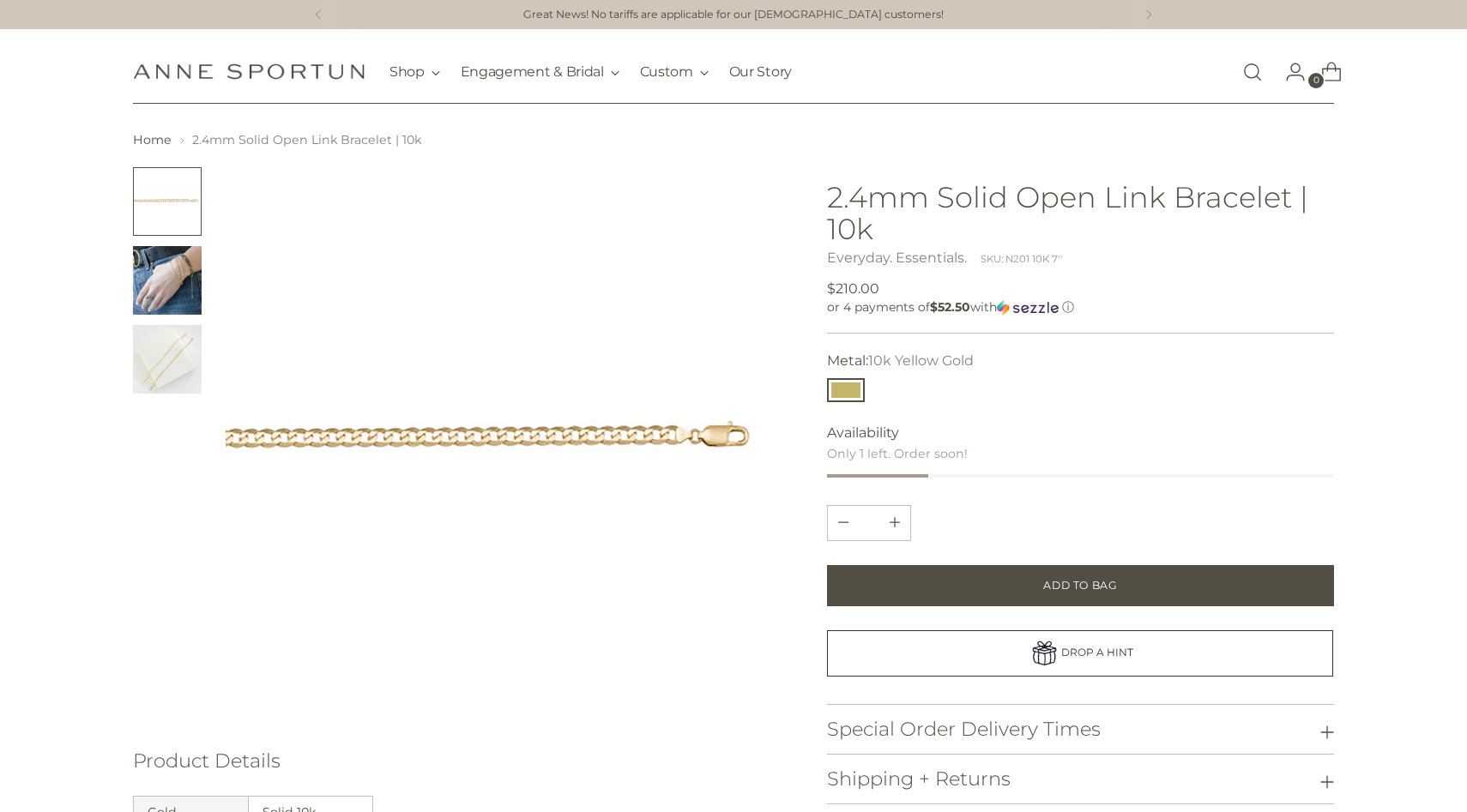
click at [168, 283] on img "Change image to image 2" at bounding box center [167, 281] width 69 height 69
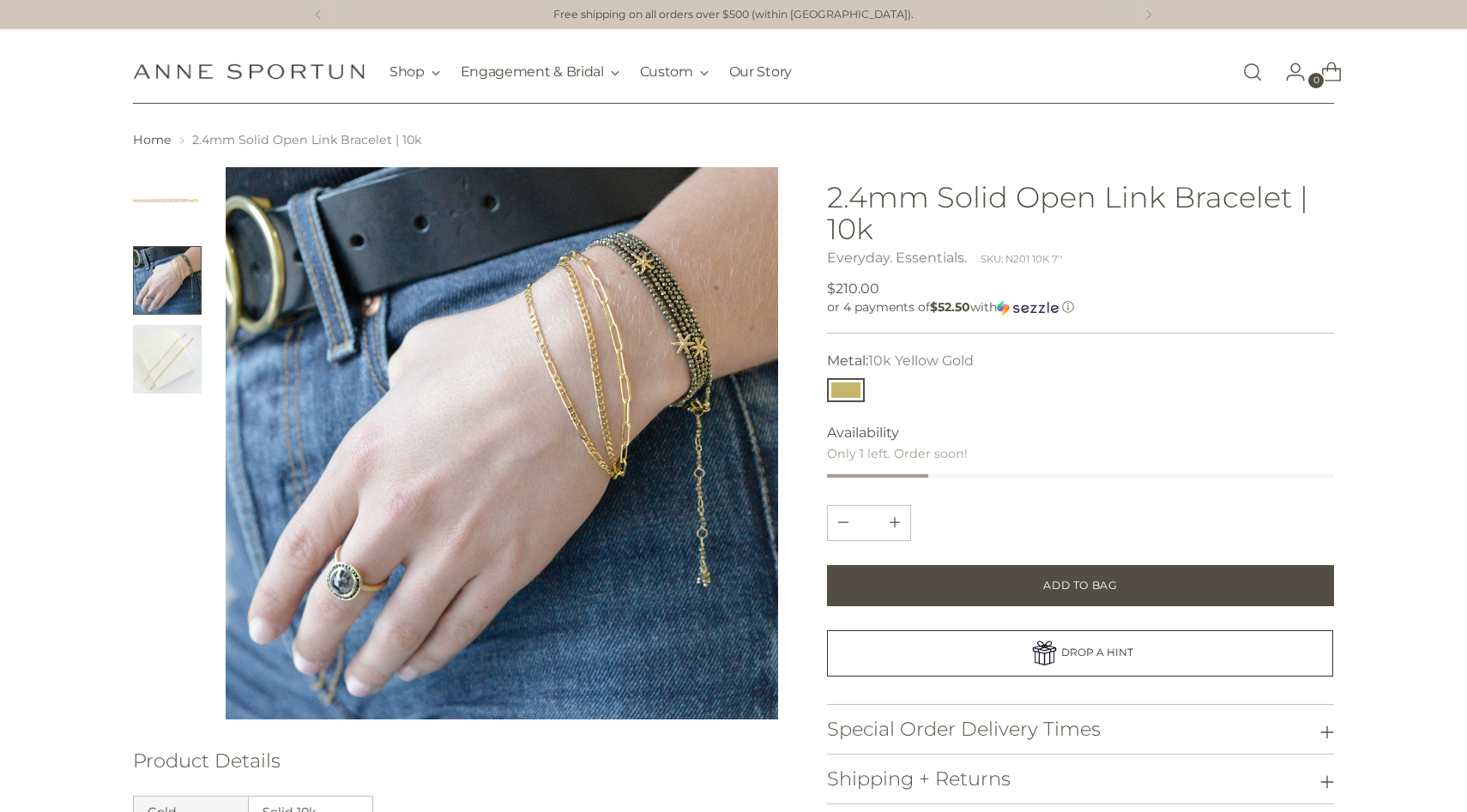
click at [174, 358] on img "Change image to image 3" at bounding box center [167, 359] width 69 height 69
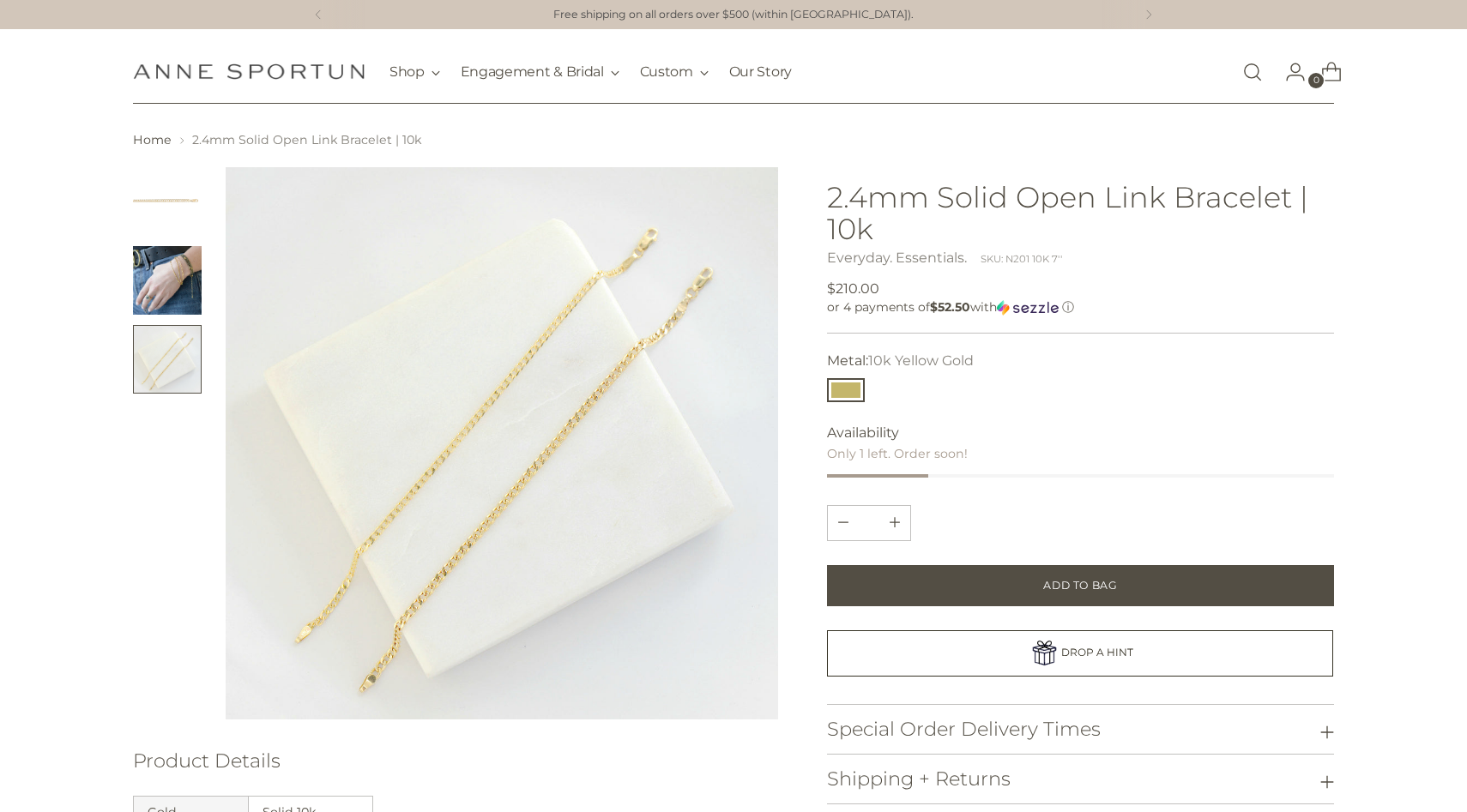
click at [162, 288] on img "Change image to image 2" at bounding box center [167, 281] width 69 height 69
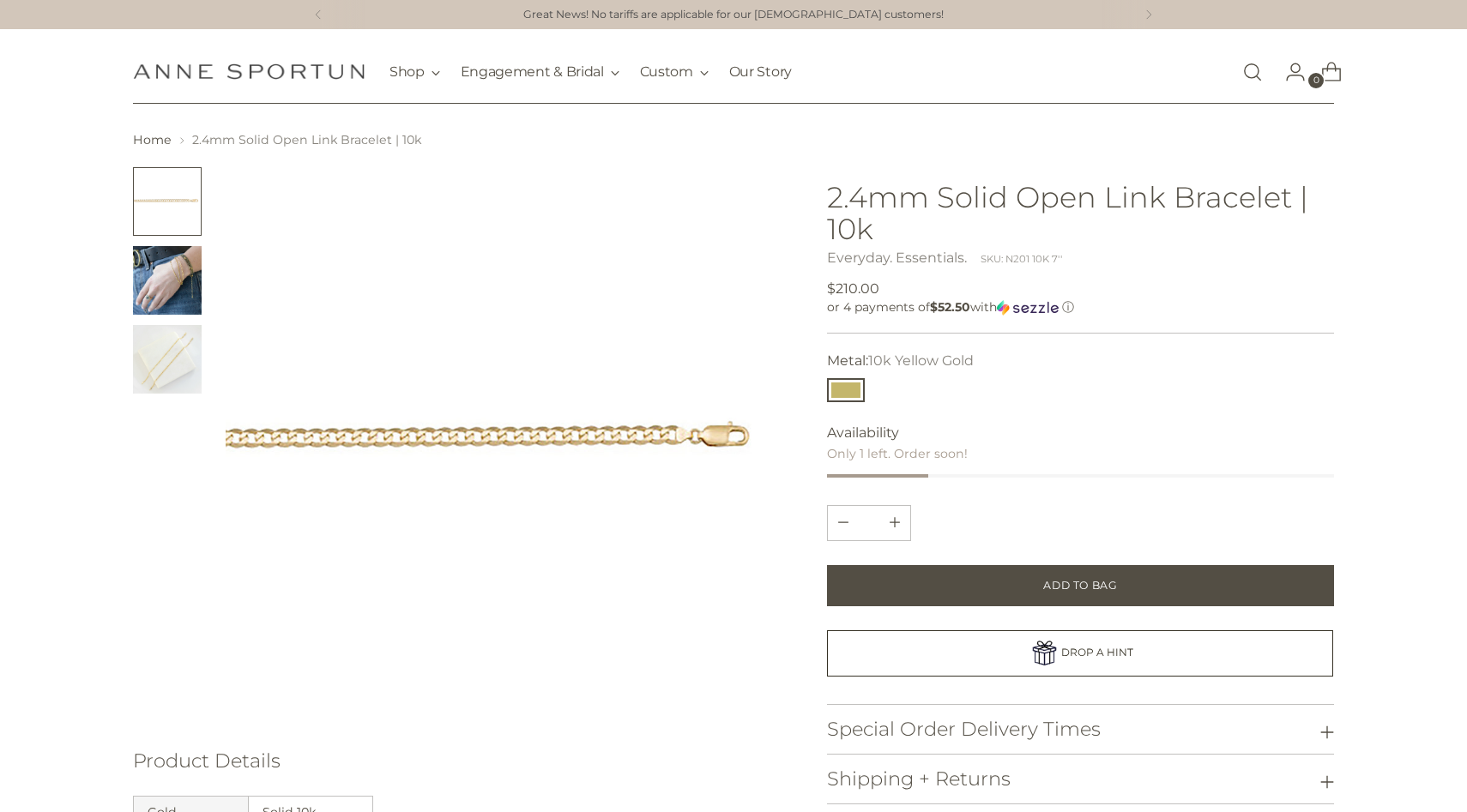
click at [153, 279] on img "Change image to image 2" at bounding box center [167, 281] width 69 height 69
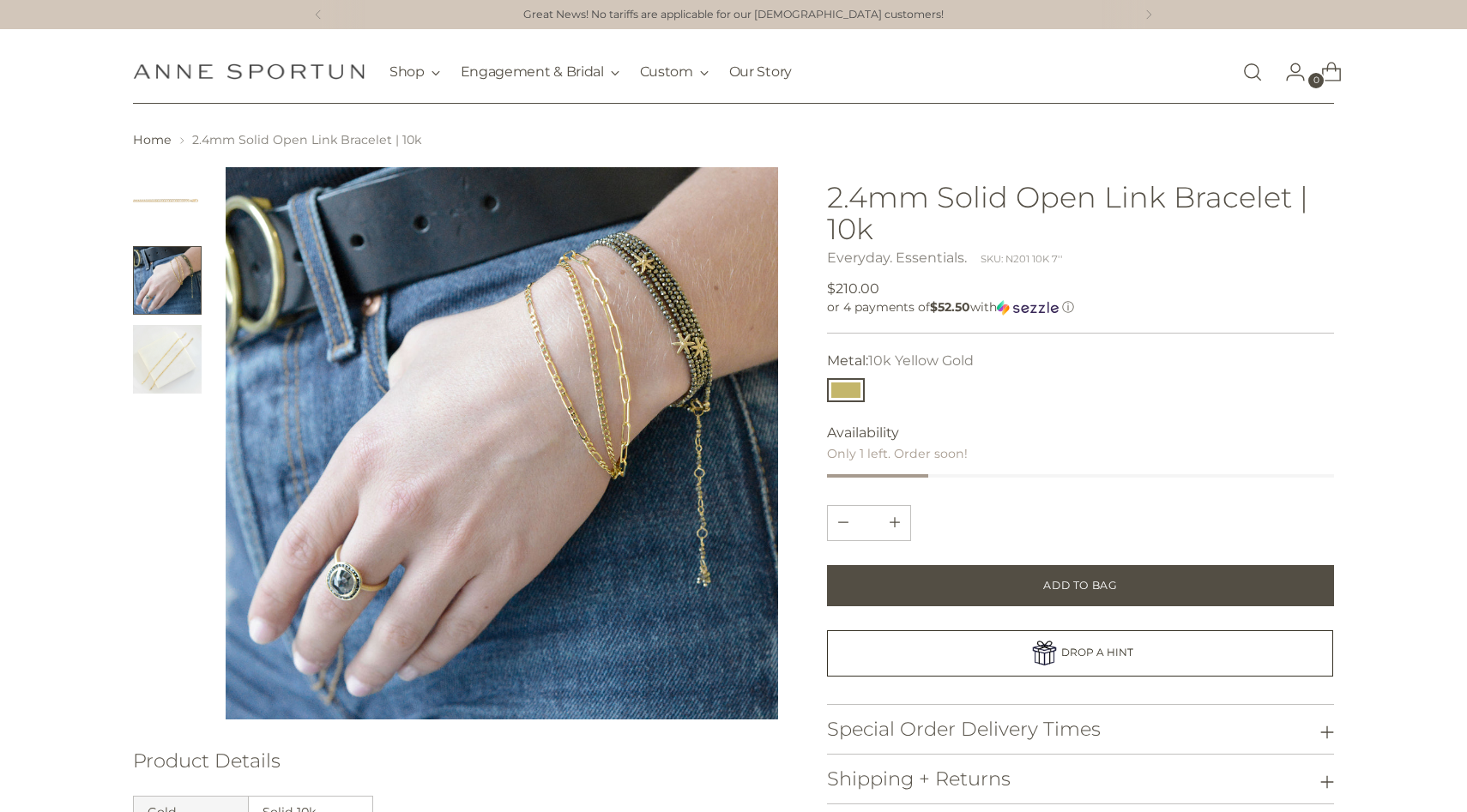
click at [147, 334] on img "Change image to image 3" at bounding box center [167, 359] width 69 height 69
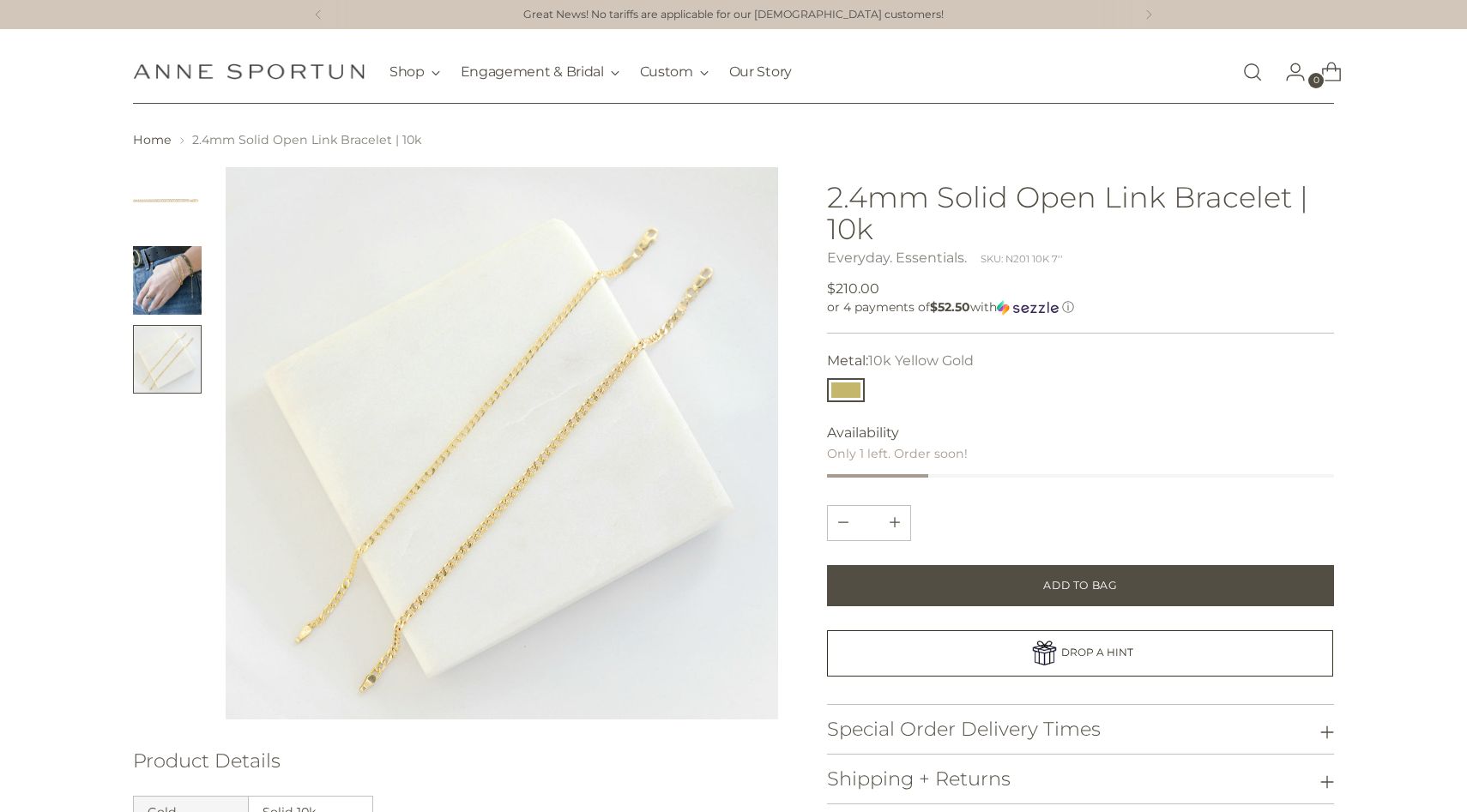
click at [145, 274] on img "Change image to image 2" at bounding box center [167, 281] width 69 height 69
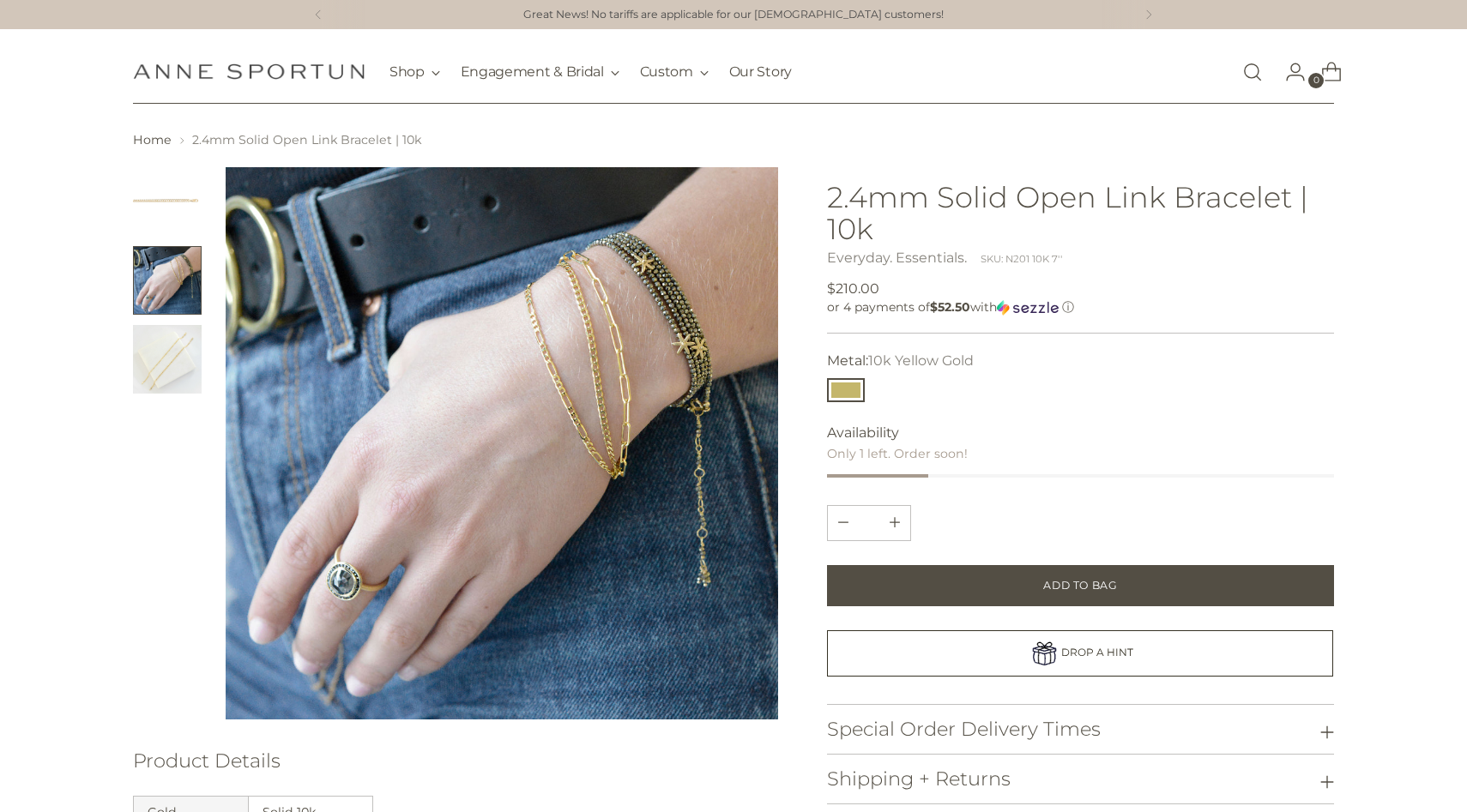
click at [155, 223] on img "Change image to image 1" at bounding box center [167, 202] width 69 height 69
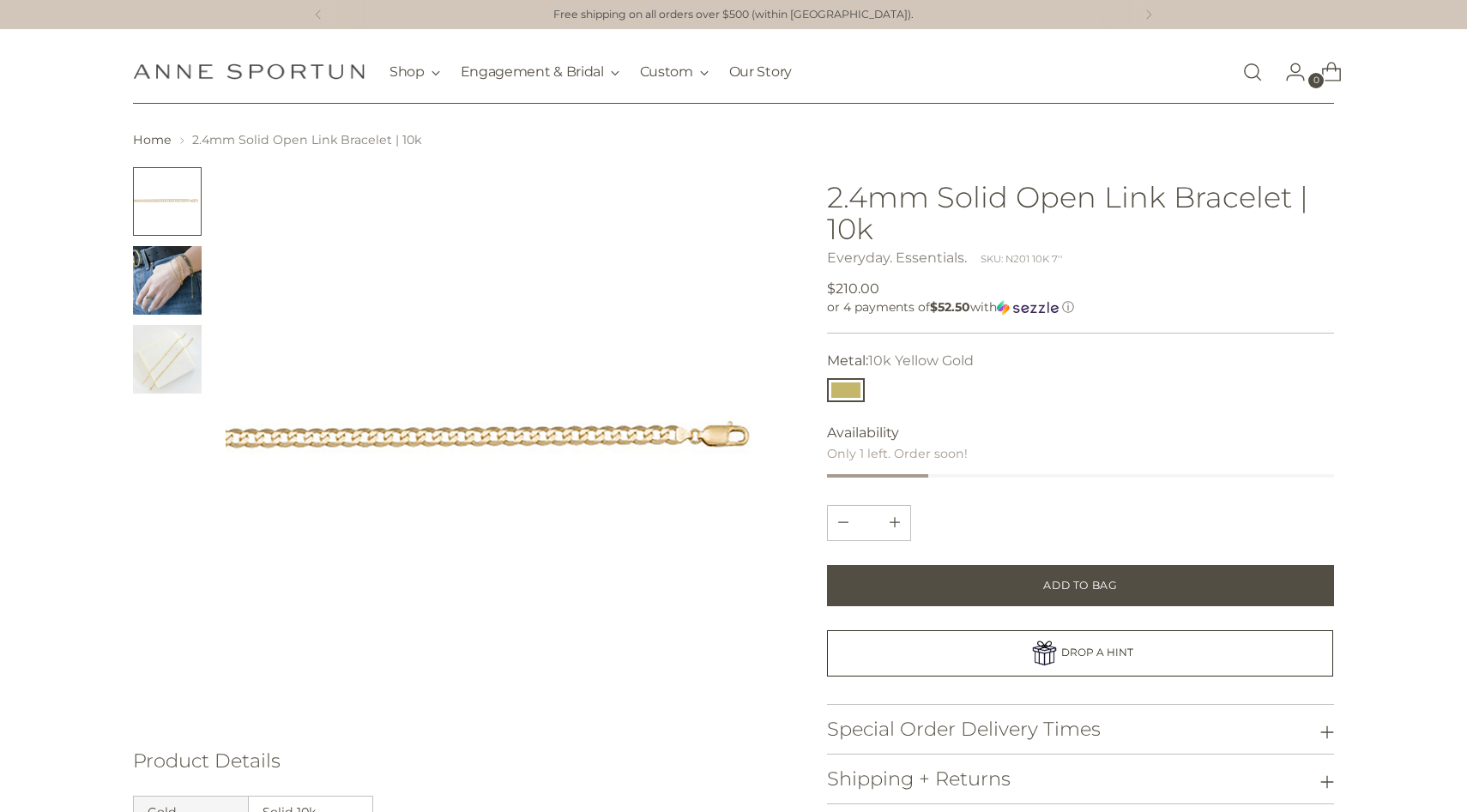
click at [174, 276] on img "Change image to image 2" at bounding box center [167, 281] width 69 height 69
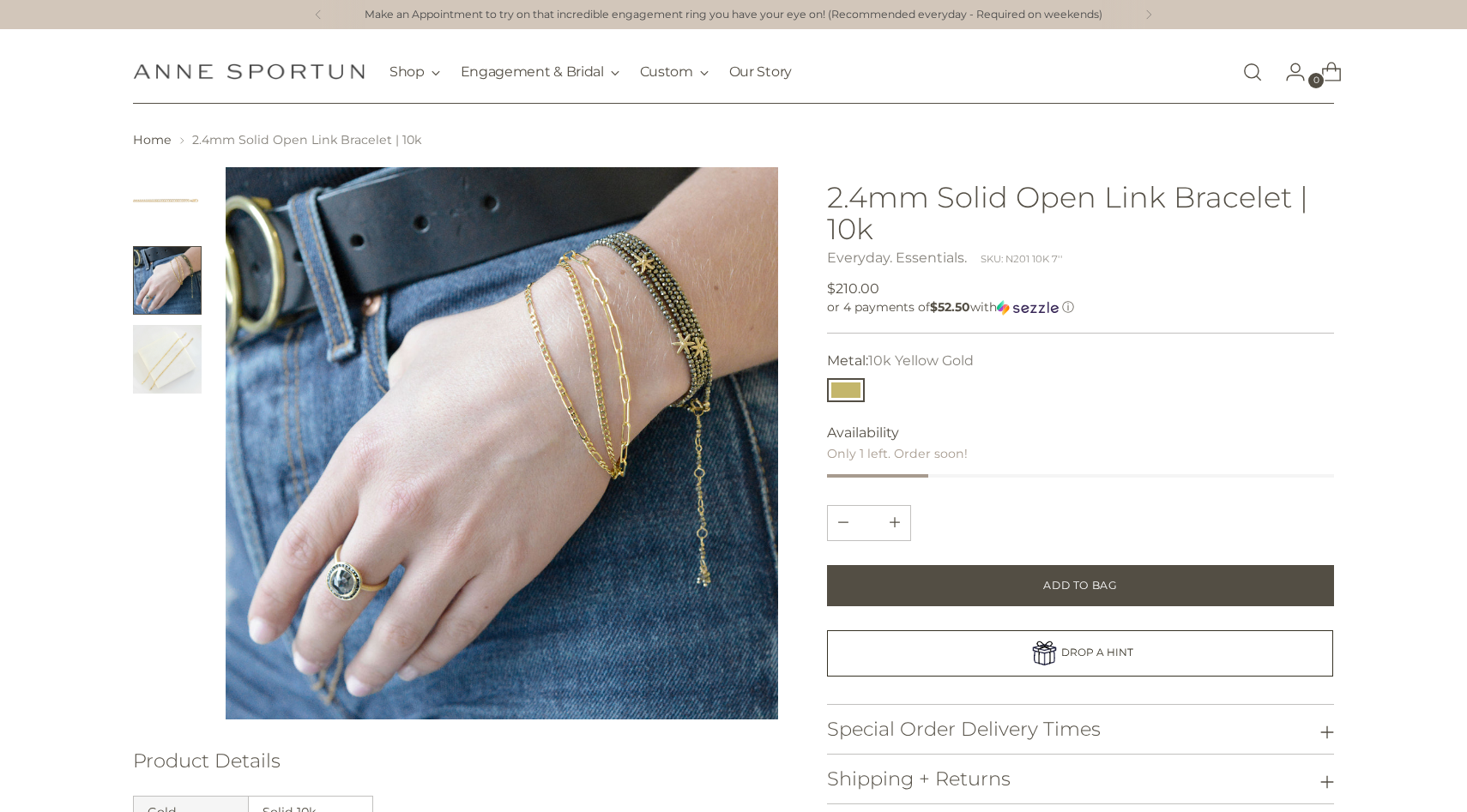
click at [1245, 73] on link "Open search modal" at bounding box center [1253, 72] width 34 height 34
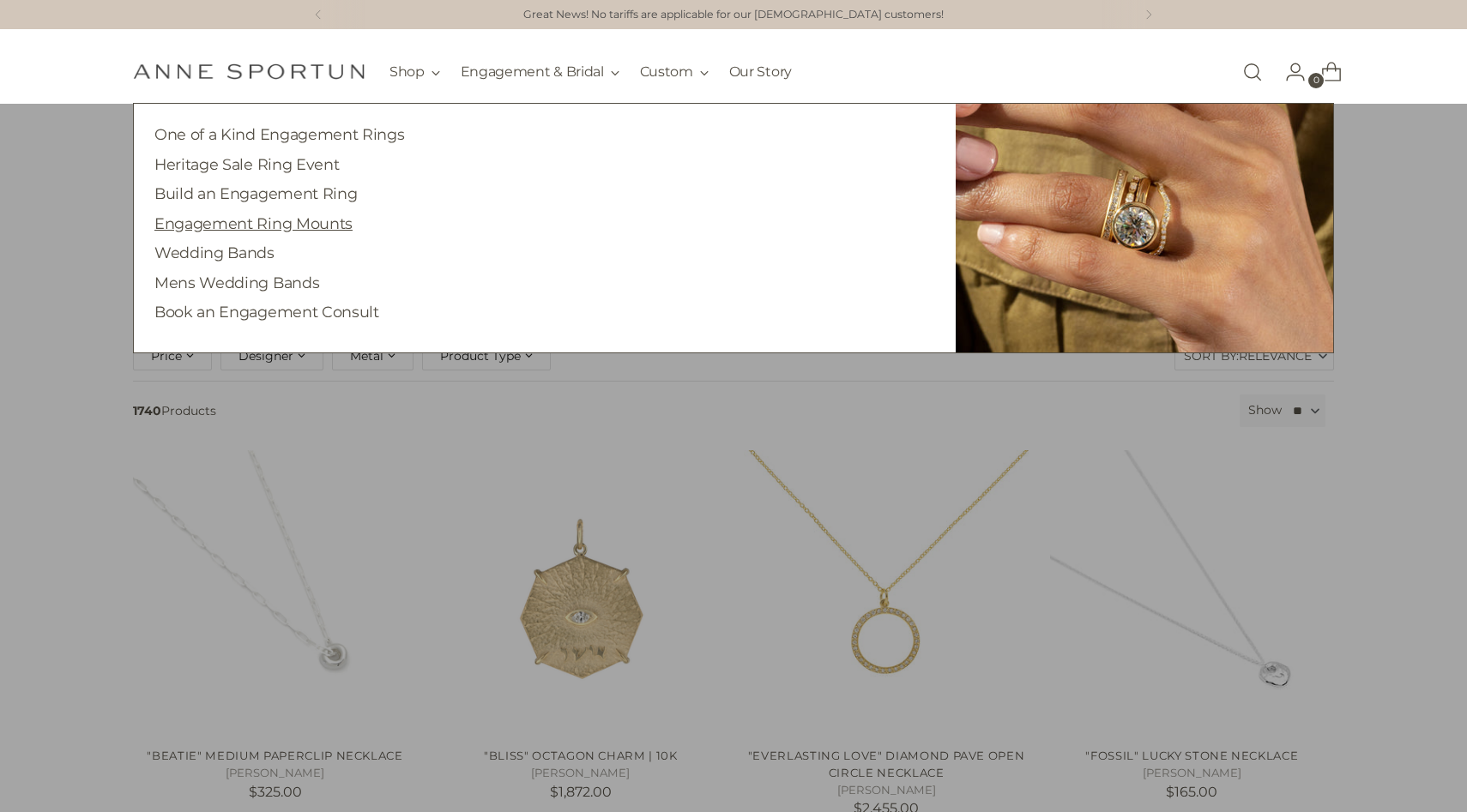
click at [319, 228] on link "Engagement Ring Mounts" at bounding box center [254, 223] width 198 height 18
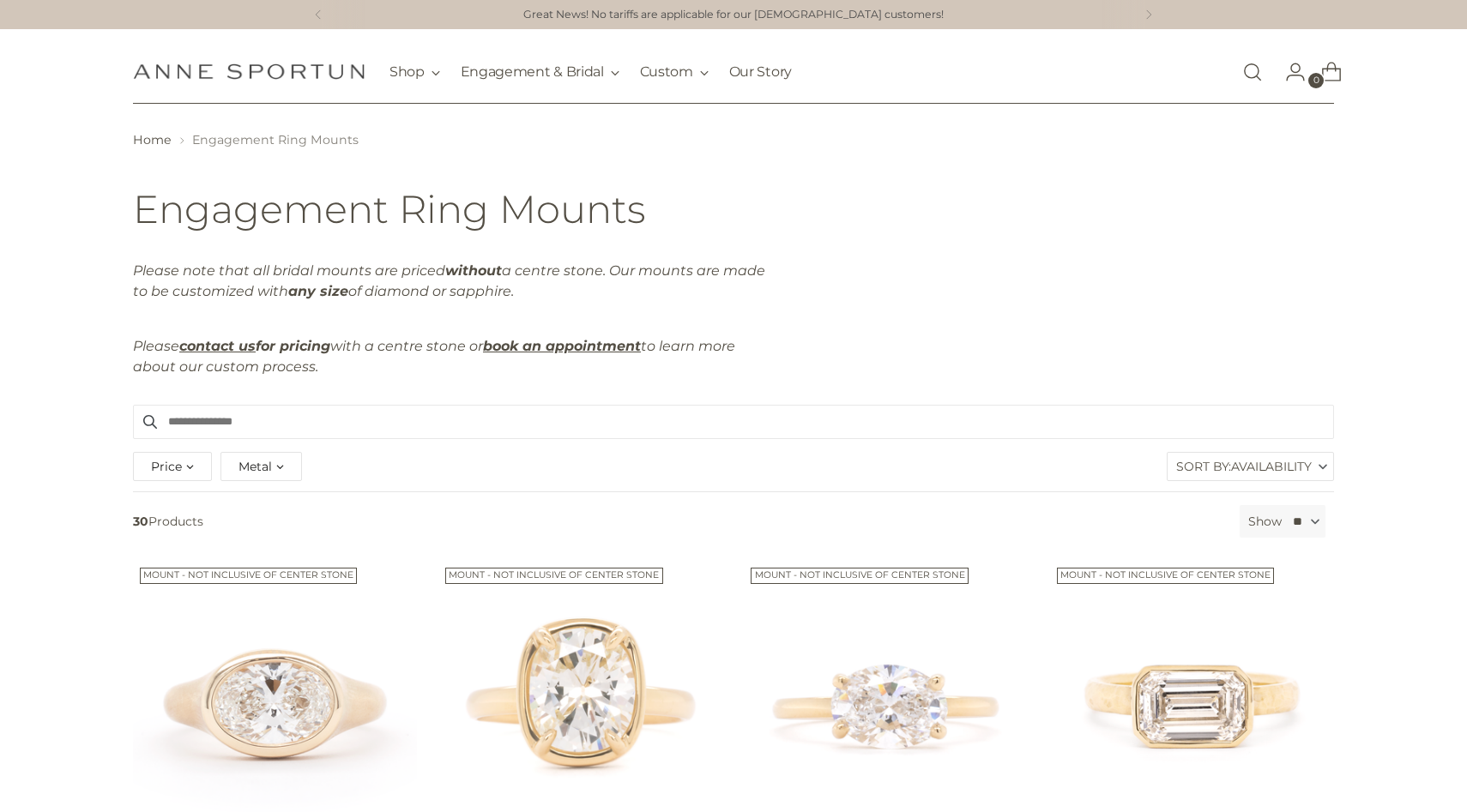
click at [1234, 459] on span "Availability" at bounding box center [1272, 466] width 81 height 28
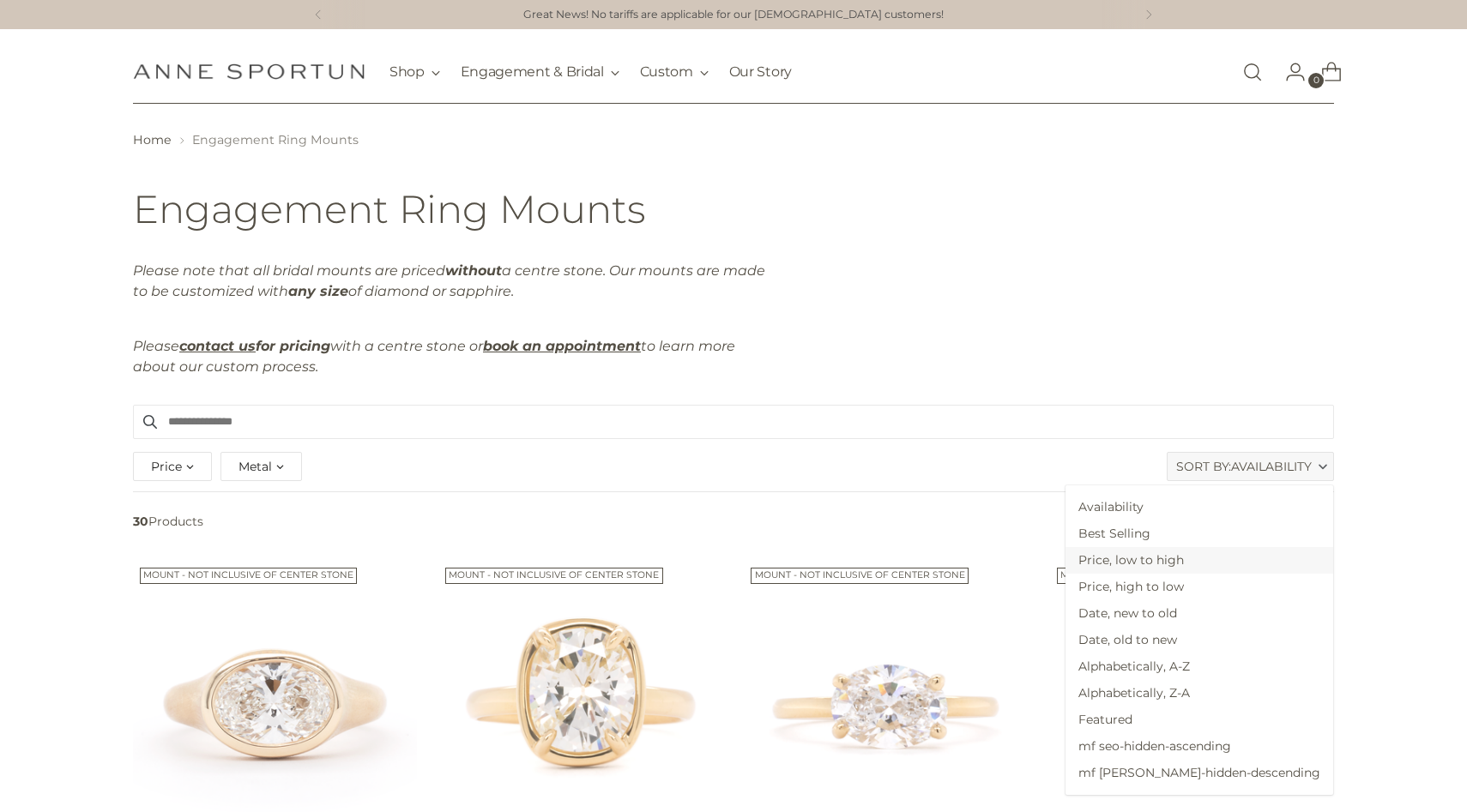
click at [1229, 563] on span "Price, low to high" at bounding box center [1200, 560] width 267 height 27
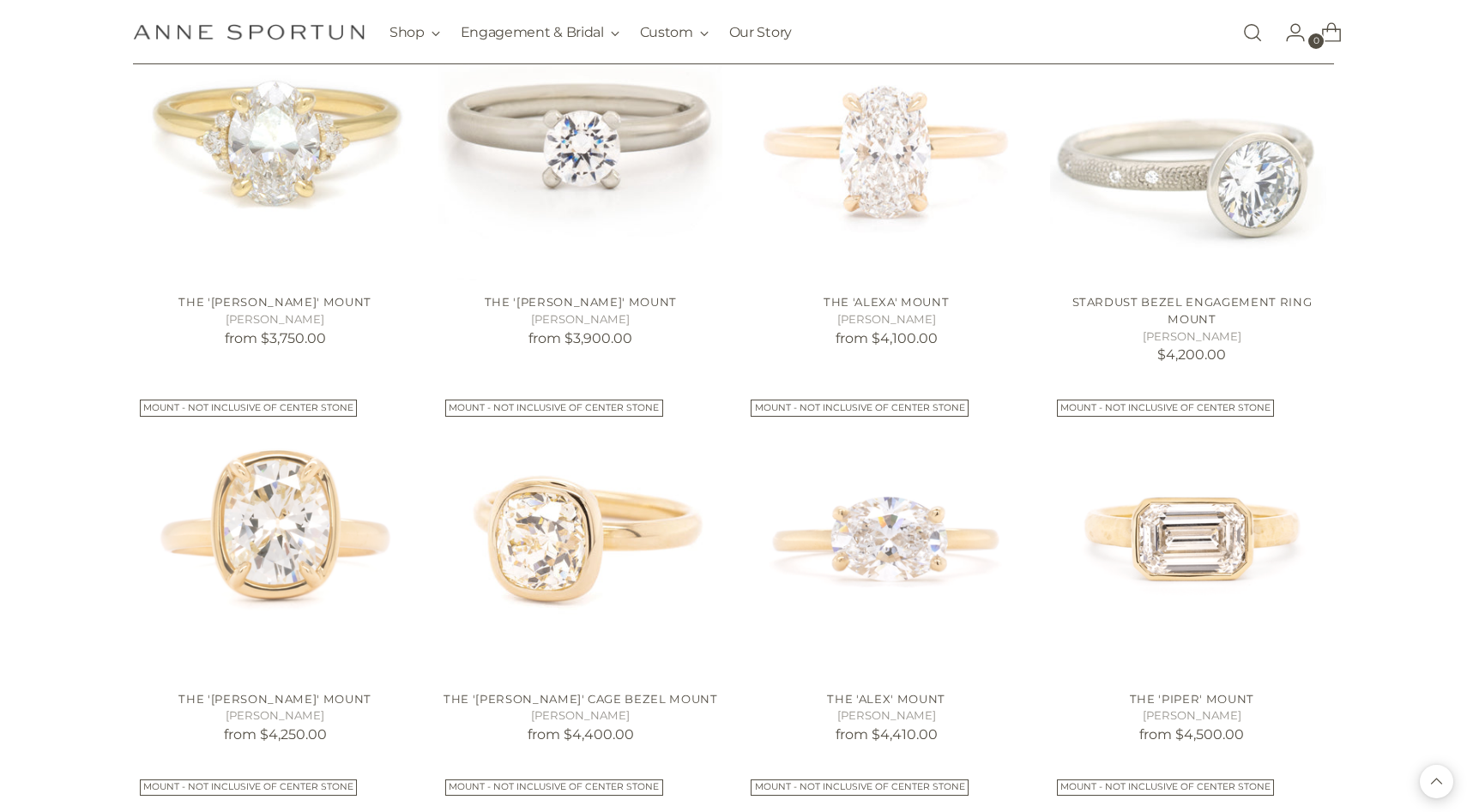
scroll to position [1361, 0]
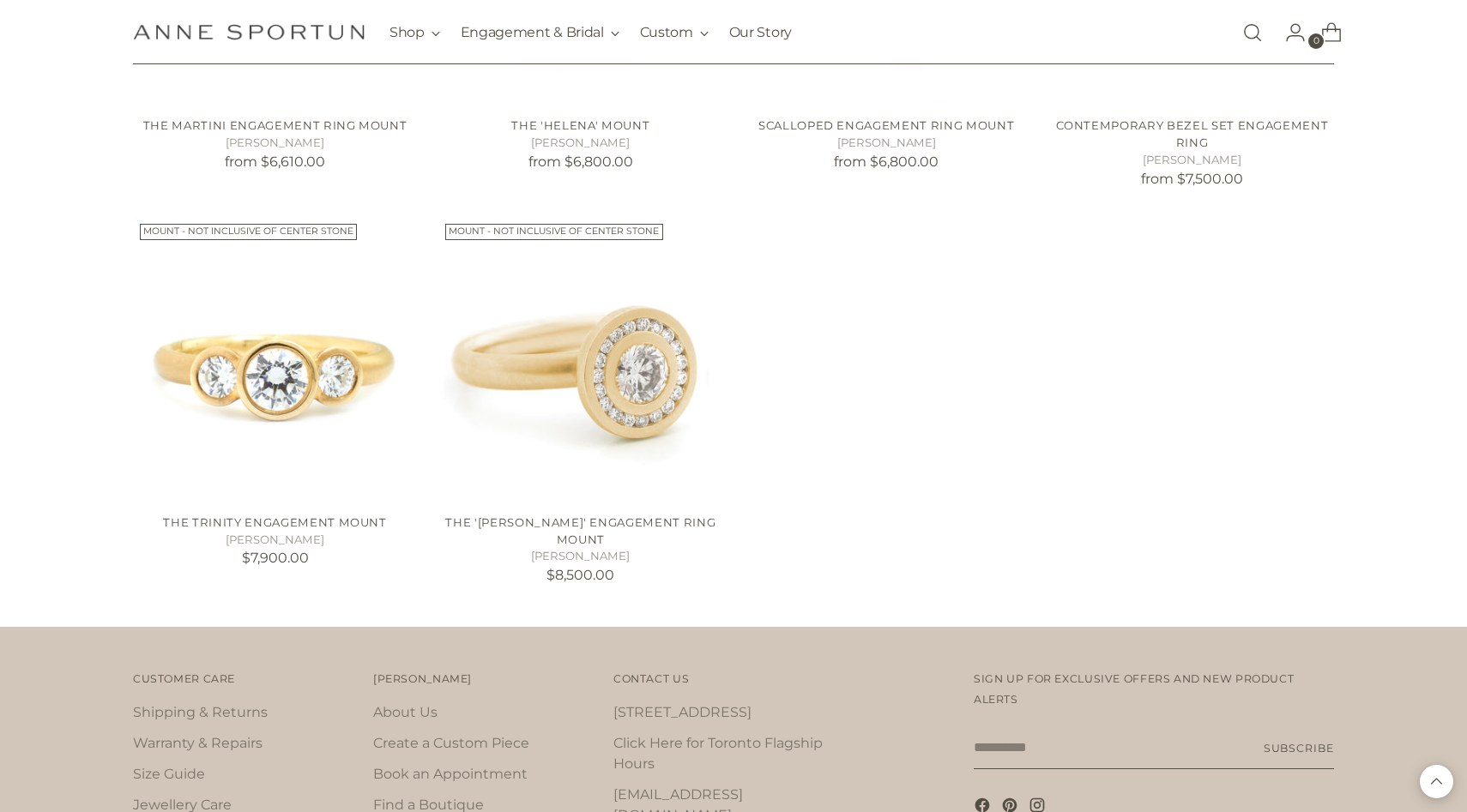
scroll to position [3107, 0]
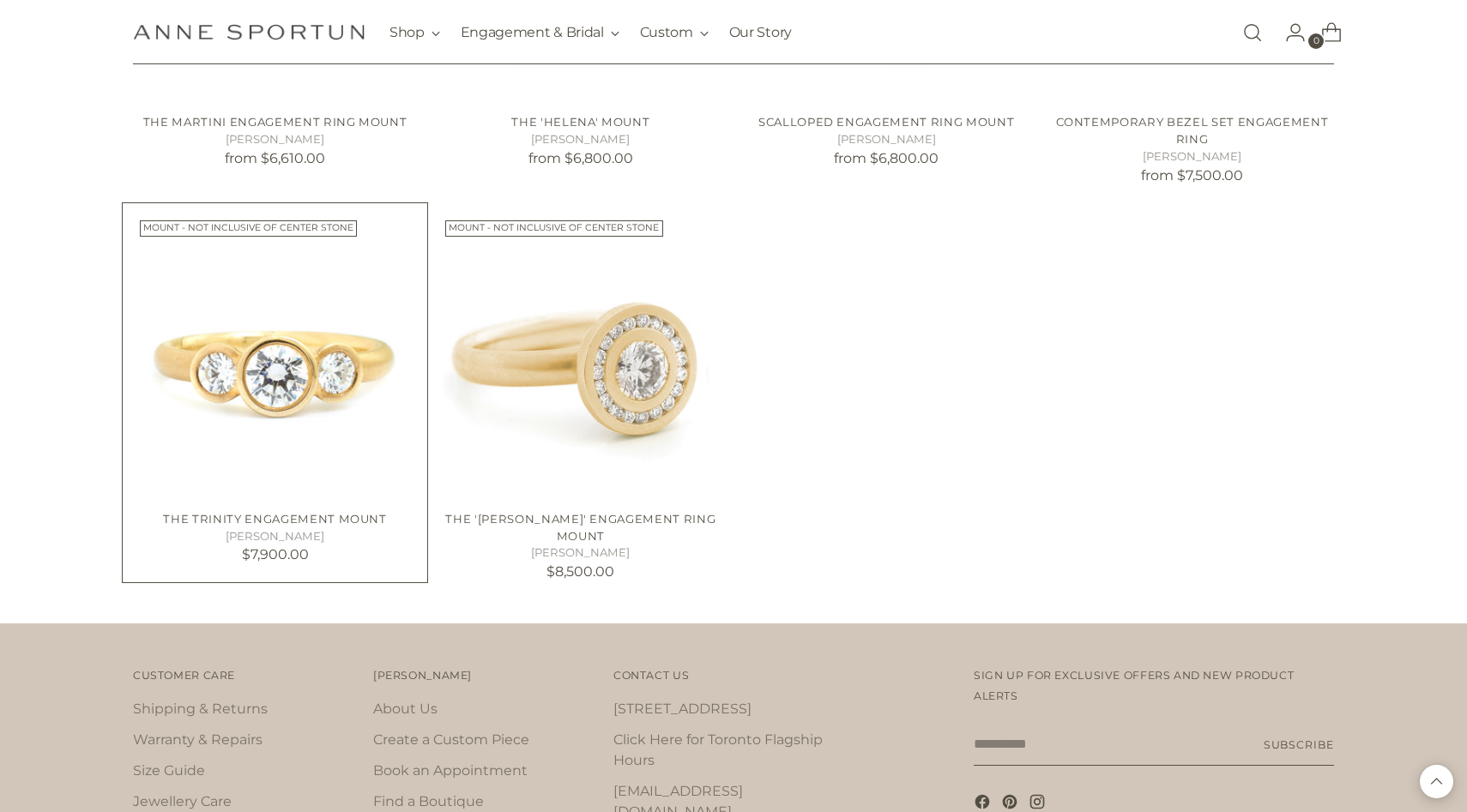
click at [0, 0] on img "The Trinity Engagement Mount" at bounding box center [0, 0] width 0 height 0
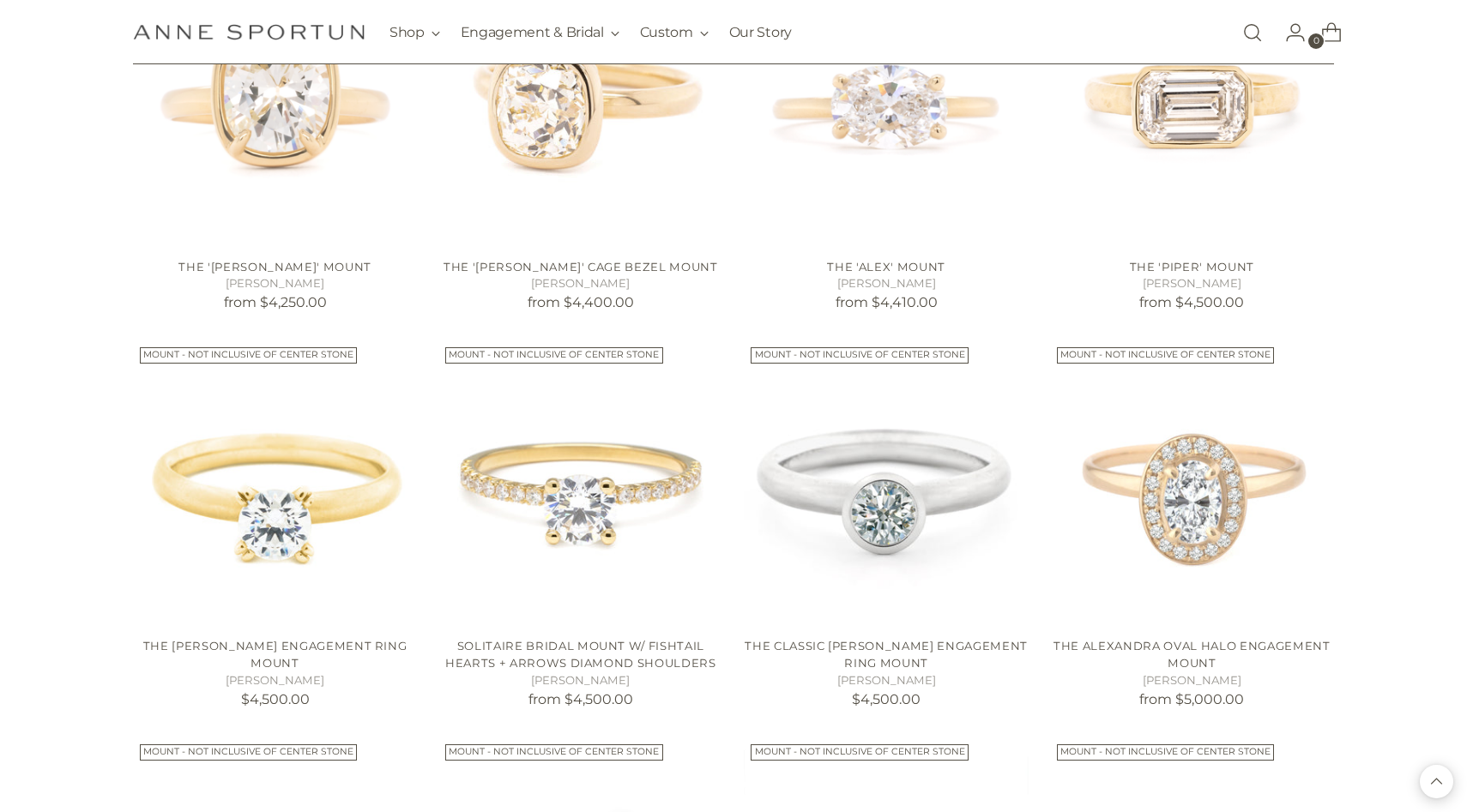
scroll to position [1789, 0]
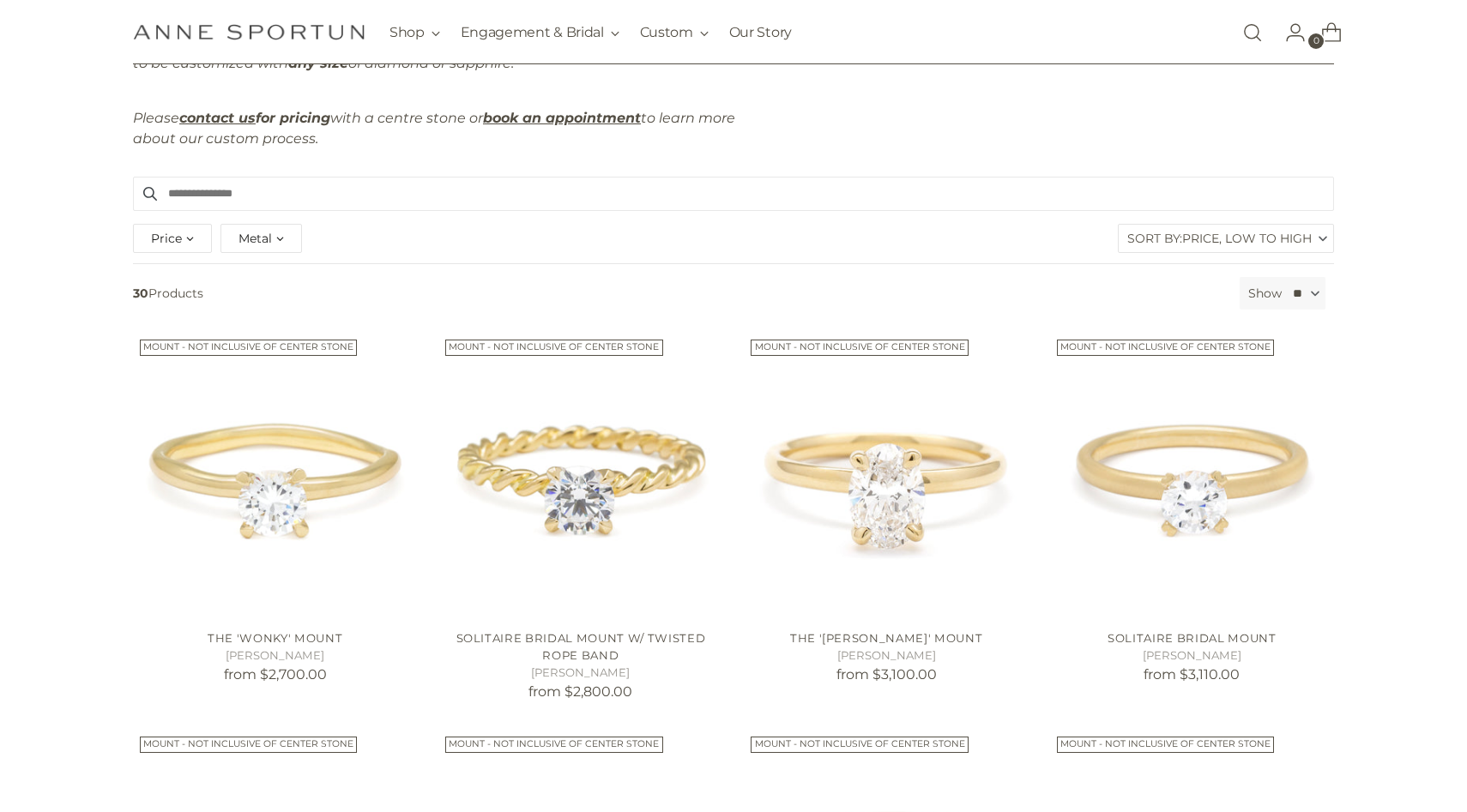
scroll to position [227, 0]
click at [0, 0] on img "Solitaire Bridal Mount" at bounding box center [0, 0] width 0 height 0
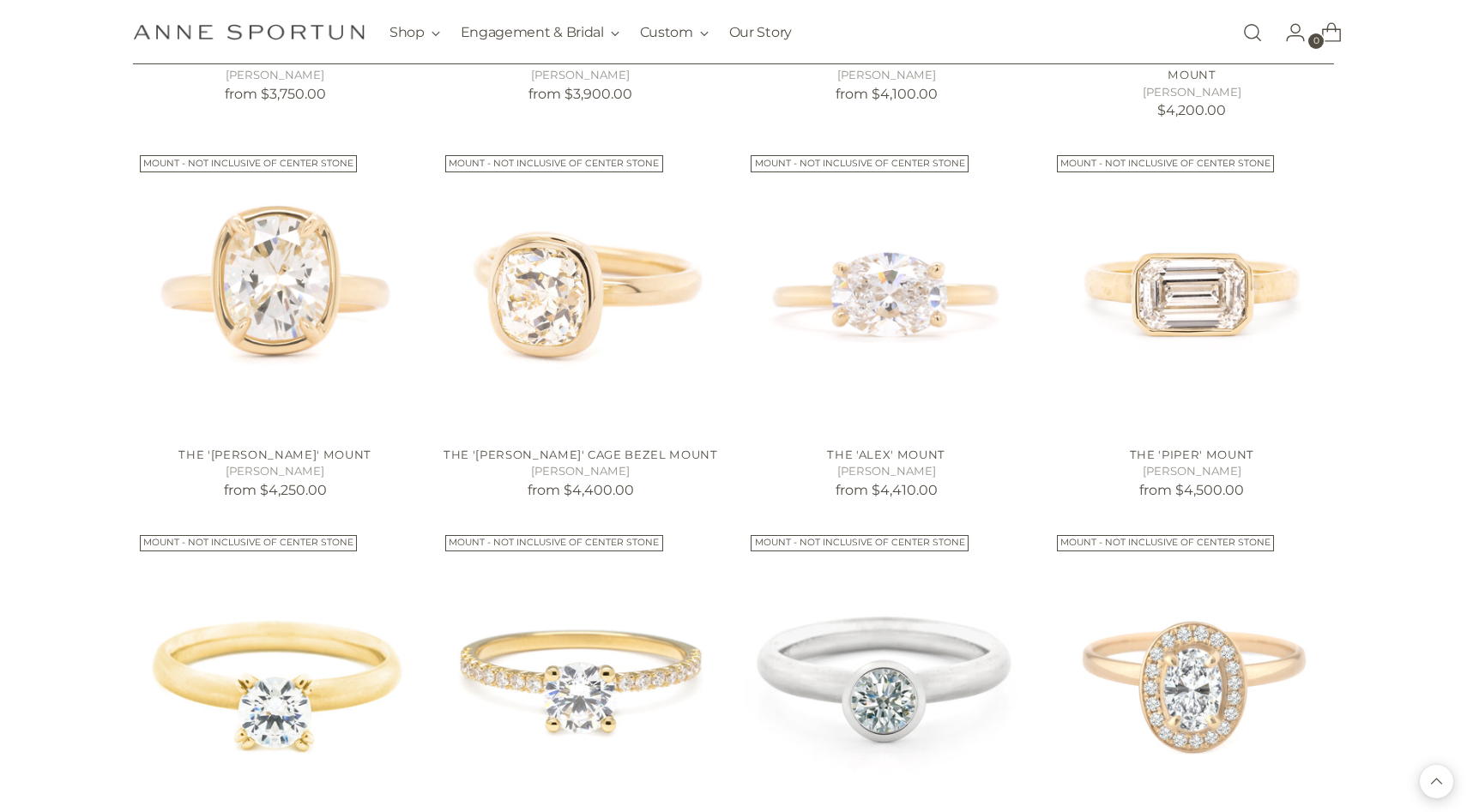
scroll to position [1671, 0]
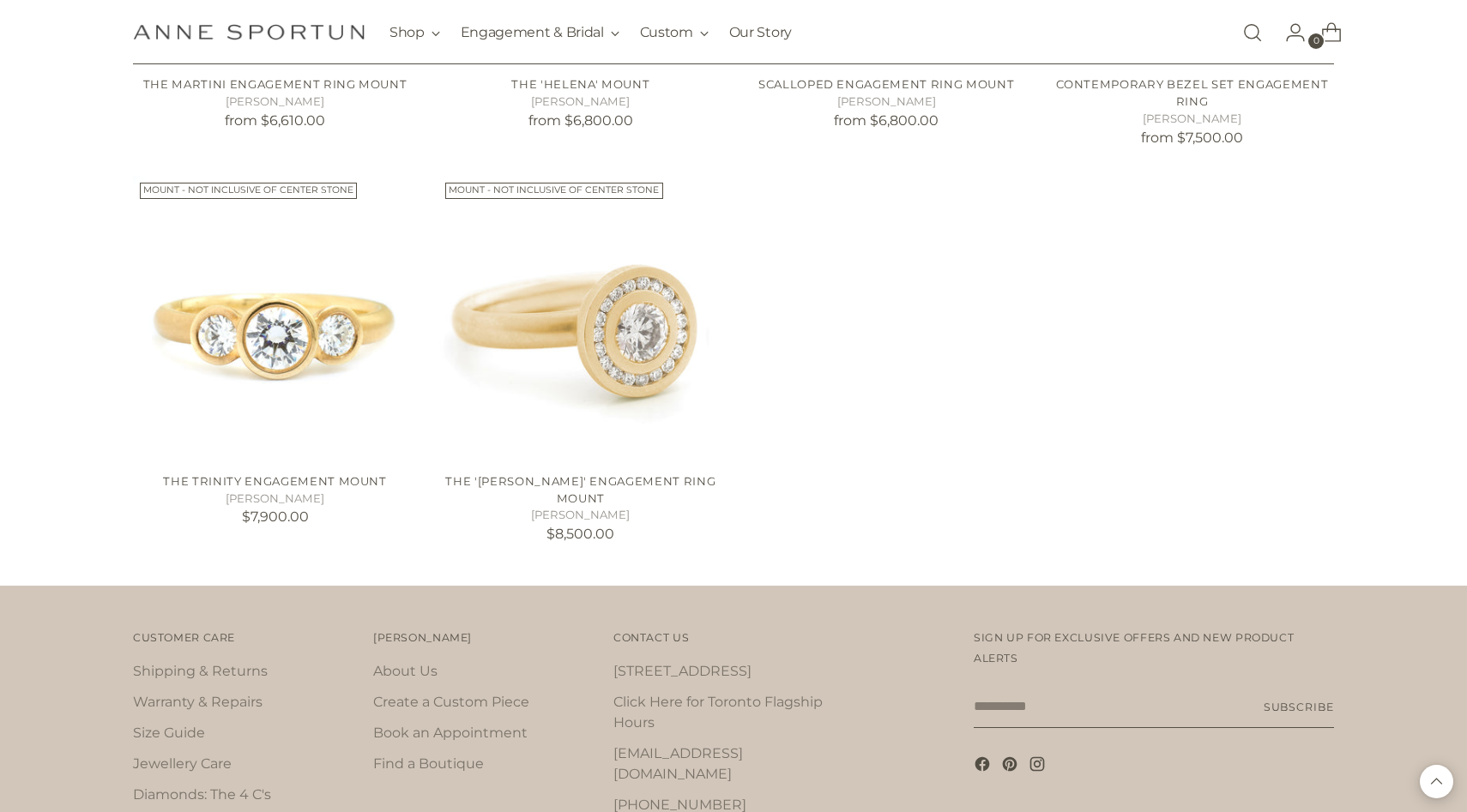
scroll to position [3236, 0]
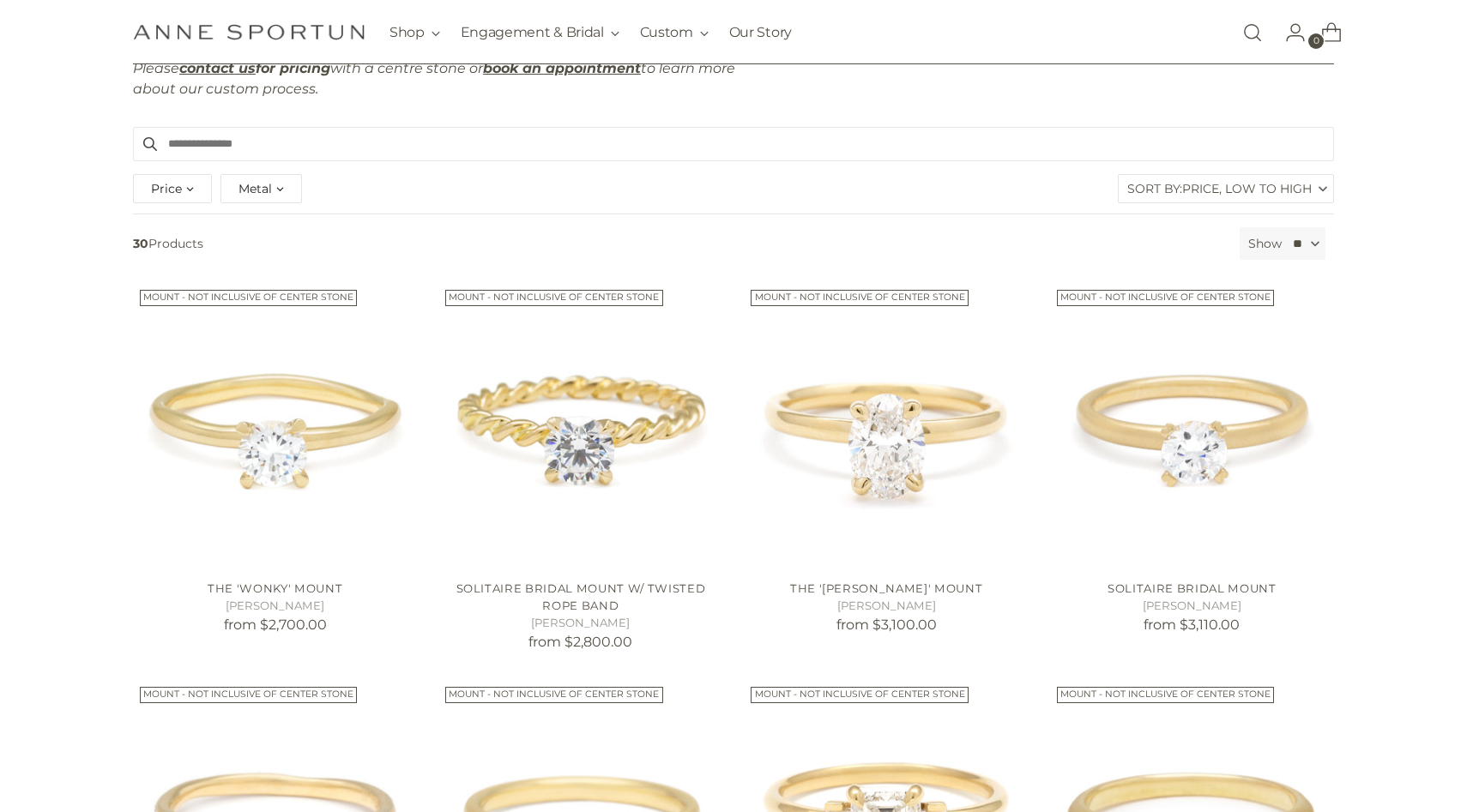
scroll to position [419, 0]
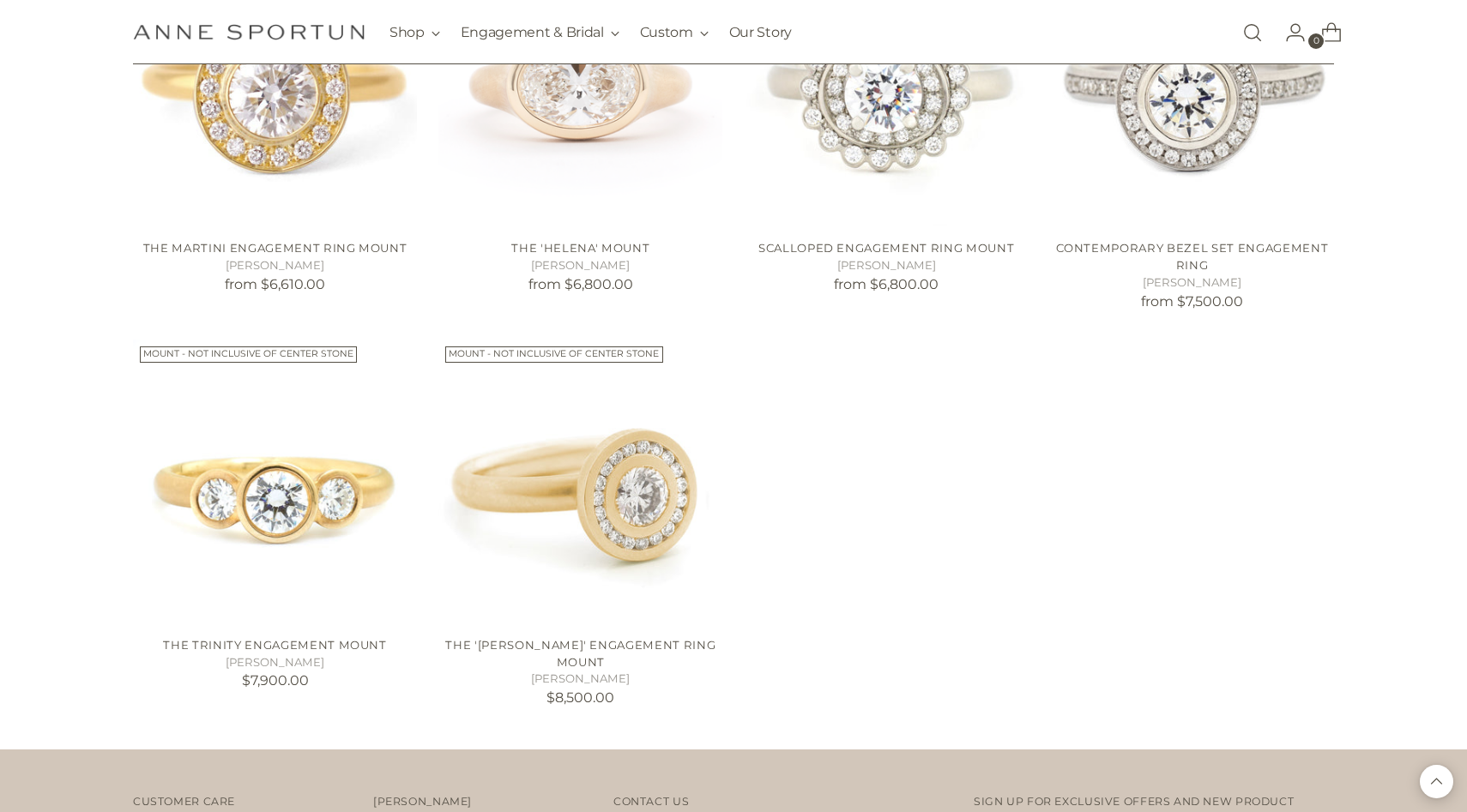
scroll to position [2982, 0]
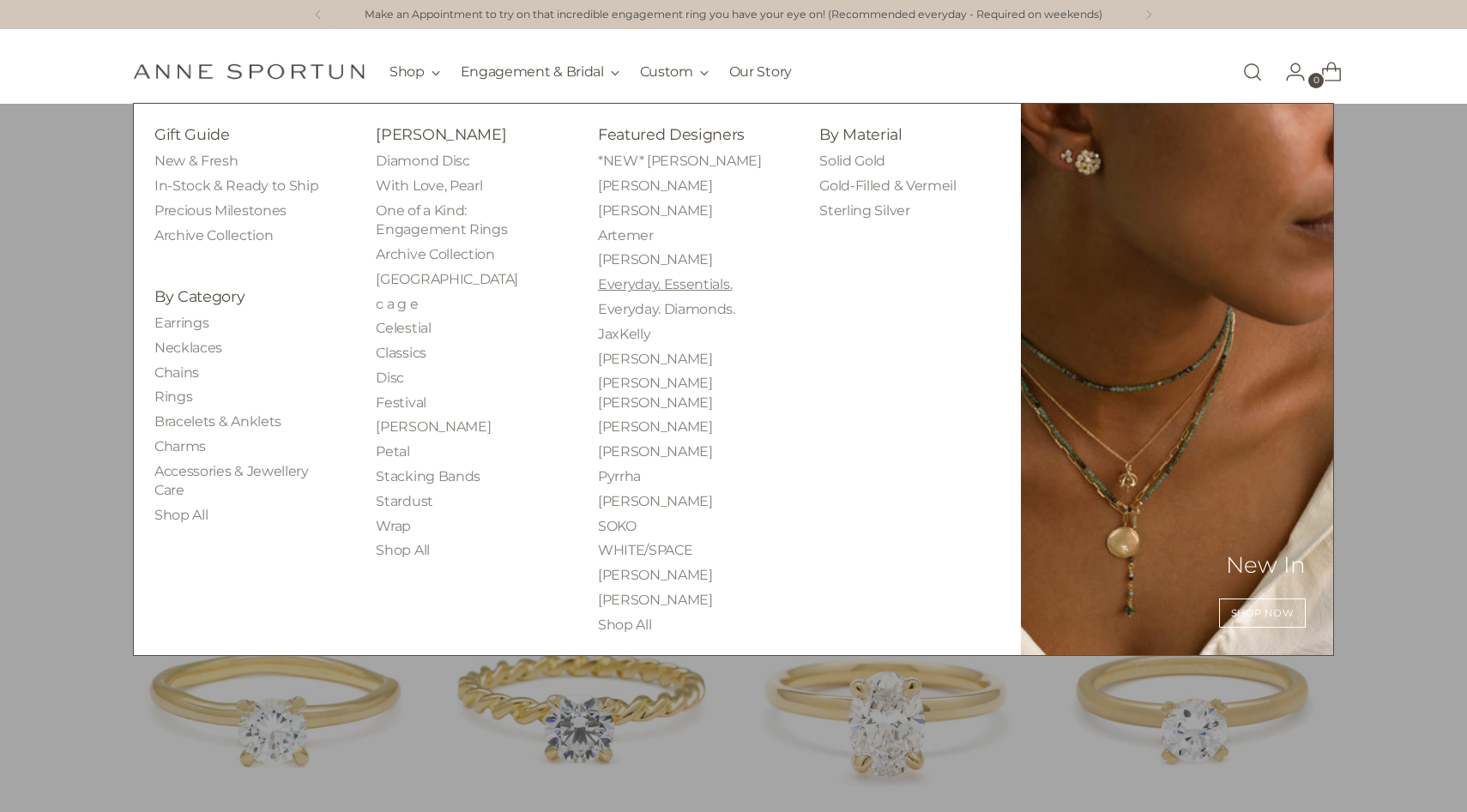
click at [698, 288] on link "Everyday. Essentials." at bounding box center [664, 284] width 134 height 16
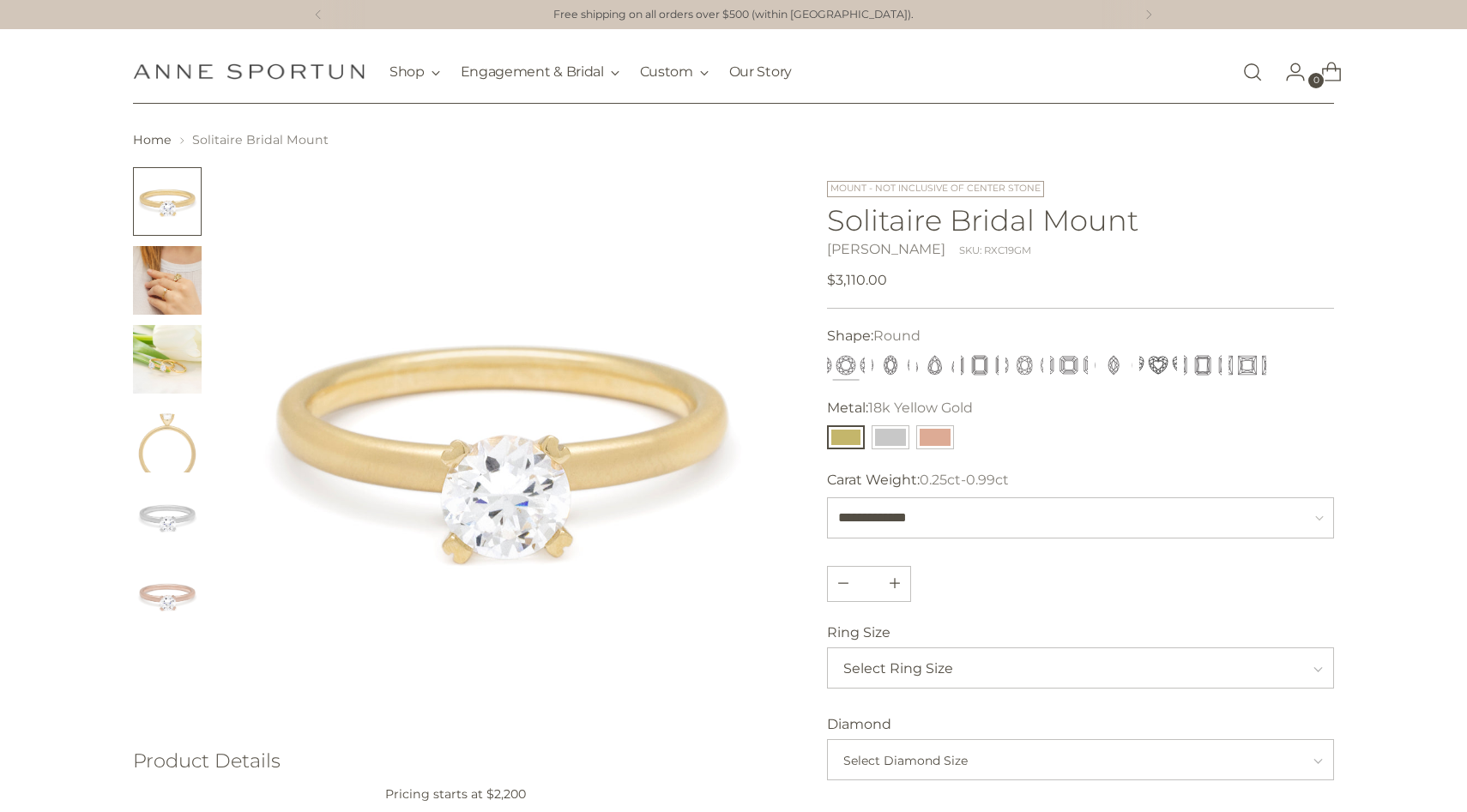
click at [161, 306] on img "Change image to image 2" at bounding box center [167, 281] width 69 height 69
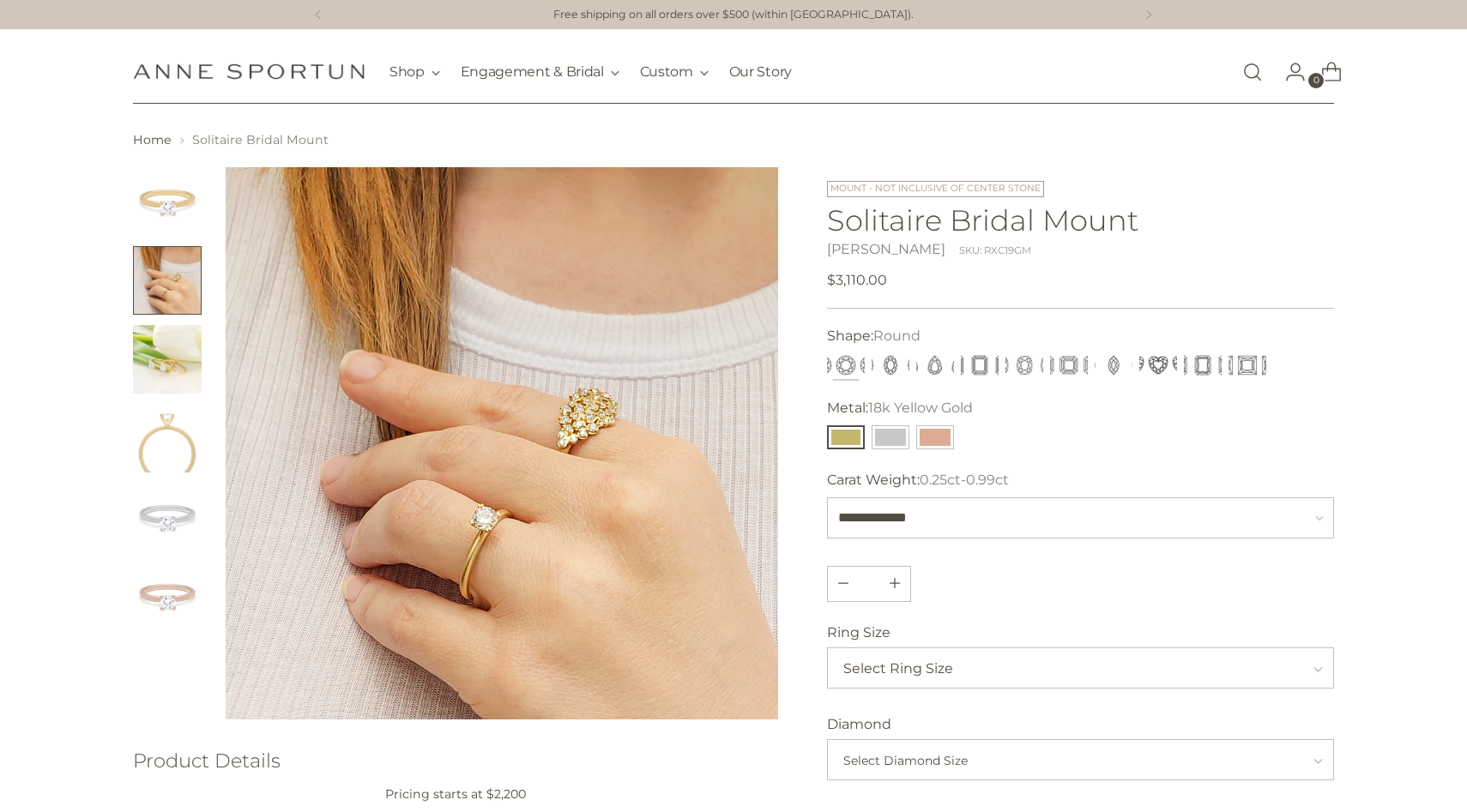
click at [164, 353] on img "Change image to image 3" at bounding box center [167, 359] width 69 height 69
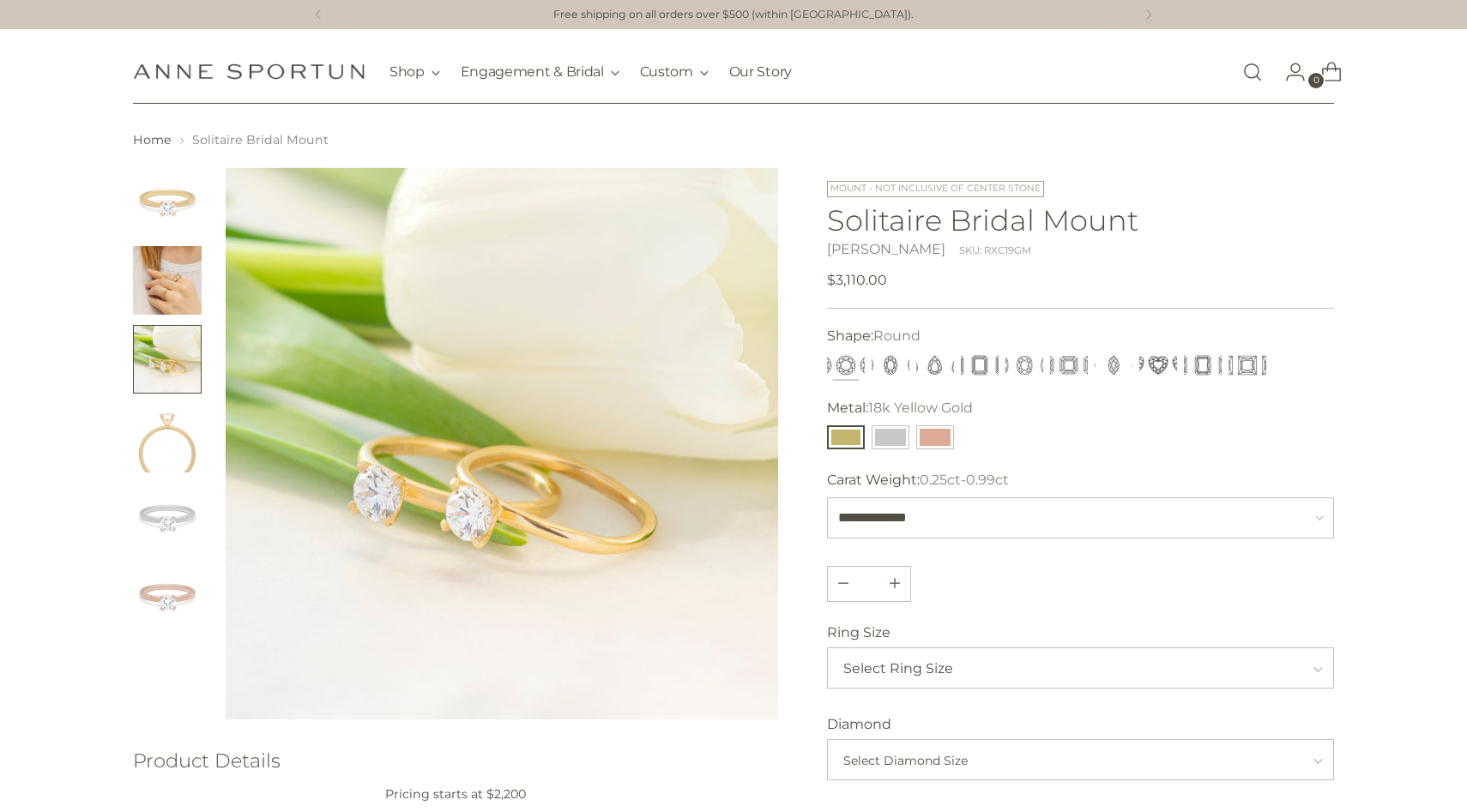
click at [149, 219] on img "Change image to image 1" at bounding box center [167, 202] width 69 height 69
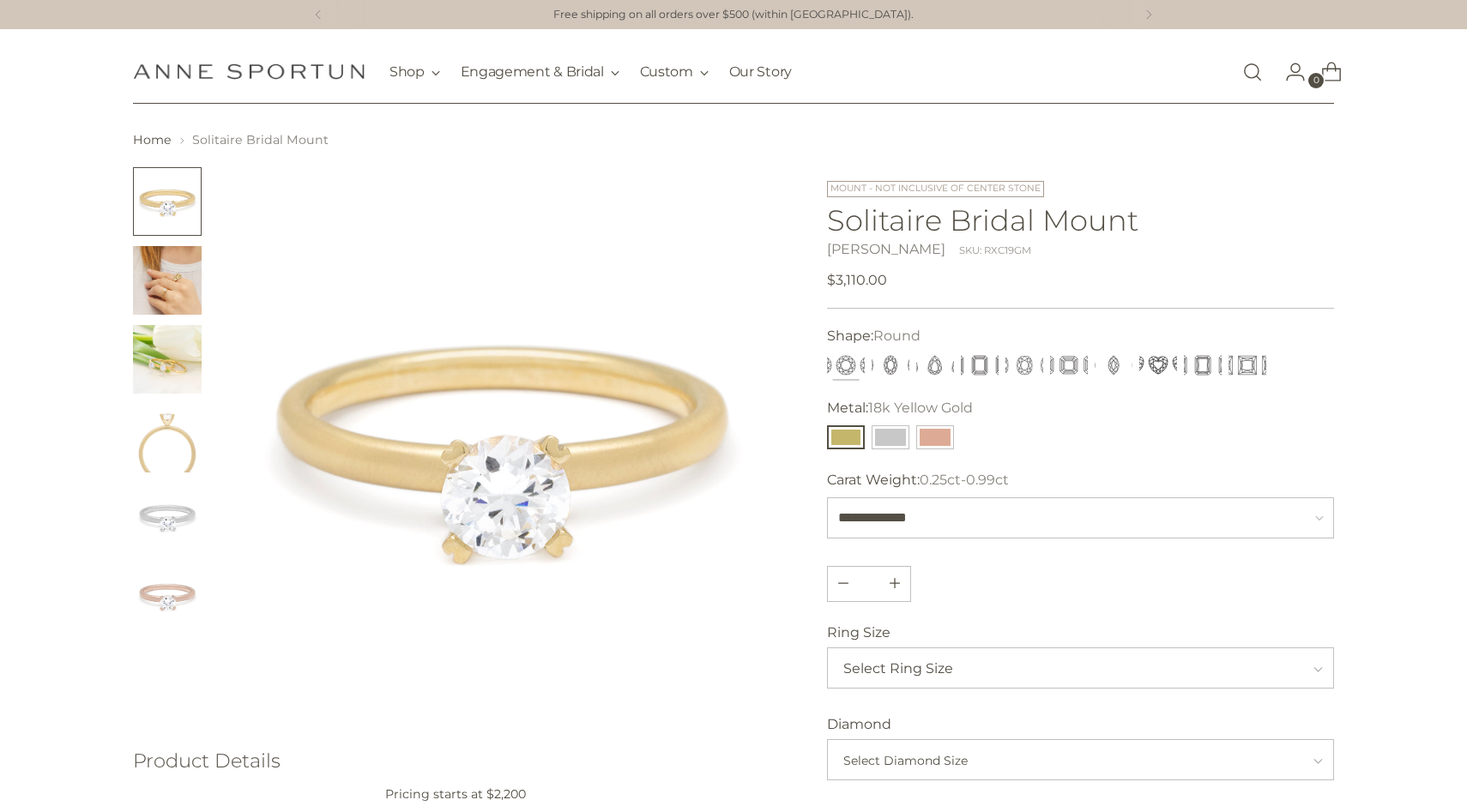
click at [167, 309] on img "Change image to image 2" at bounding box center [167, 281] width 69 height 69
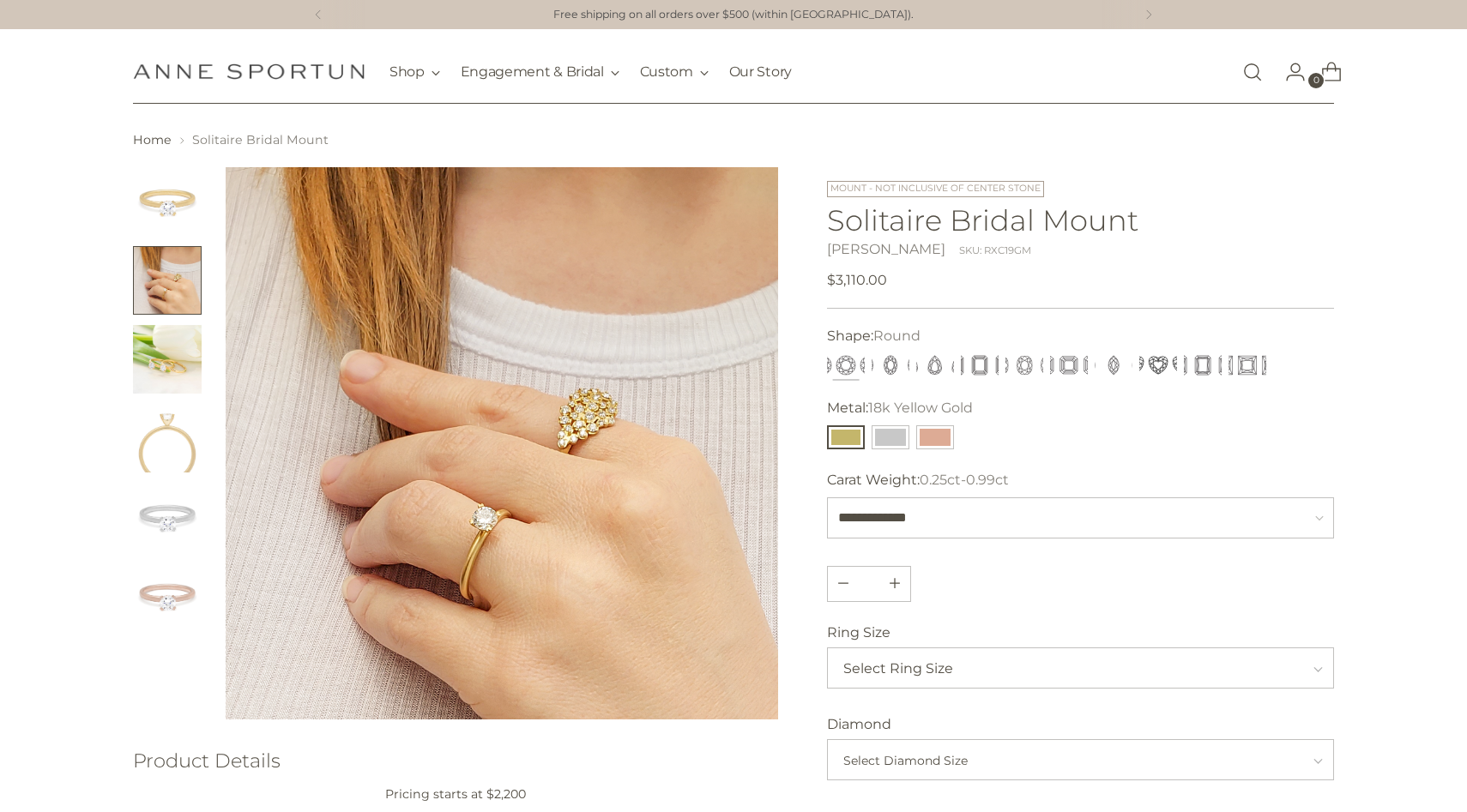
click at [170, 590] on img "Change image to image 6" at bounding box center [167, 597] width 69 height 69
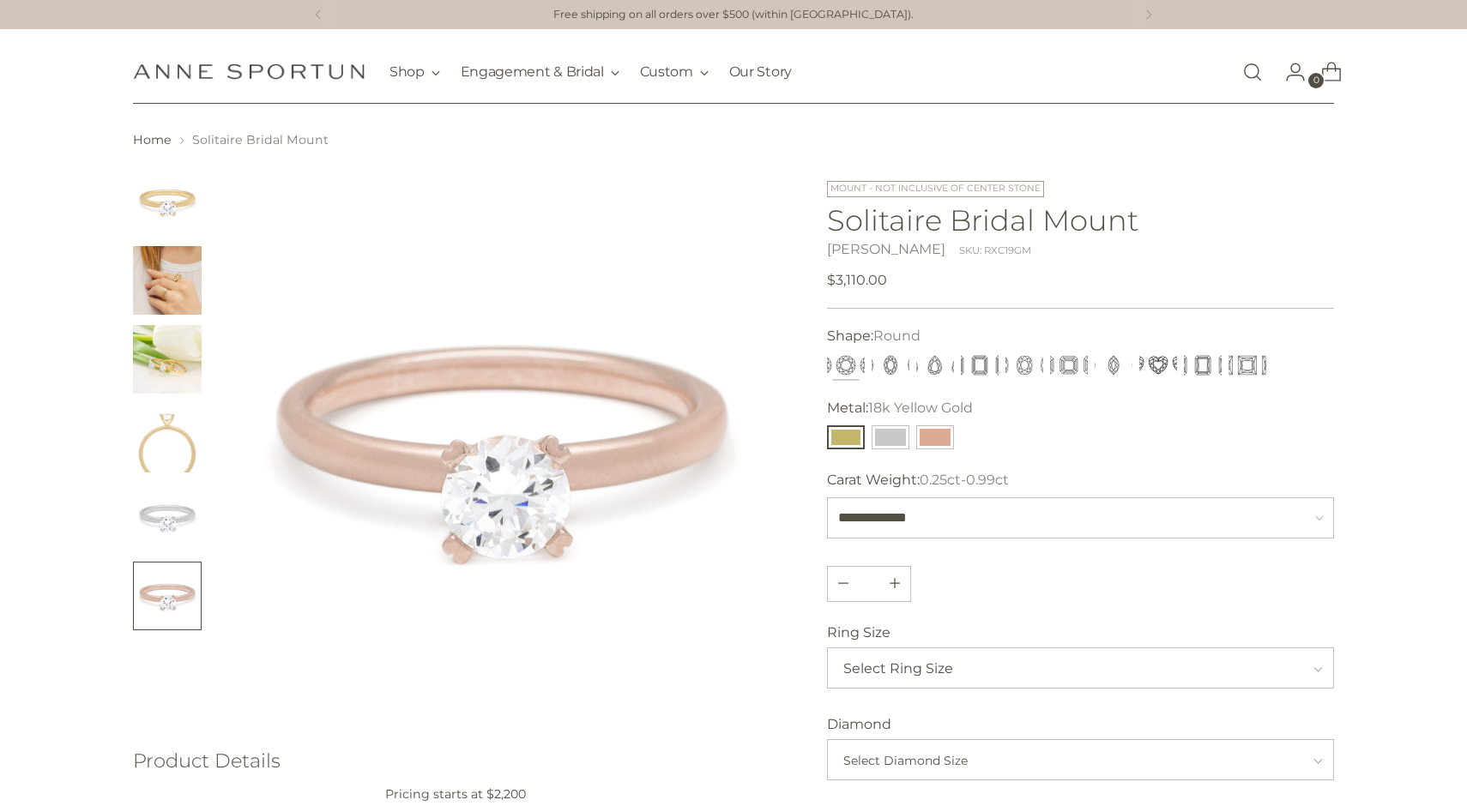
click at [165, 508] on img "Change image to image 5" at bounding box center [167, 517] width 69 height 69
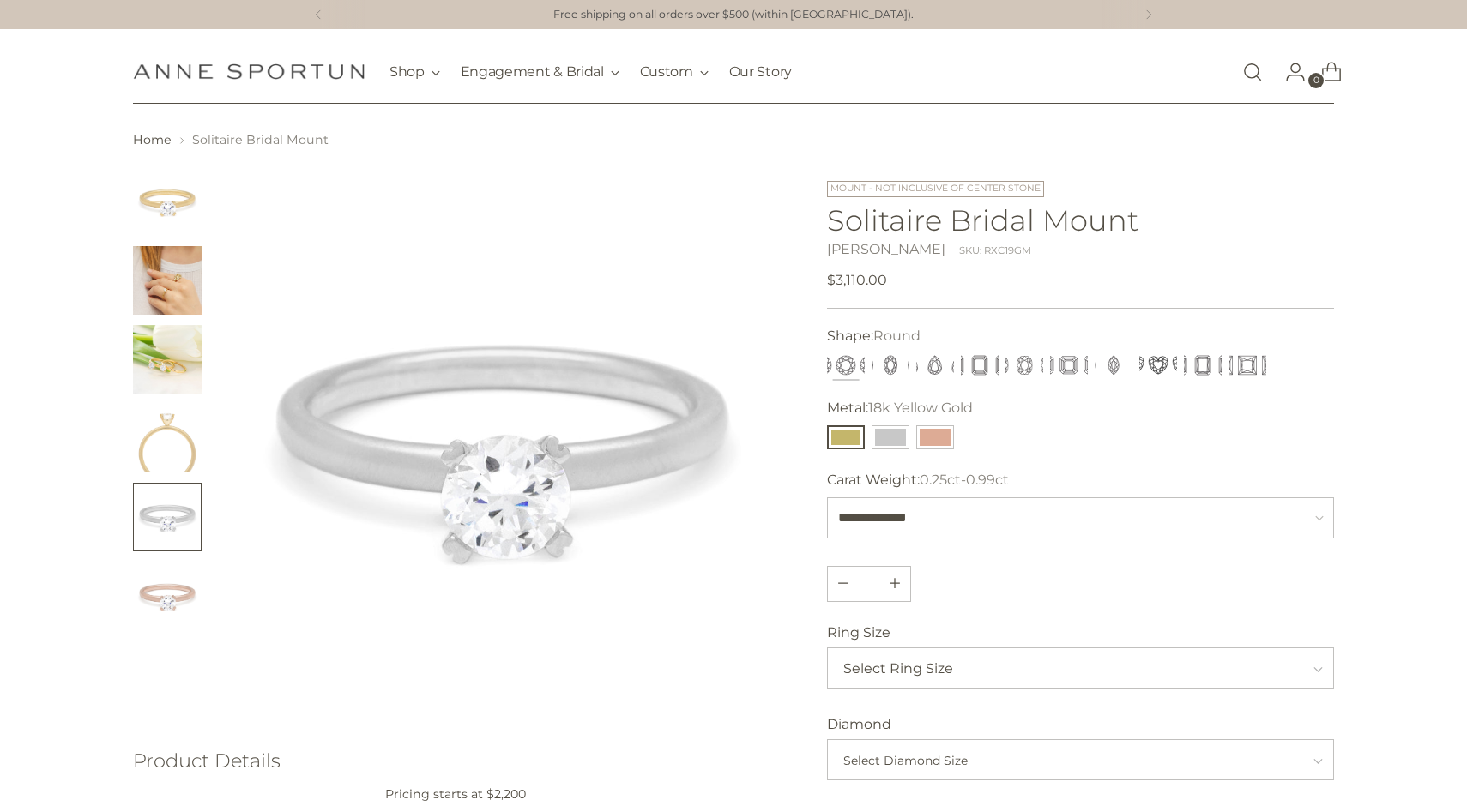
click at [167, 434] on img "Change image to image 4" at bounding box center [167, 439] width 69 height 69
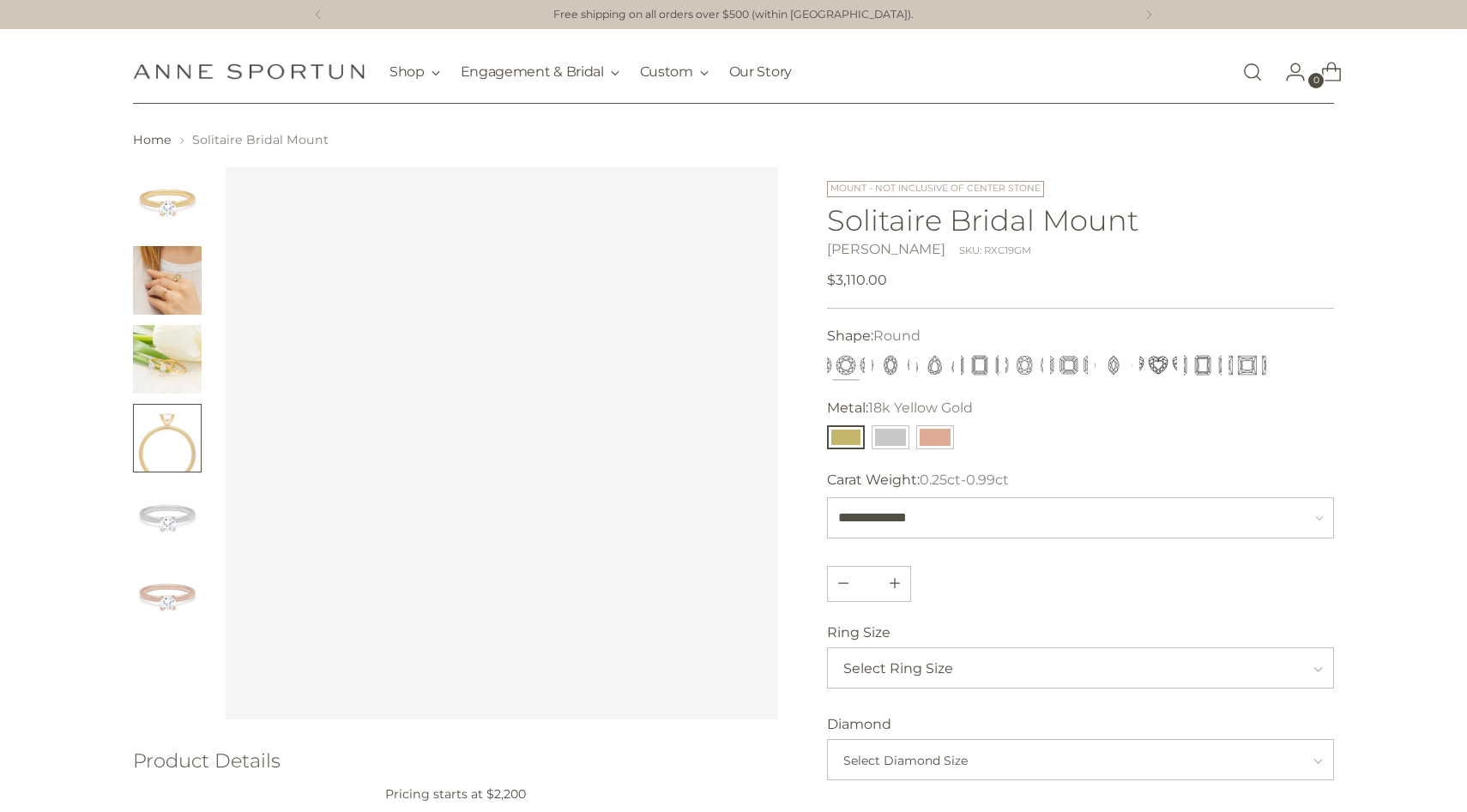
click at [167, 368] on img "Change image to image 3" at bounding box center [167, 359] width 69 height 69
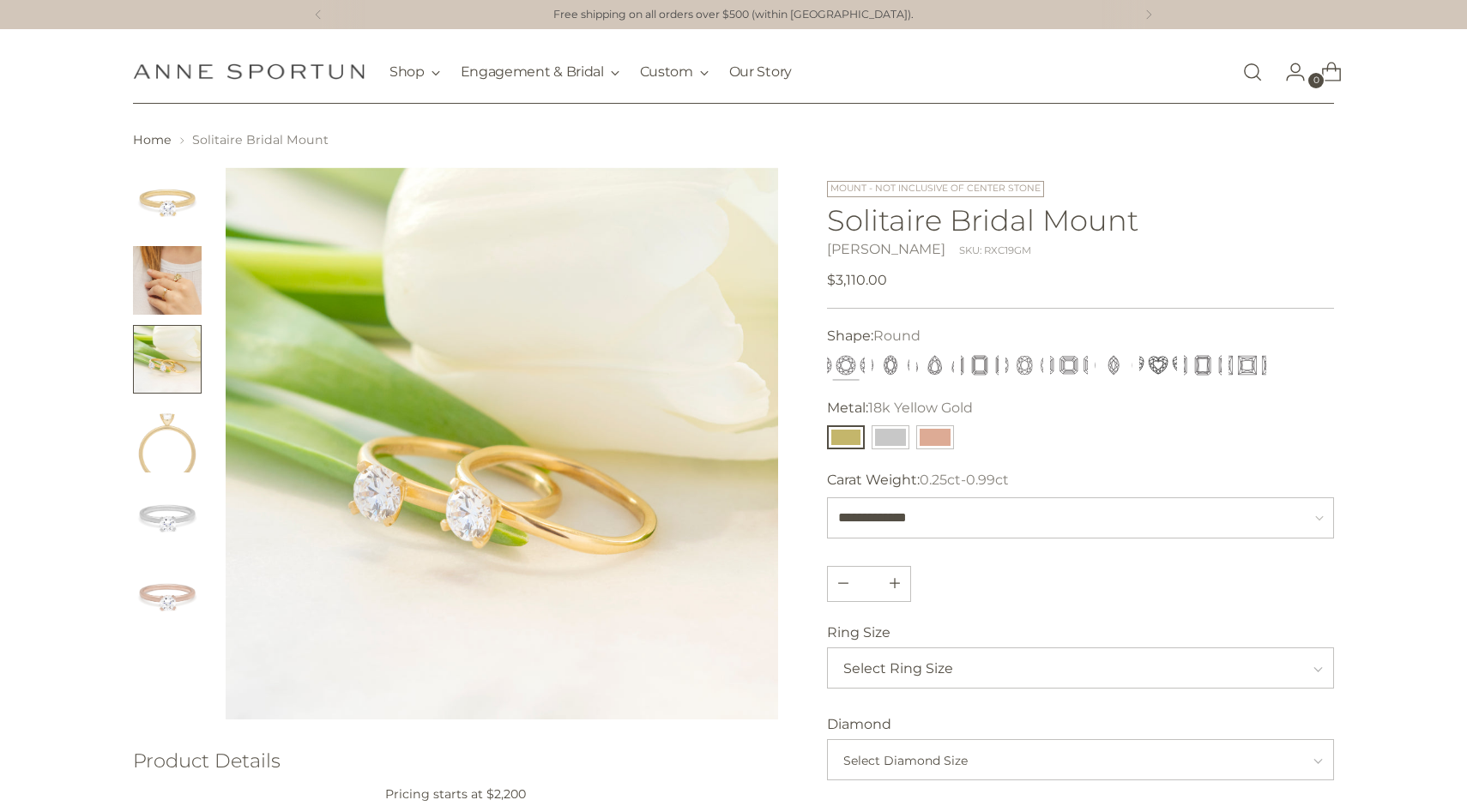
click at [165, 265] on img "Change image to image 2" at bounding box center [167, 281] width 69 height 69
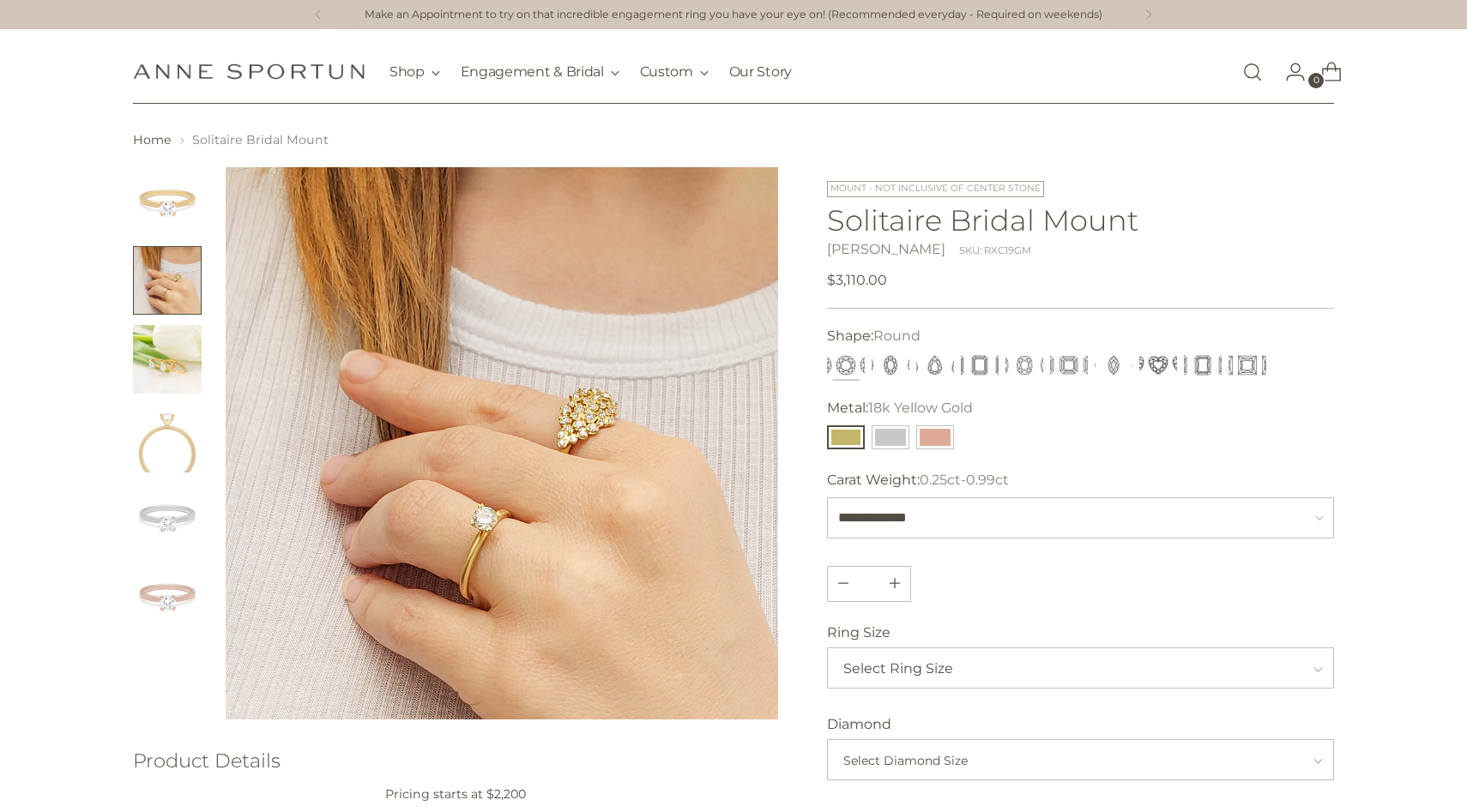
click at [166, 231] on img "Change image to image 1" at bounding box center [167, 202] width 69 height 69
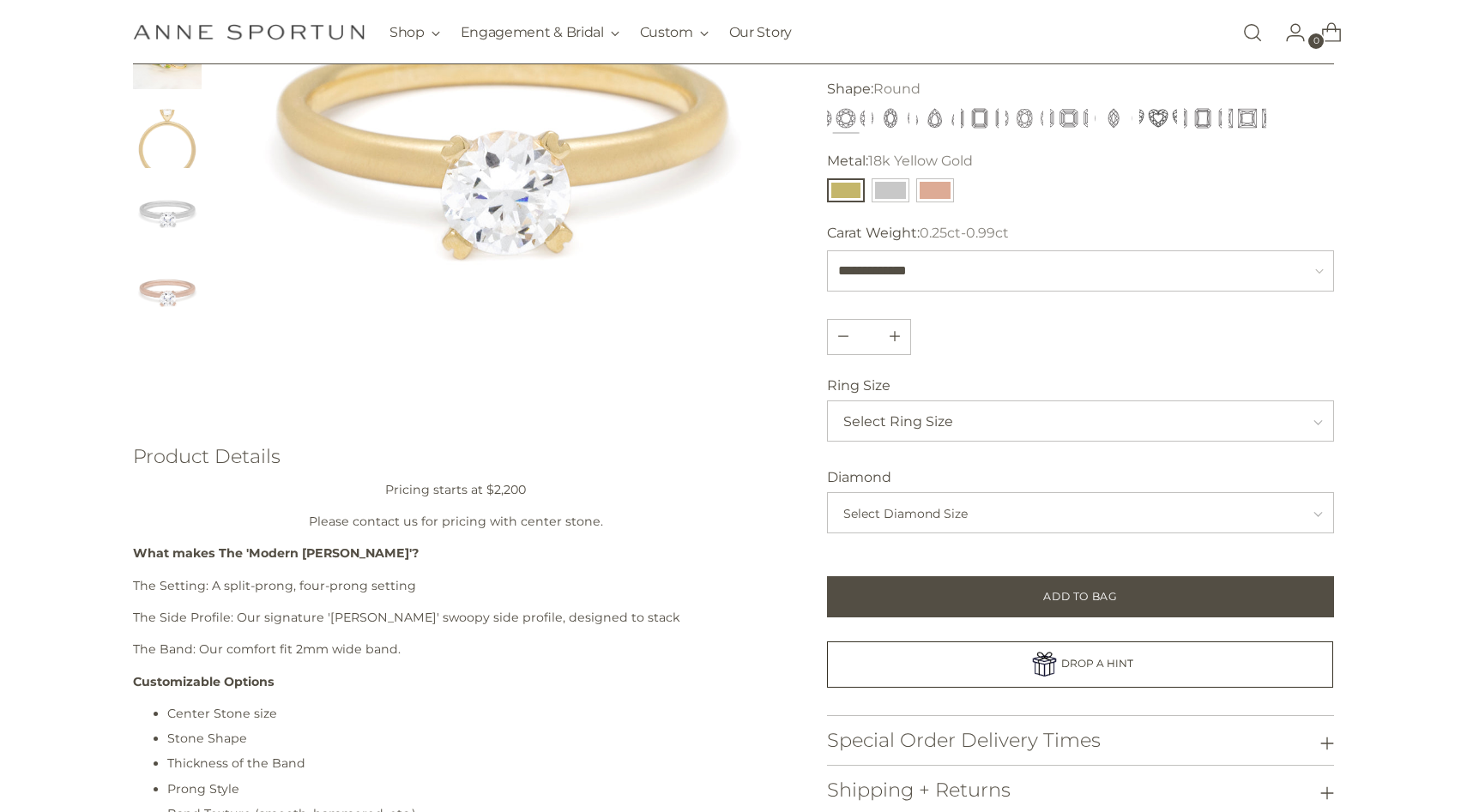
scroll to position [149, 0]
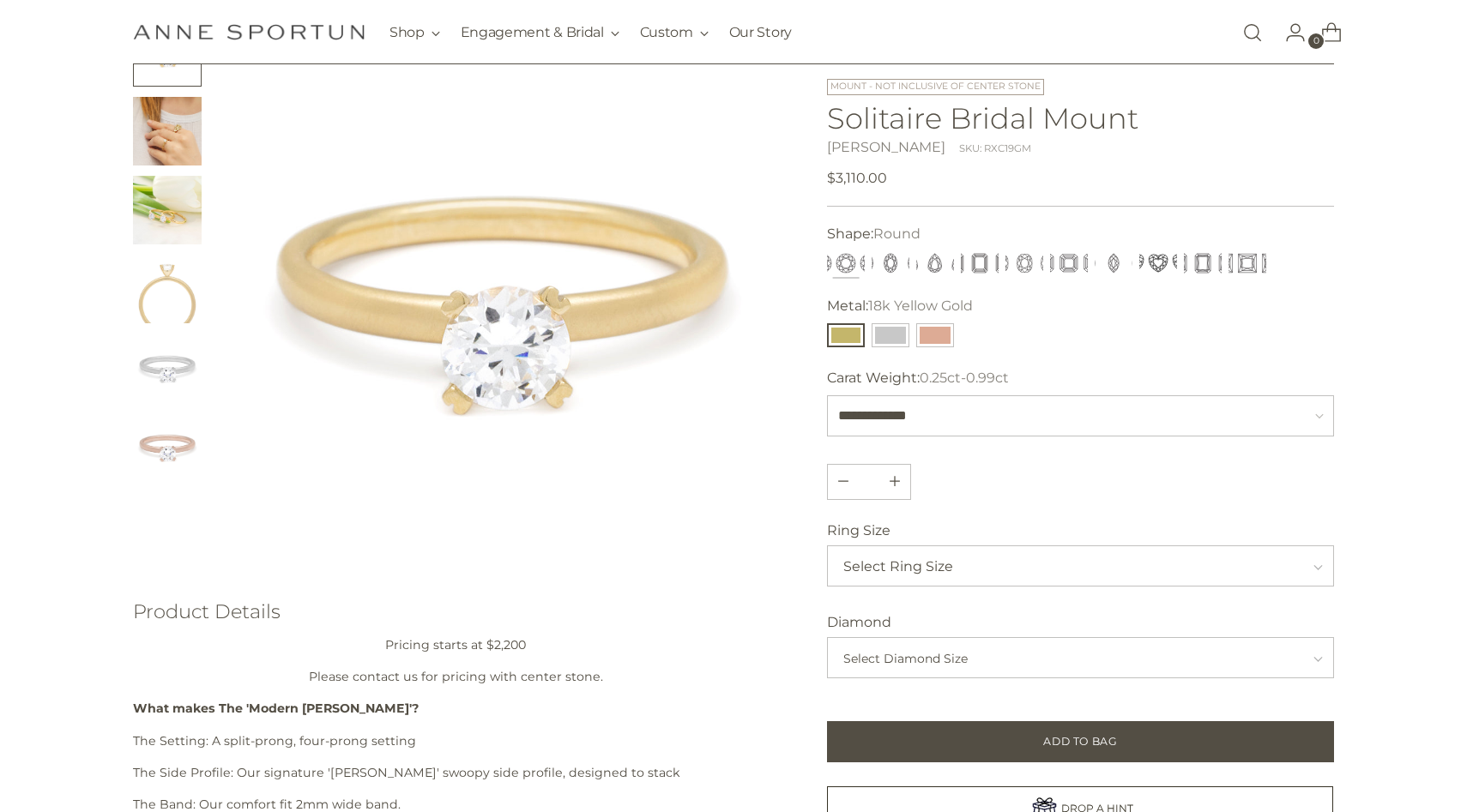
click at [133, 141] on img "Change image to image 2" at bounding box center [167, 131] width 69 height 69
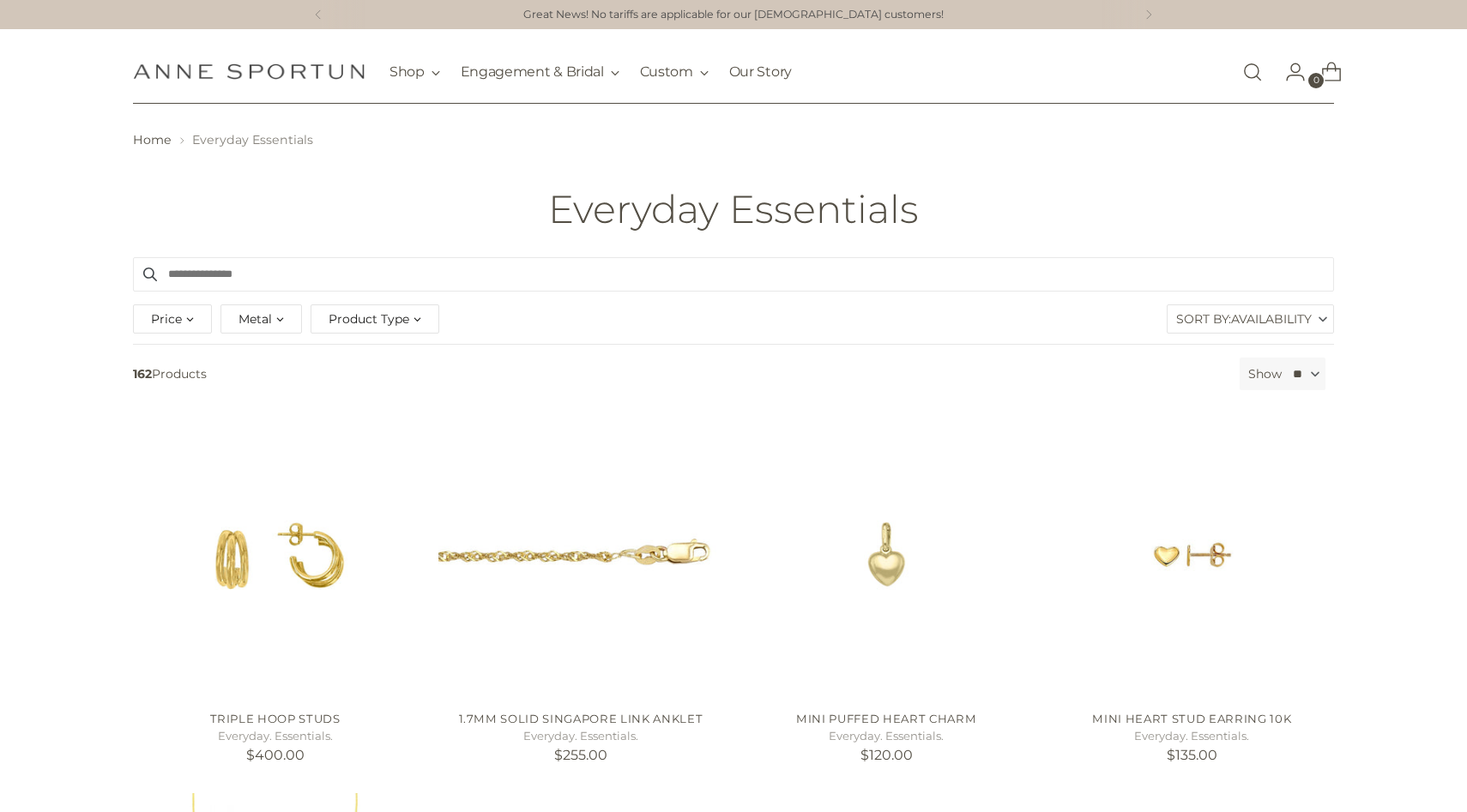
click at [1280, 320] on span "Availability" at bounding box center [1272, 319] width 81 height 28
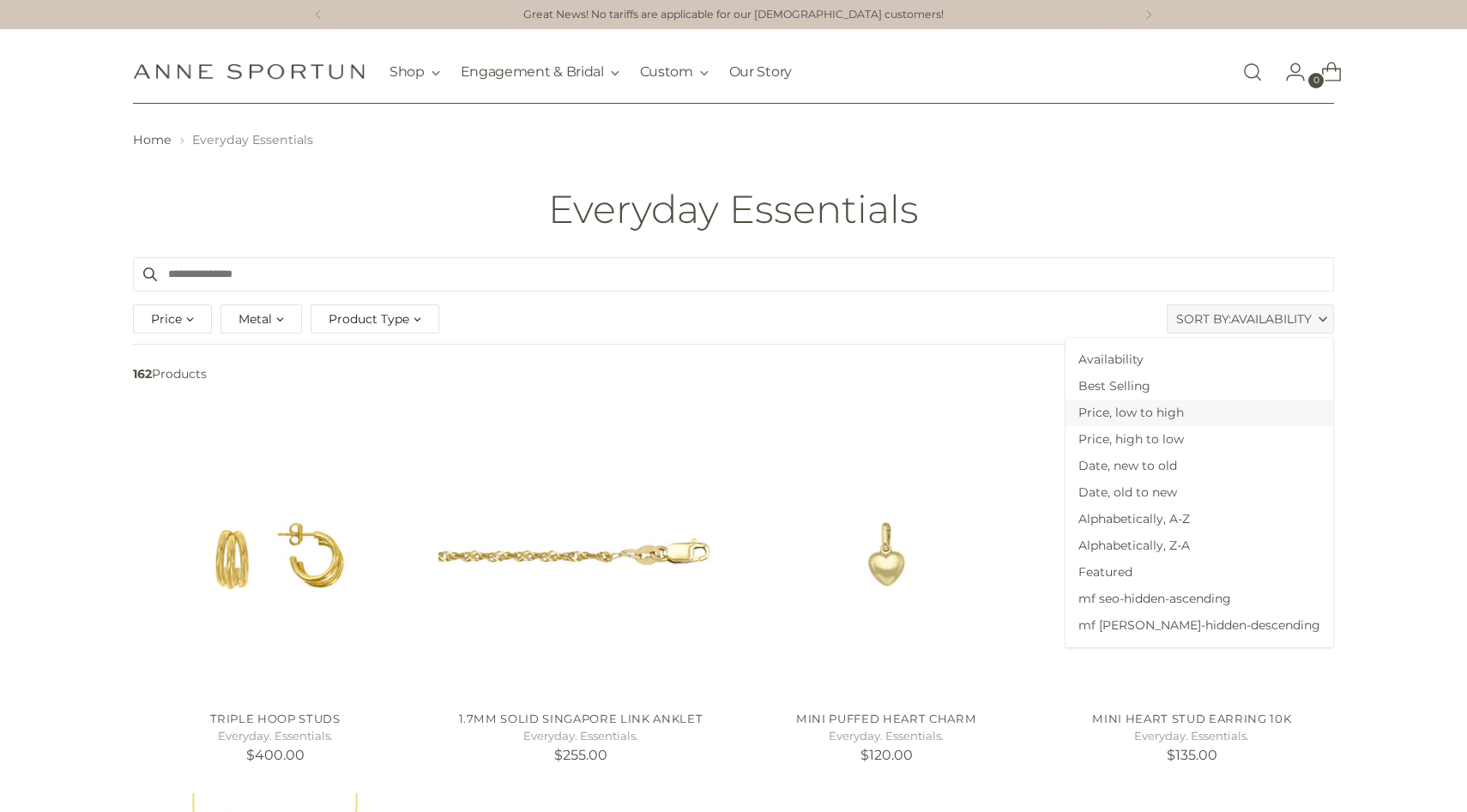
click at [1264, 409] on span "Price, low to high" at bounding box center [1200, 413] width 267 height 27
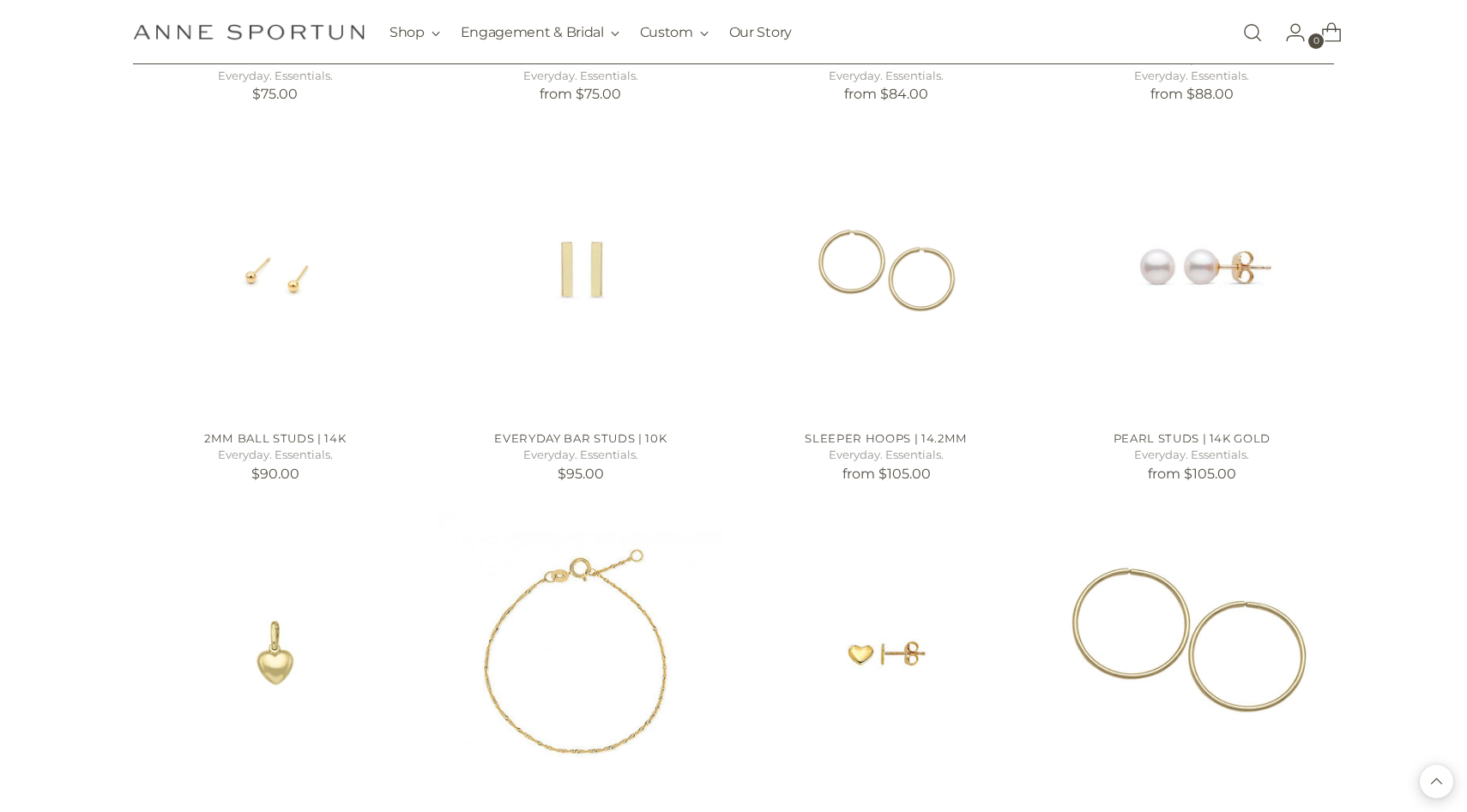
scroll to position [1419, 0]
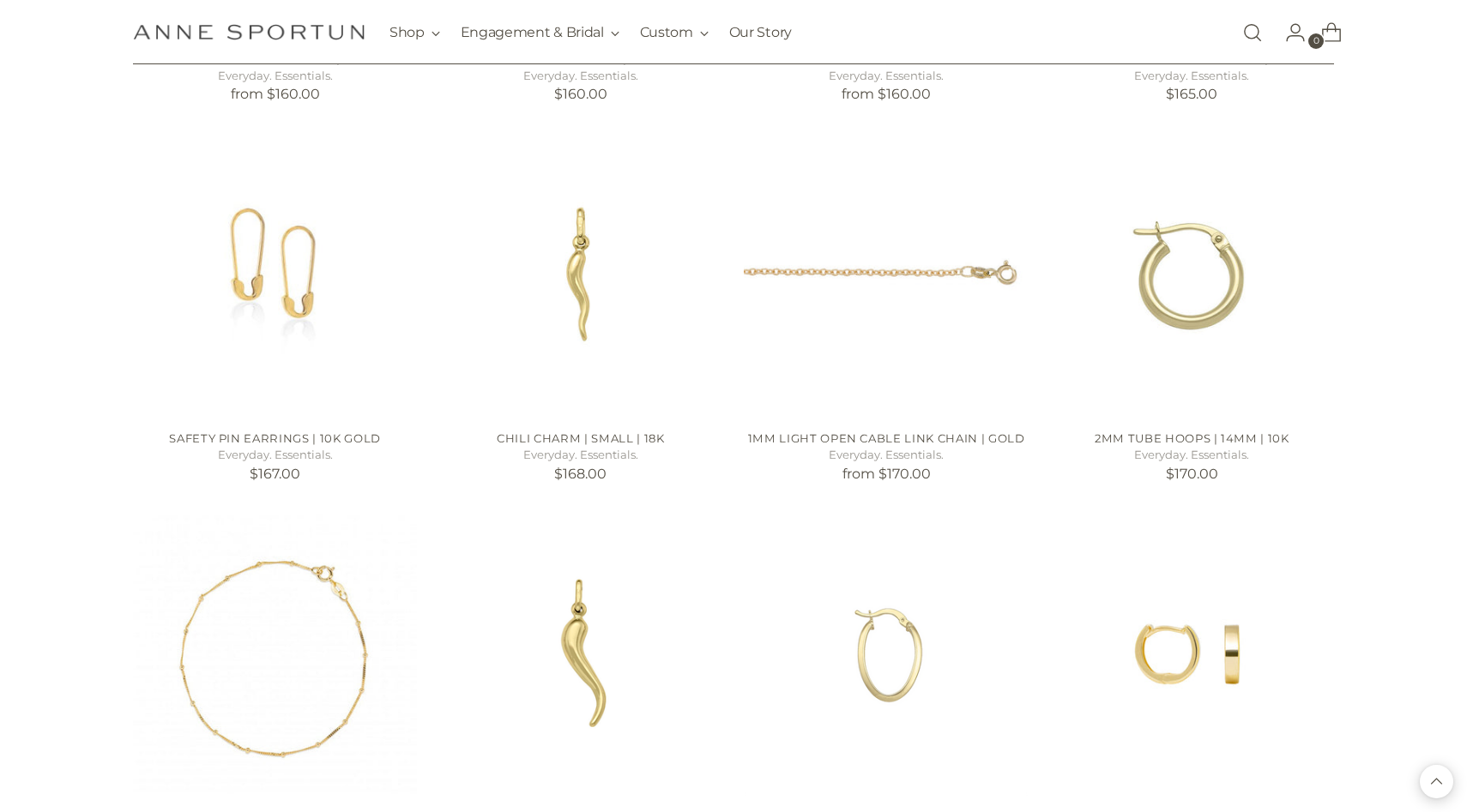
scroll to position [2558, 0]
click at [0, 0] on img "1mm Light Open Cable Link Chain | Gold" at bounding box center [0, 0] width 0 height 0
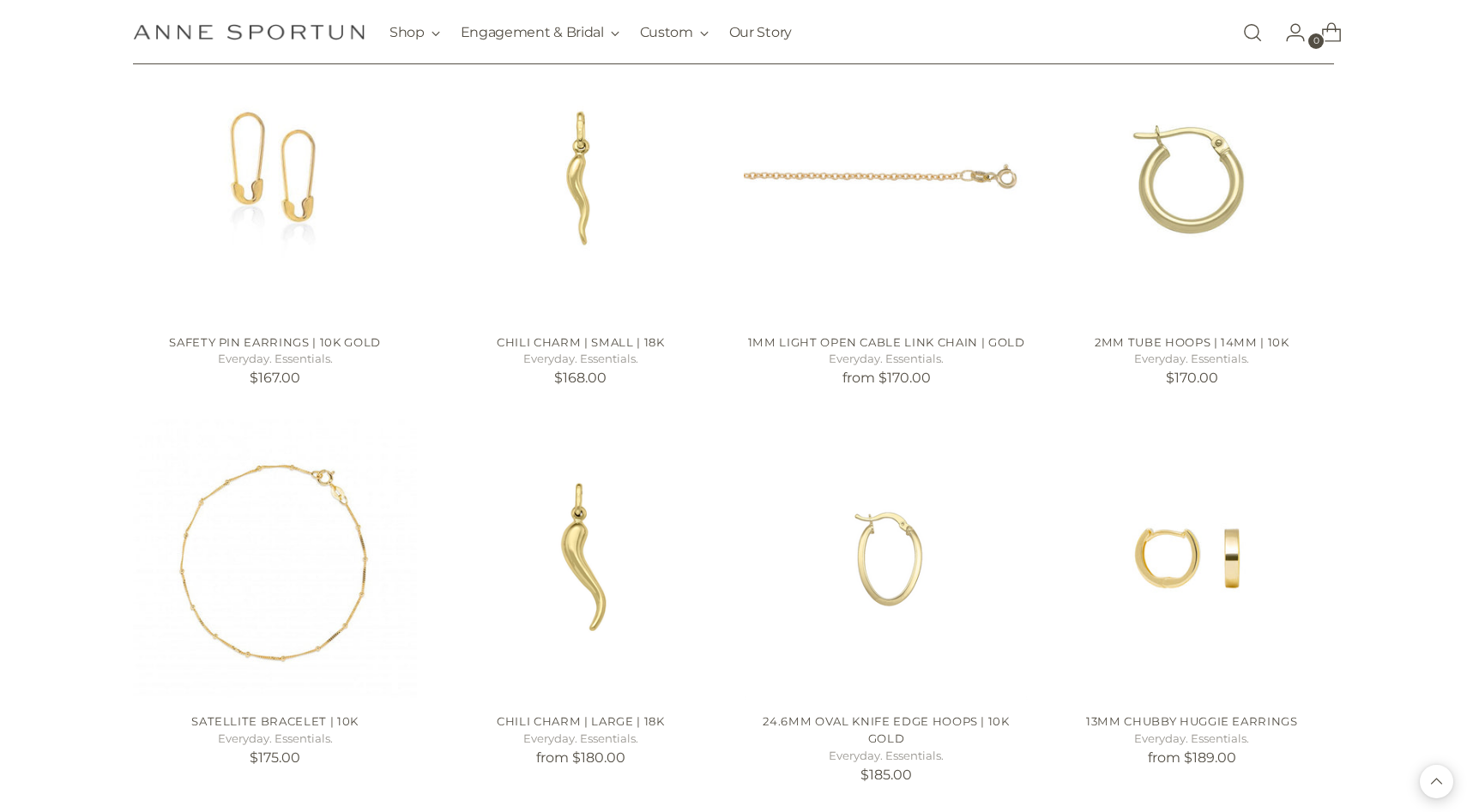
scroll to position [2670, 0]
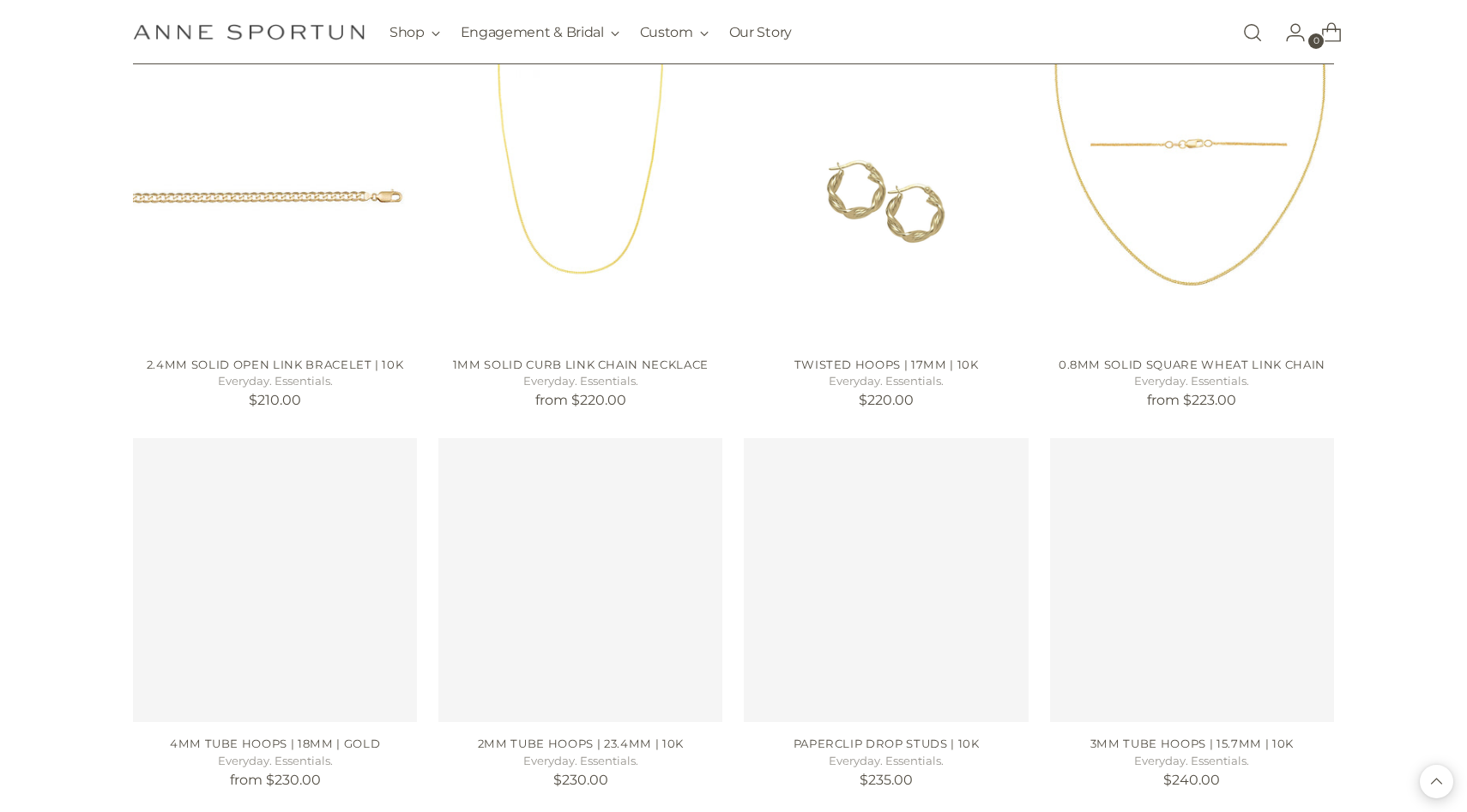
scroll to position [3793, 0]
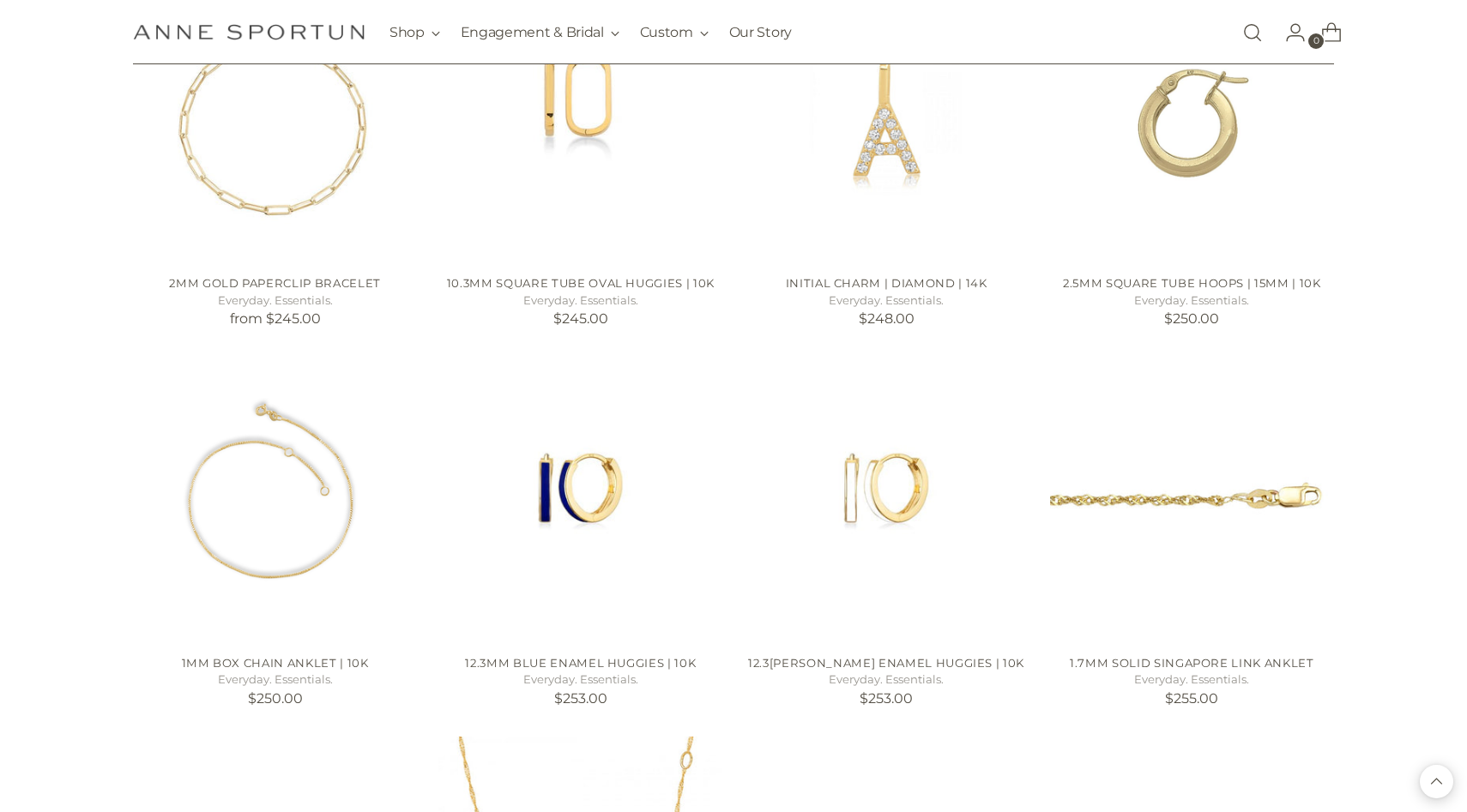
scroll to position [5012, 0]
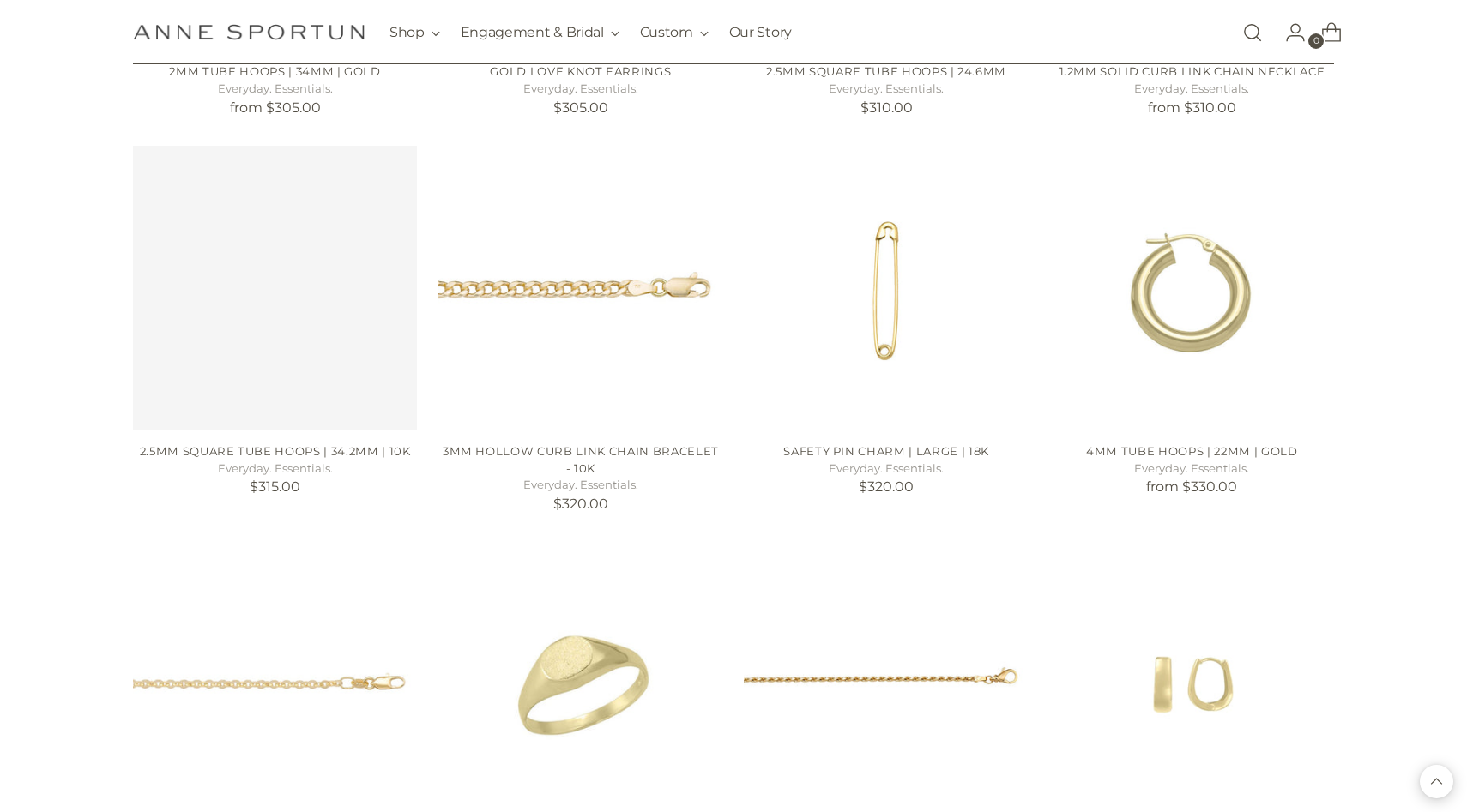
scroll to position [7181, 0]
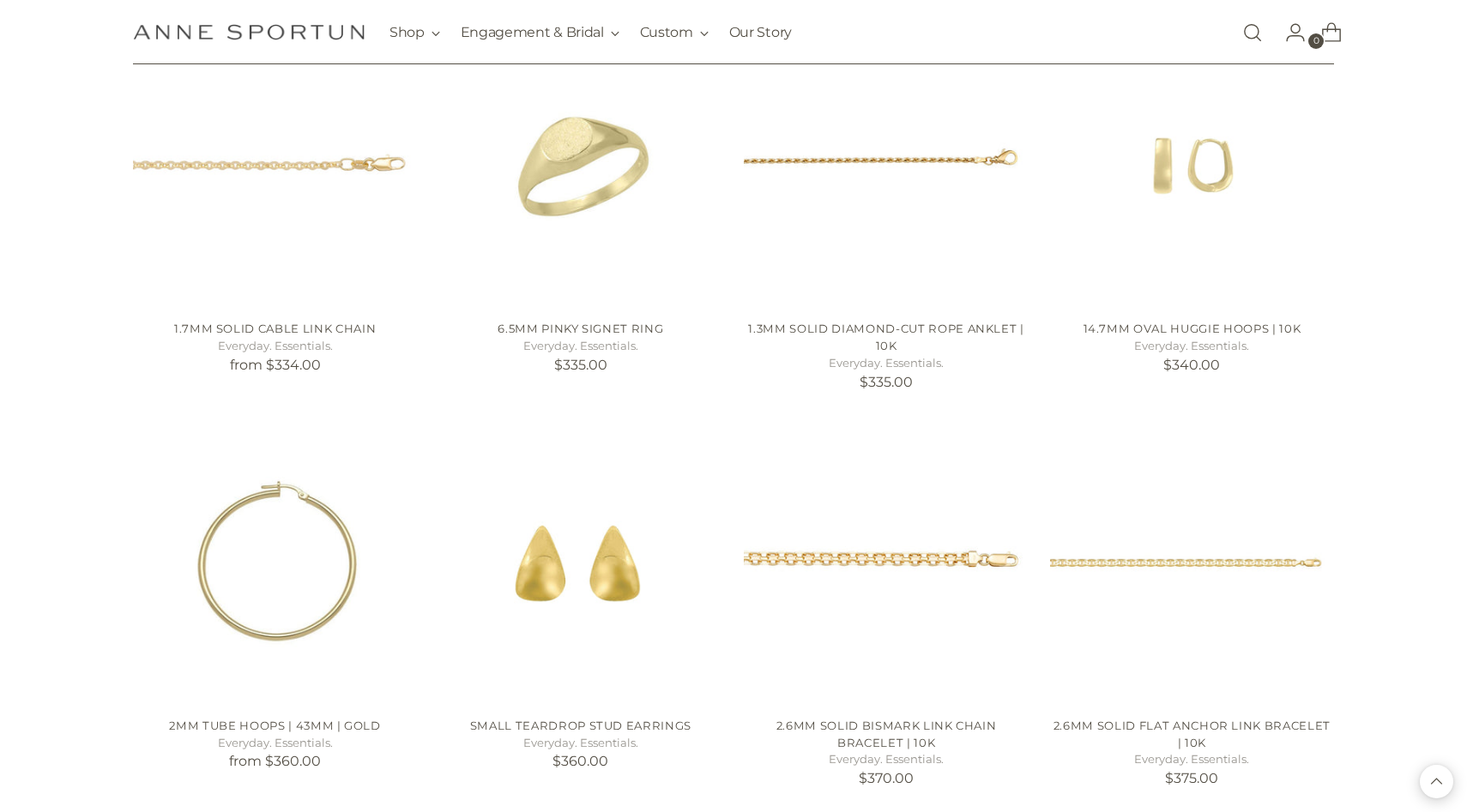
scroll to position [7646, 0]
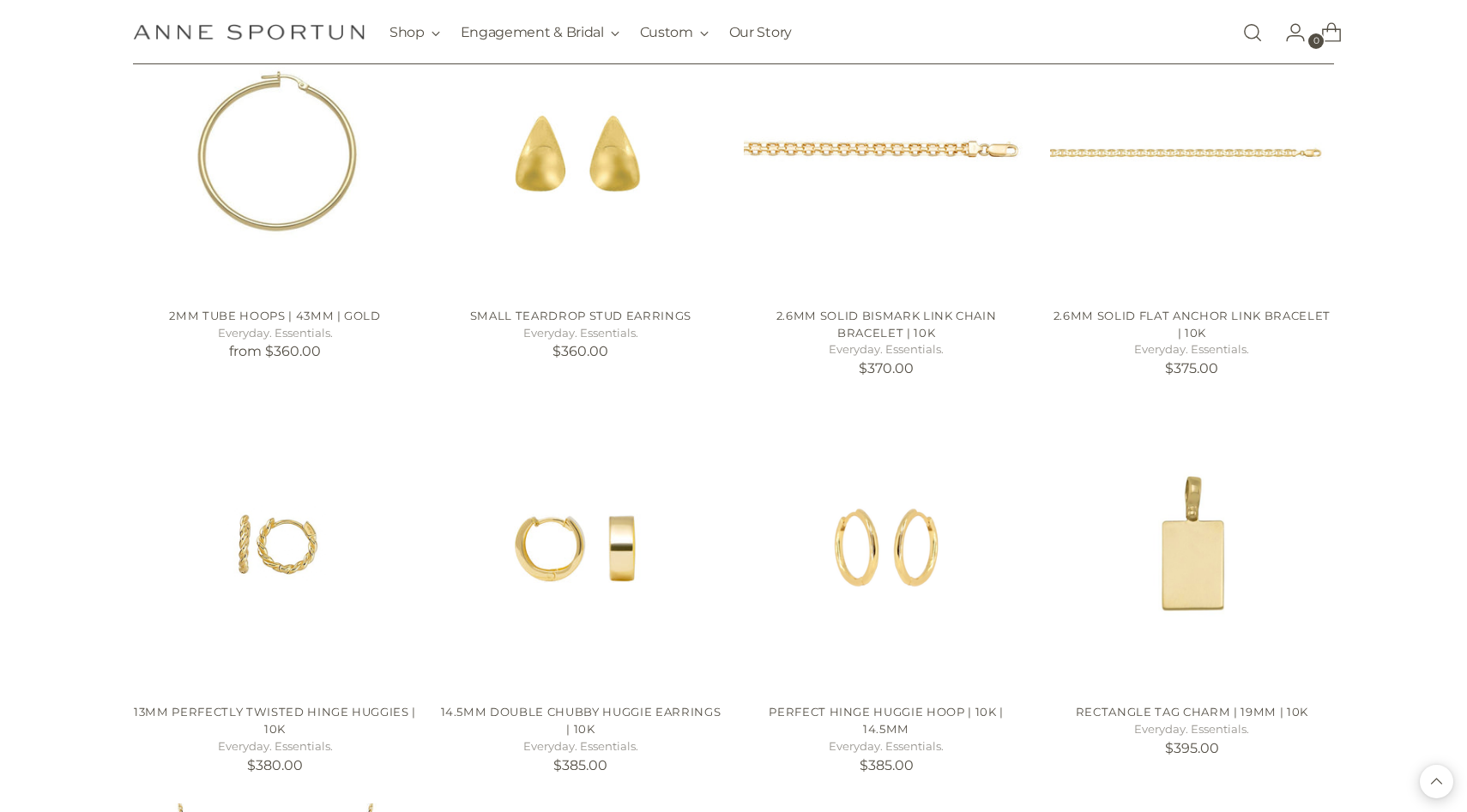
scroll to position [8261, 0]
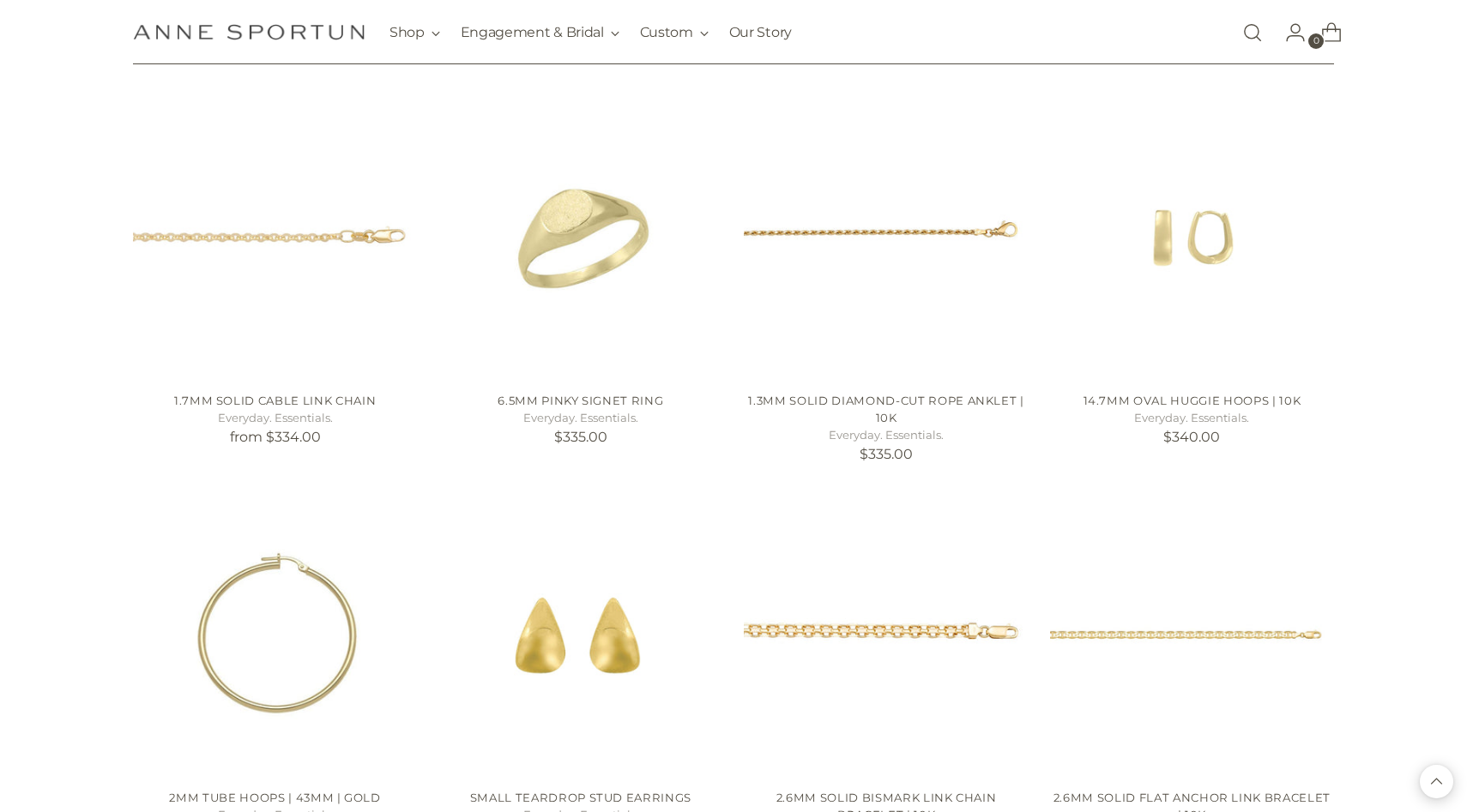
scroll to position [7569, 0]
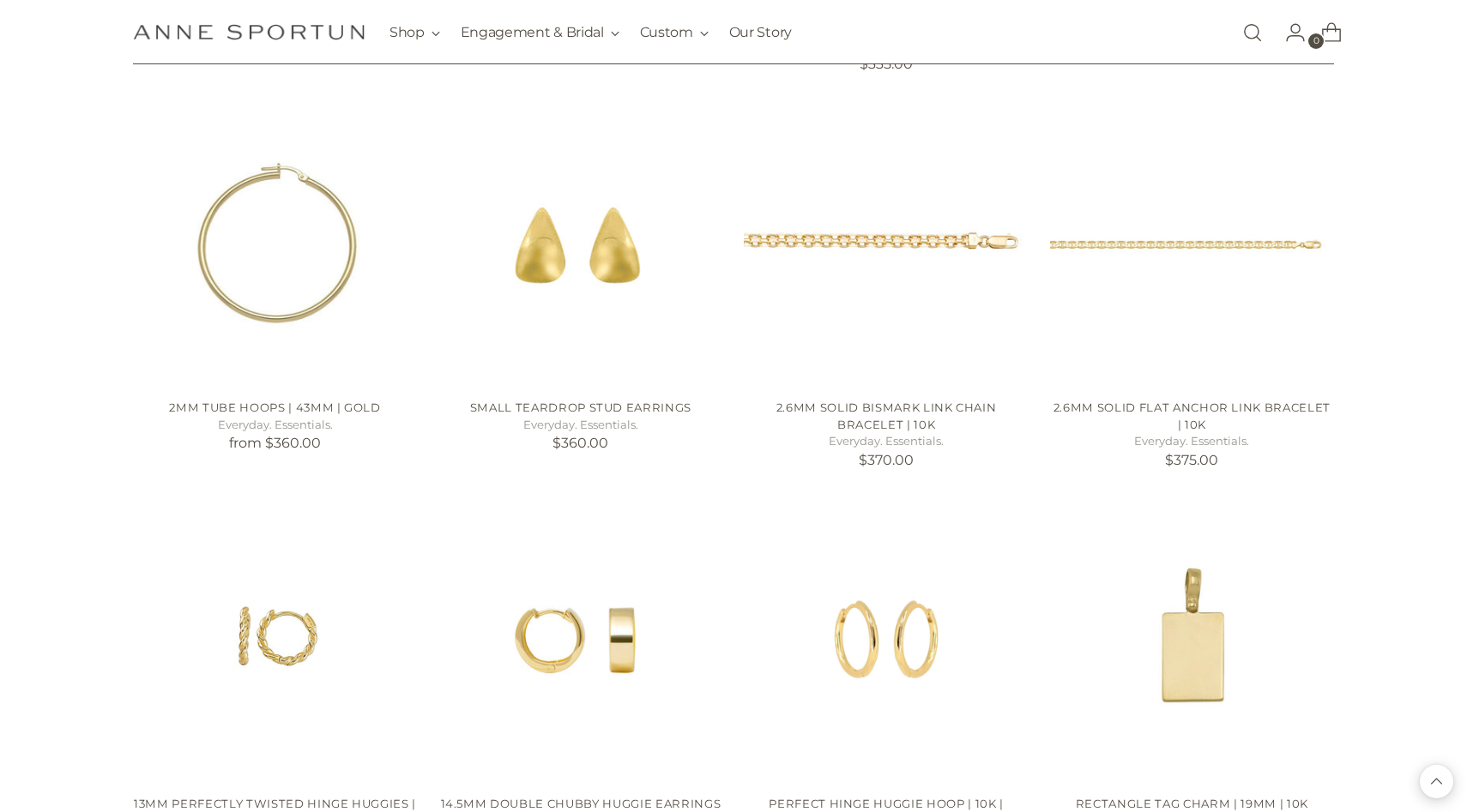
scroll to position [7984, 0]
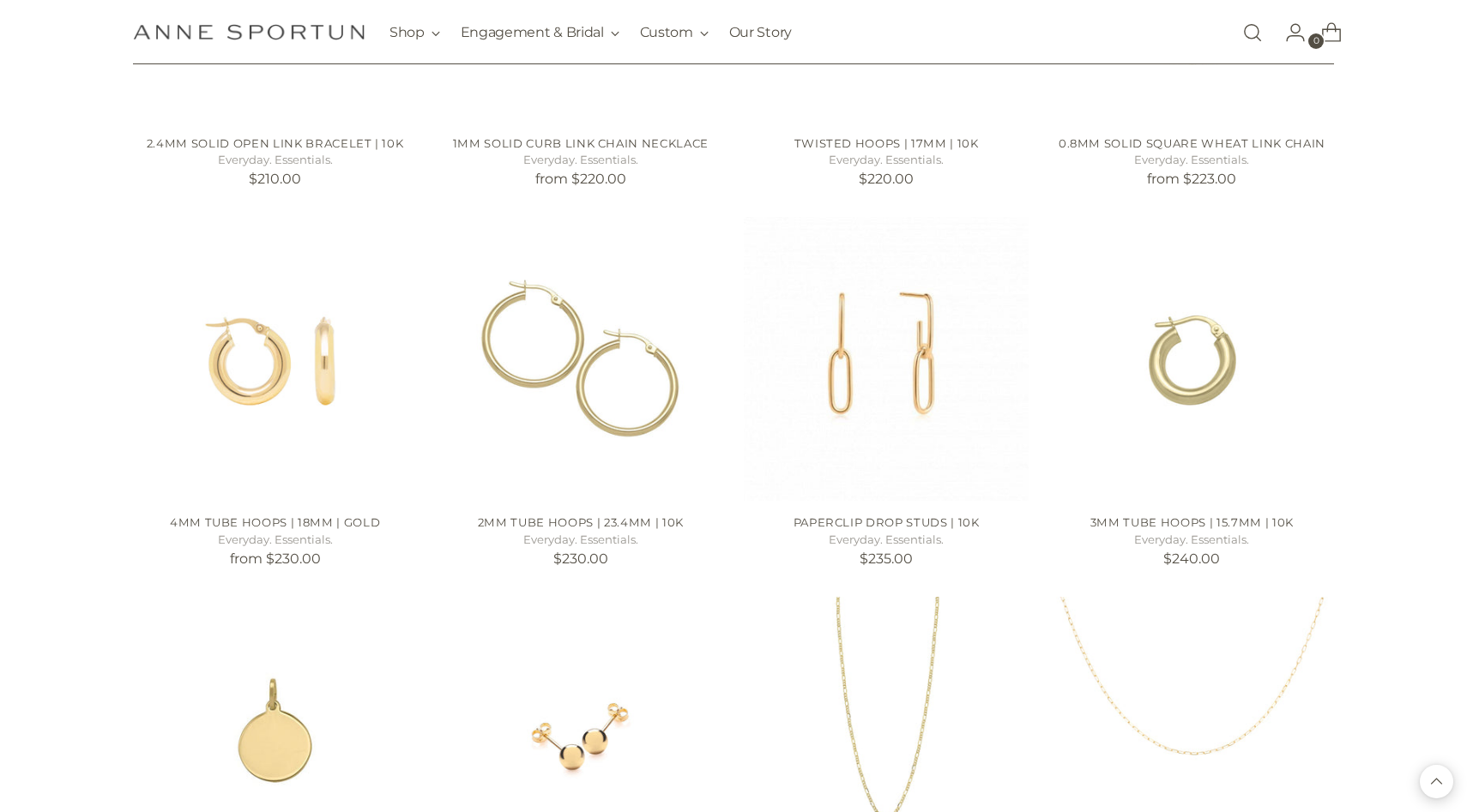
scroll to position [3782, 0]
